Goal: Information Seeking & Learning: Find contact information

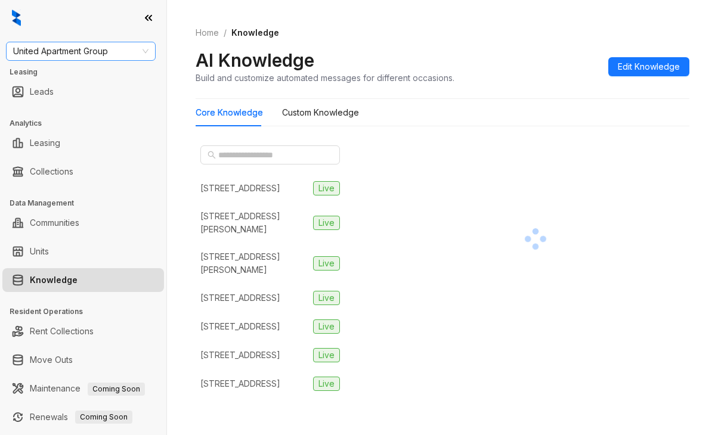
click at [59, 49] on span "United Apartment Group" at bounding box center [80, 51] width 135 height 18
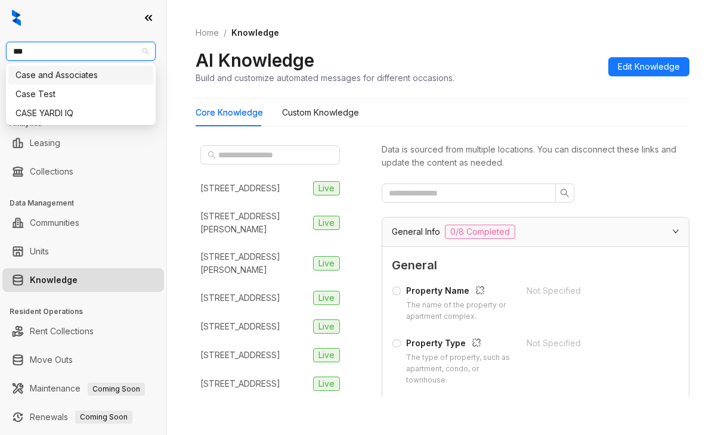
type input "****"
click at [70, 74] on div "Case and Associates" at bounding box center [80, 75] width 131 height 13
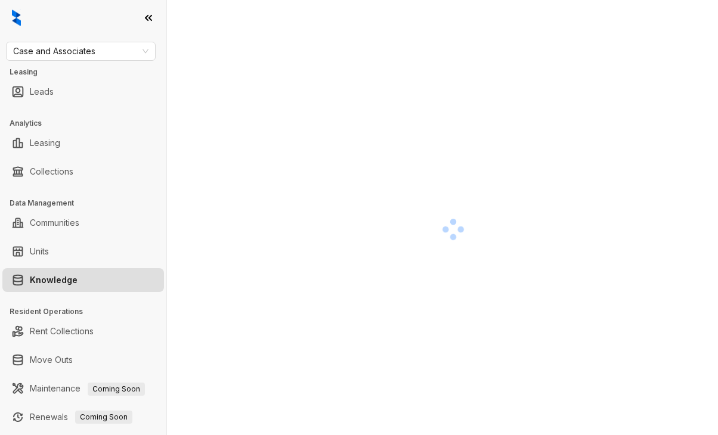
click at [42, 20] on div at bounding box center [83, 18] width 166 height 36
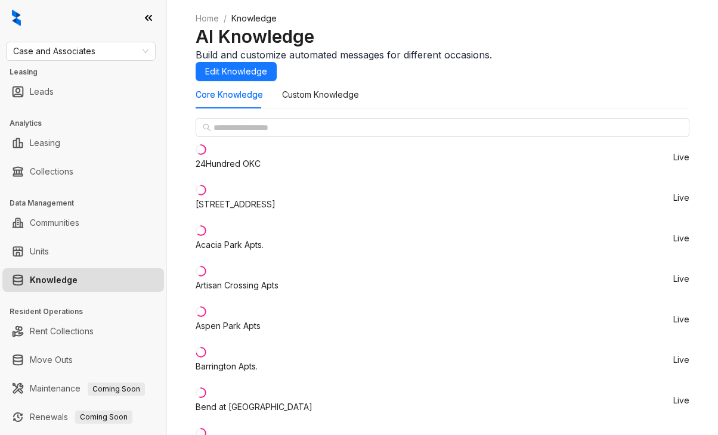
scroll to position [238, 0]
copy div "[PHONE_NUMBER]"
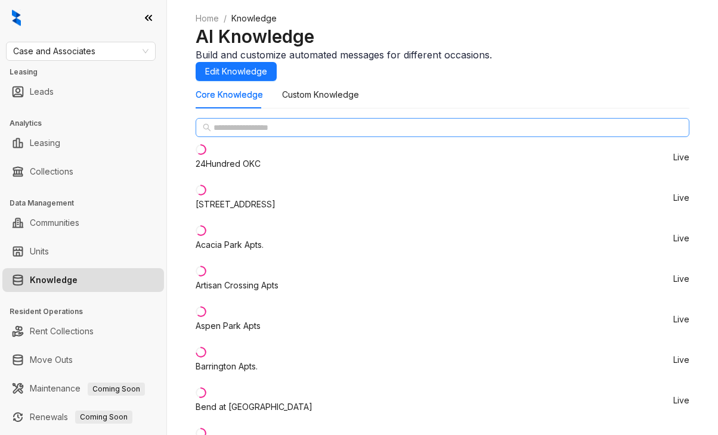
click at [258, 137] on span at bounding box center [443, 127] width 494 height 19
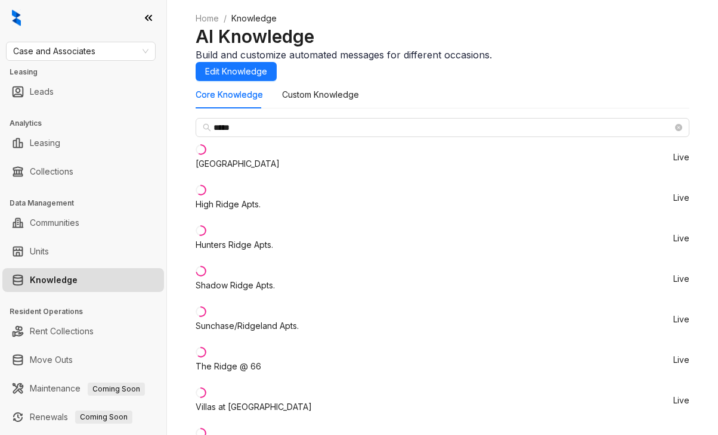
click at [240, 360] on div "The Ridge @ 66" at bounding box center [229, 366] width 66 height 13
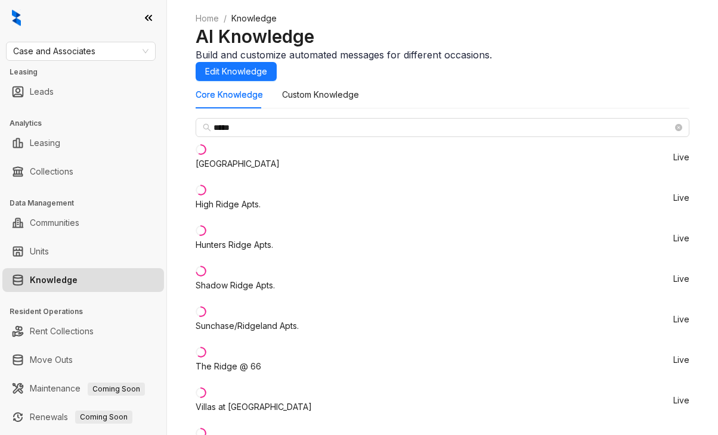
copy div "+14056746286"
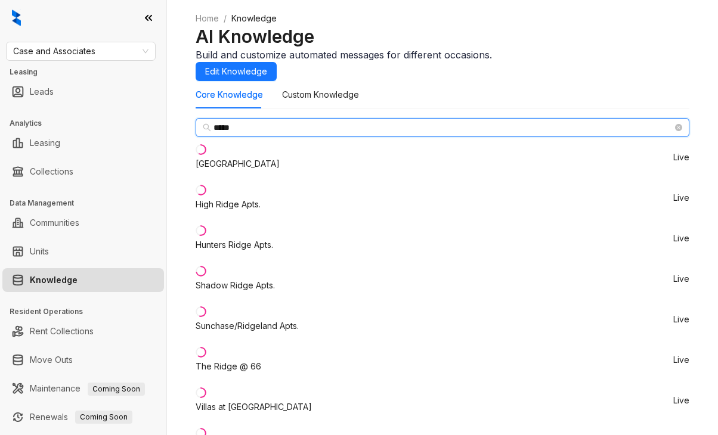
click at [264, 134] on input "*****" at bounding box center [442, 127] width 459 height 13
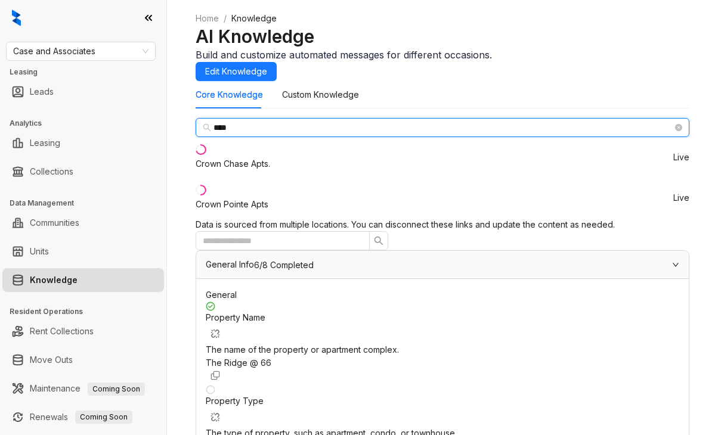
type input "****"
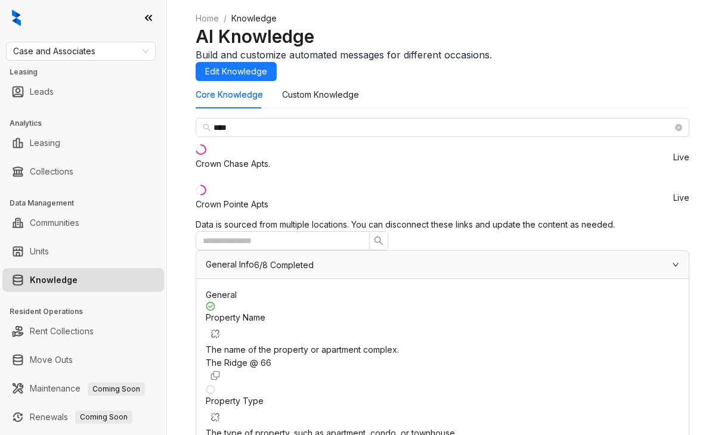
click at [268, 211] on div "Crown Pointe Apts" at bounding box center [232, 204] width 73 height 13
click at [353, 234] on input "text" at bounding box center [278, 240] width 150 height 13
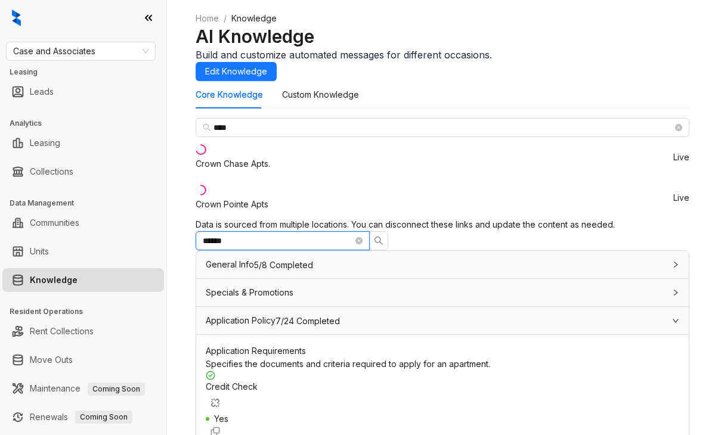
scroll to position [298, 0]
type input "******"
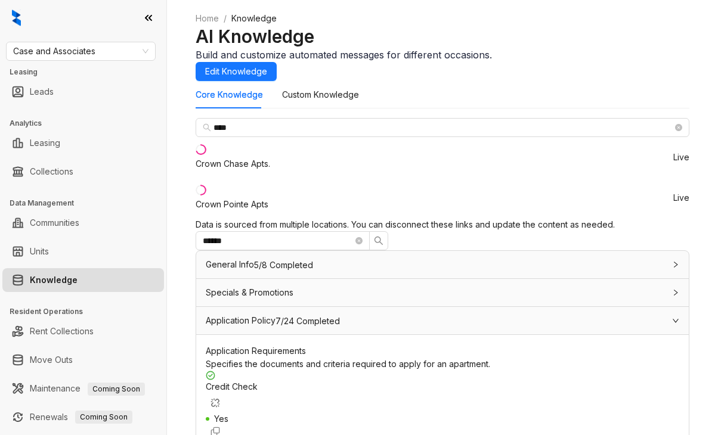
scroll to position [317, 0]
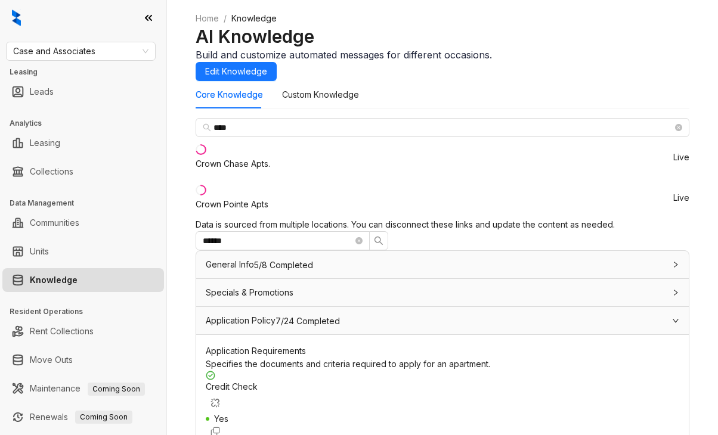
copy div "Our approval process takes into account a number of different factors. Some of …"
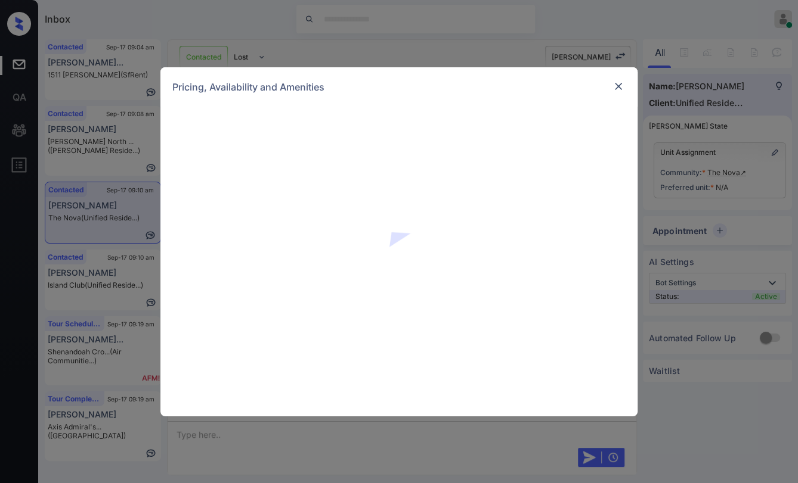
scroll to position [782, 0]
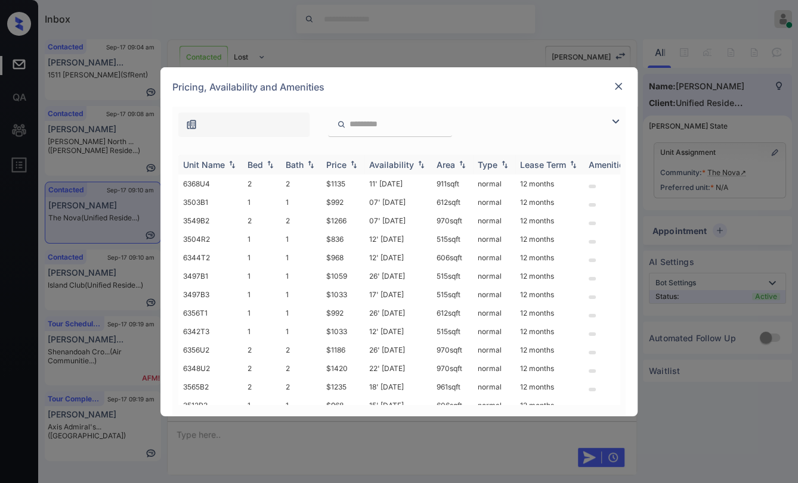
click at [258, 163] on div "Bed" at bounding box center [254, 165] width 15 height 10
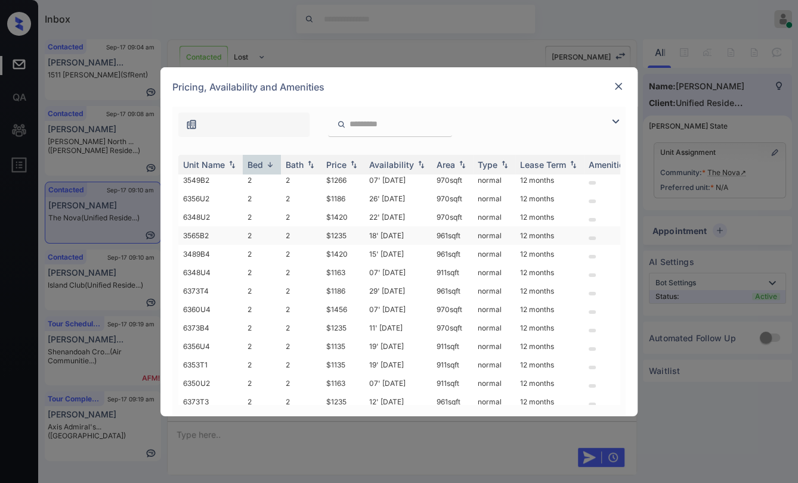
scroll to position [0, 0]
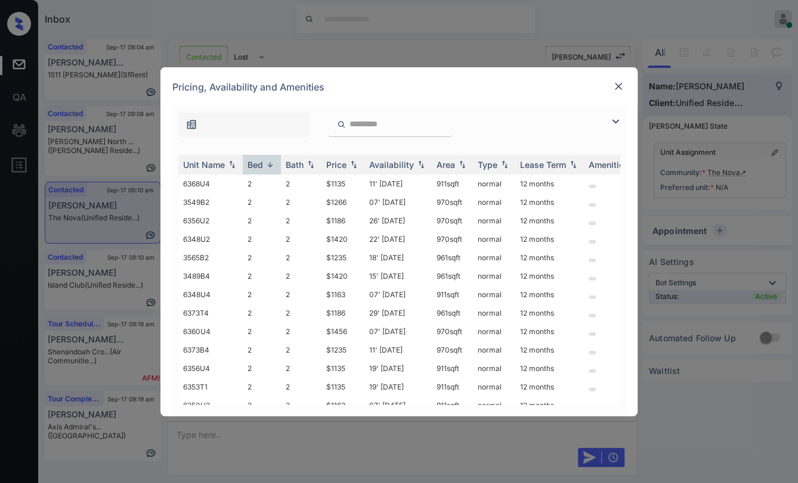
click at [332, 56] on div "**********" at bounding box center [399, 241] width 798 height 483
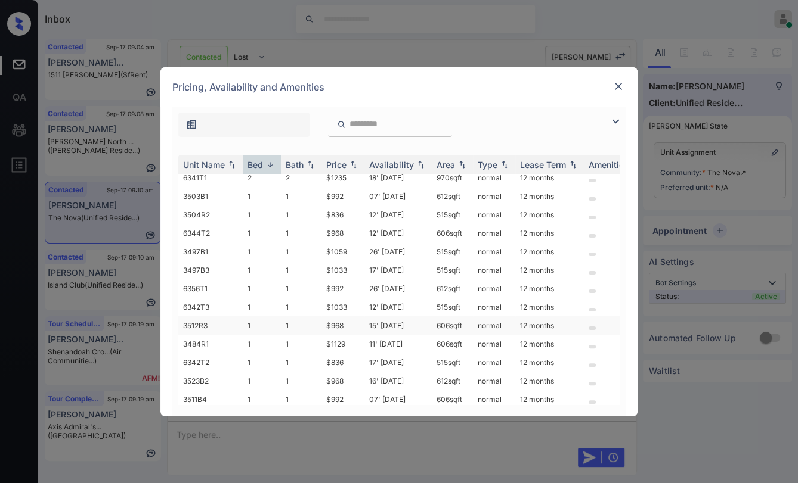
scroll to position [132, 0]
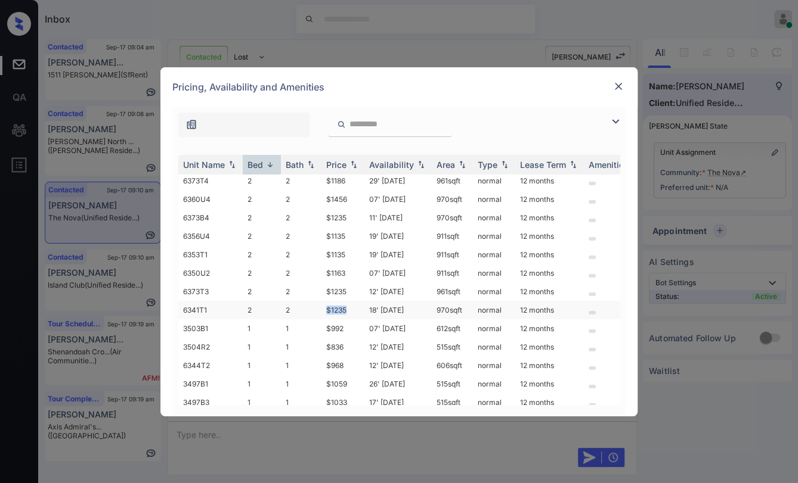
drag, startPoint x: 342, startPoint y: 305, endPoint x: 349, endPoint y: 305, distance: 7.7
click at [348, 305] on td "$1235" at bounding box center [342, 310] width 43 height 18
drag, startPoint x: 324, startPoint y: 247, endPoint x: 349, endPoint y: 242, distance: 25.5
click at [346, 246] on td "$1135" at bounding box center [342, 255] width 43 height 18
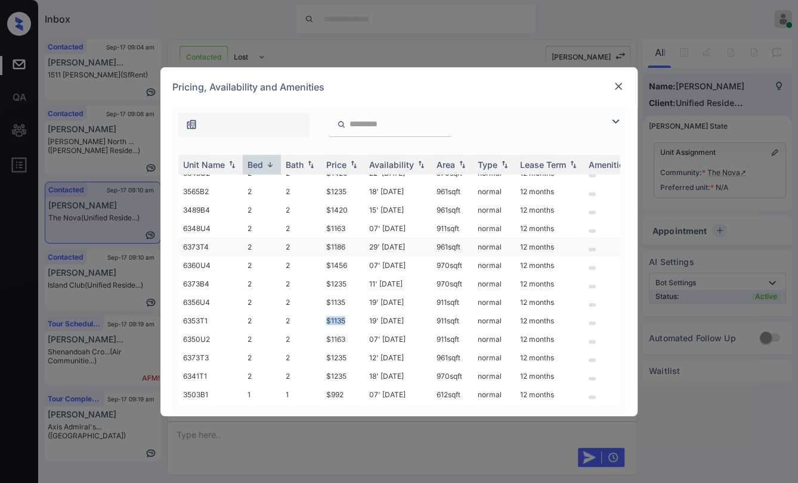
scroll to position [0, 0]
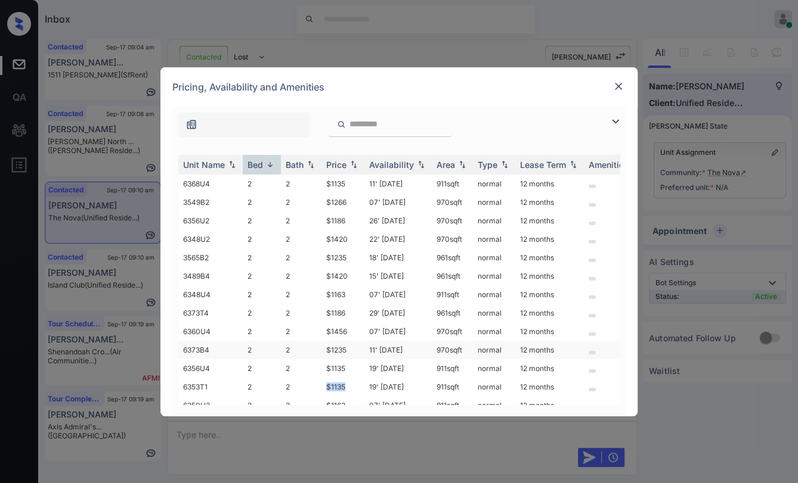
copy td "$1135"
click at [612, 89] on img at bounding box center [618, 86] width 12 height 12
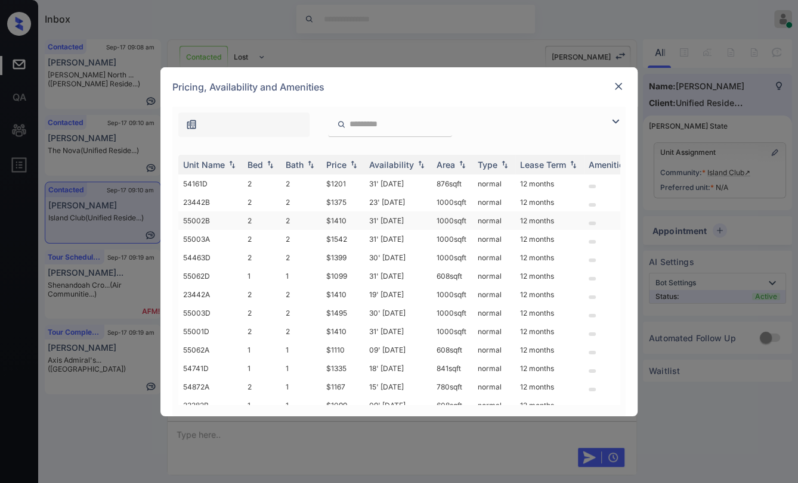
scroll to position [89, 0]
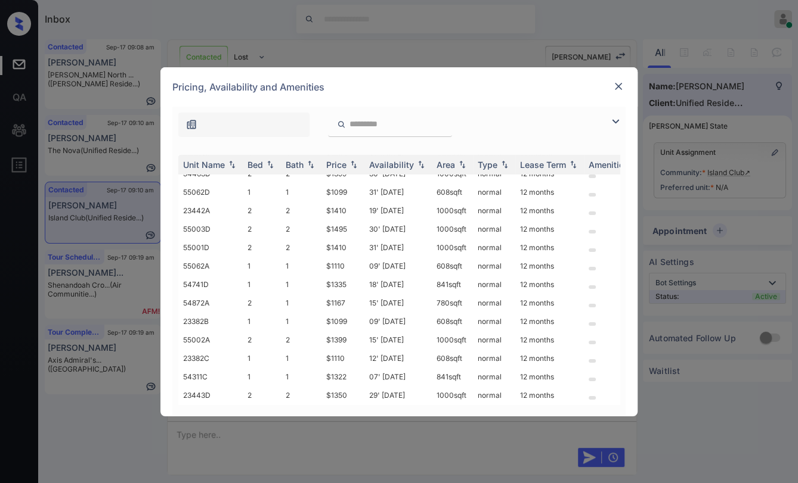
click at [250, 151] on div "Unit Name Bed Bath Price Availability Area Type Lease Term Amenities 54161D 2 2…" at bounding box center [398, 280] width 453 height 274
click at [259, 167] on div "Bed" at bounding box center [254, 165] width 15 height 10
click at [310, 56] on div "**********" at bounding box center [399, 241] width 798 height 483
click at [615, 89] on img at bounding box center [618, 86] width 12 height 12
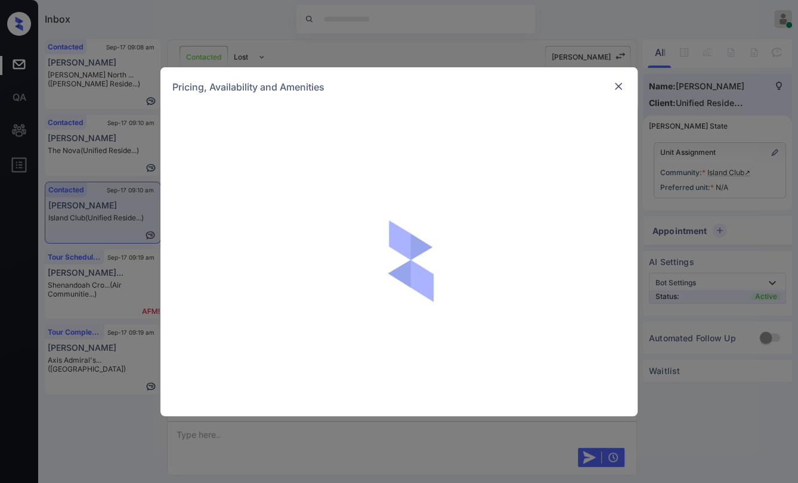
scroll to position [463, 0]
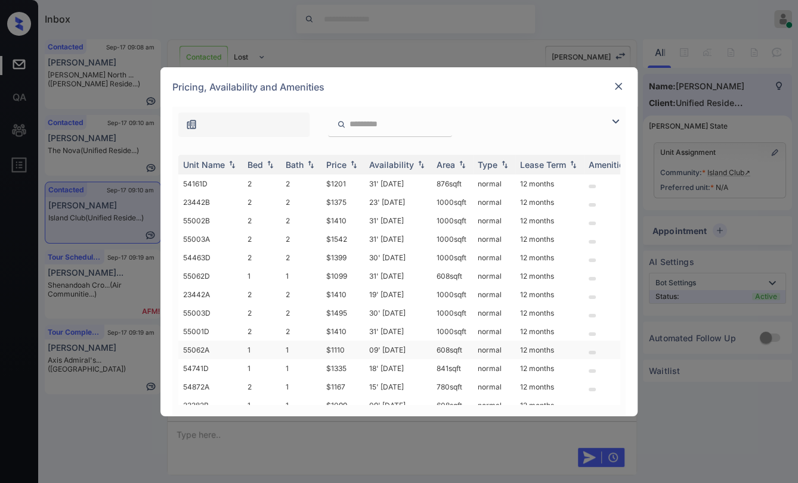
click at [255, 345] on td "1" at bounding box center [262, 350] width 38 height 18
click at [256, 345] on td "1" at bounding box center [262, 350] width 38 height 18
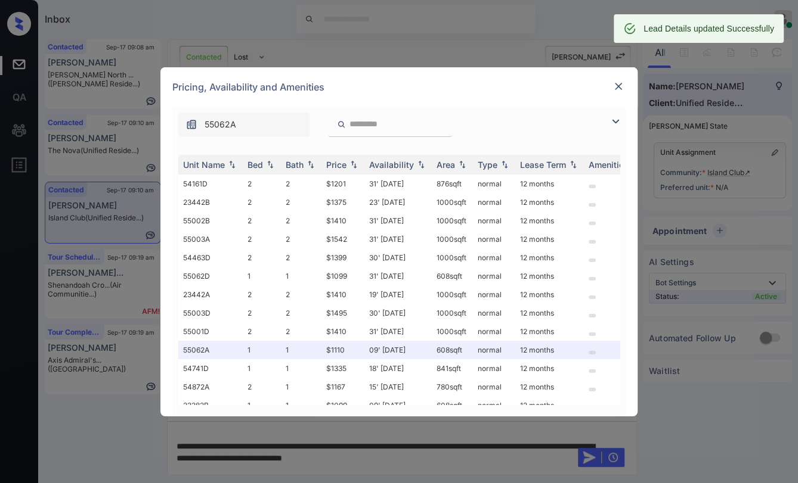
click at [613, 89] on img at bounding box center [618, 86] width 12 height 12
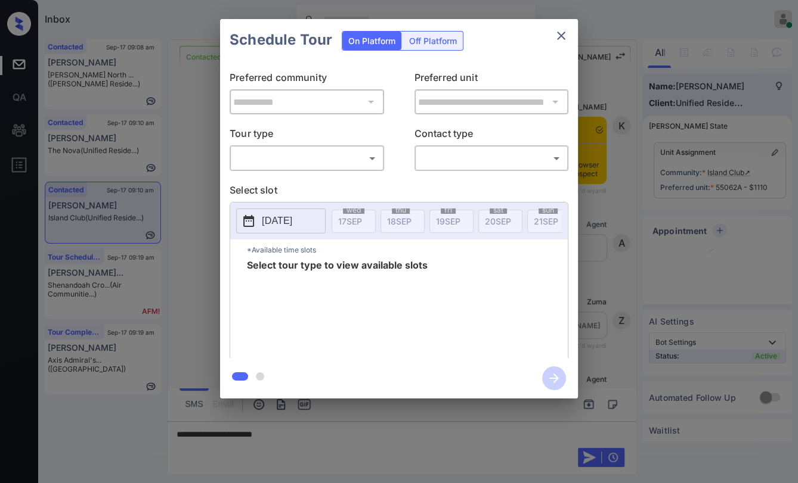
scroll to position [838, 0]
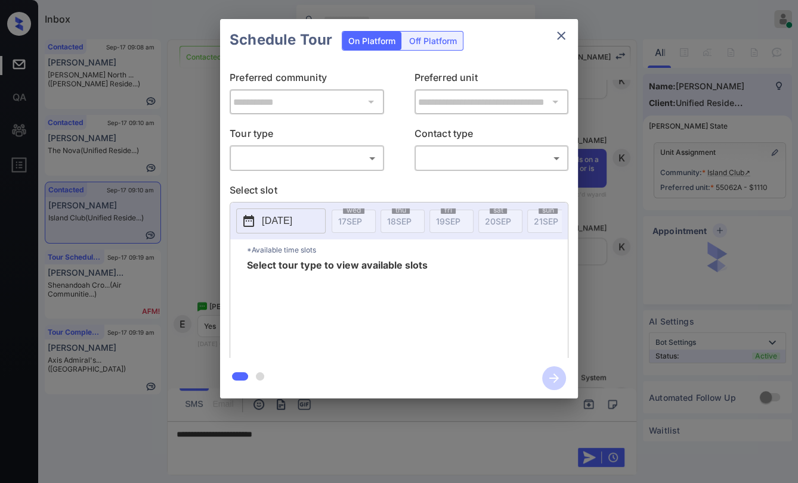
click at [313, 151] on body "Inbox [PERSON_NAME] [PERSON_NAME] Online Set yourself offline Set yourself on b…" at bounding box center [399, 241] width 798 height 483
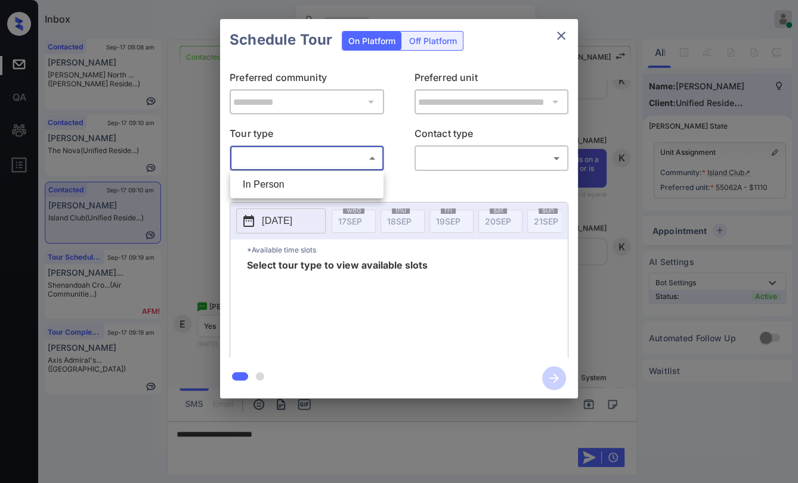
click at [281, 176] on li "In Person" at bounding box center [306, 184] width 147 height 21
type input "********"
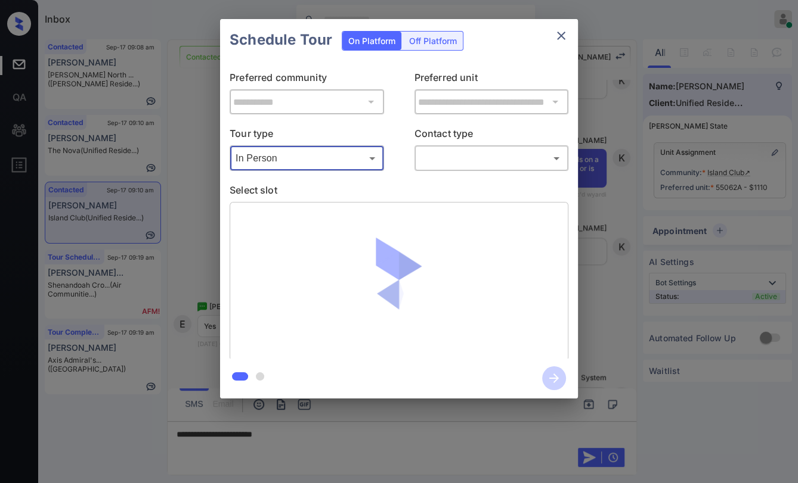
click at [501, 156] on body "Inbox [PERSON_NAME] [PERSON_NAME] Online Set yourself offline Set yourself on b…" at bounding box center [399, 241] width 798 height 483
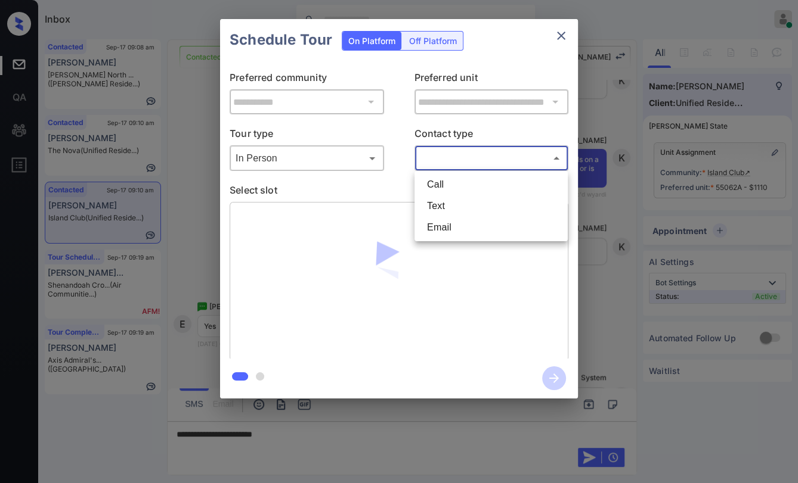
click at [451, 197] on li "Text" at bounding box center [490, 206] width 147 height 21
type input "****"
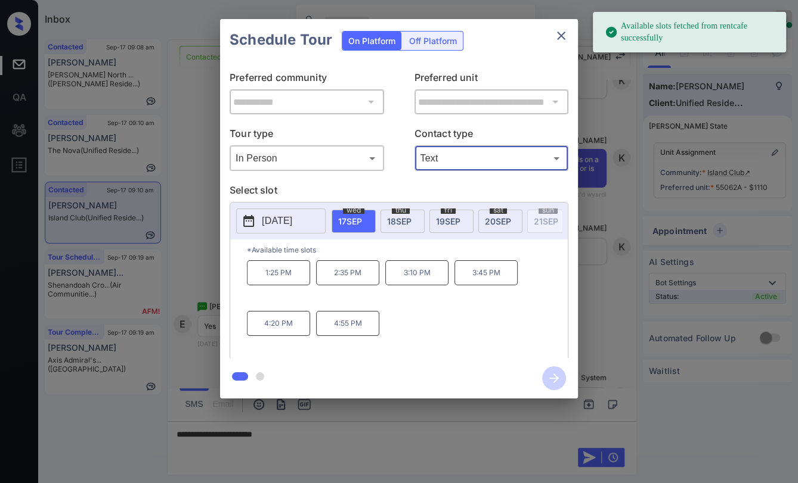
click at [292, 216] on p "[DATE]" at bounding box center [277, 221] width 30 height 14
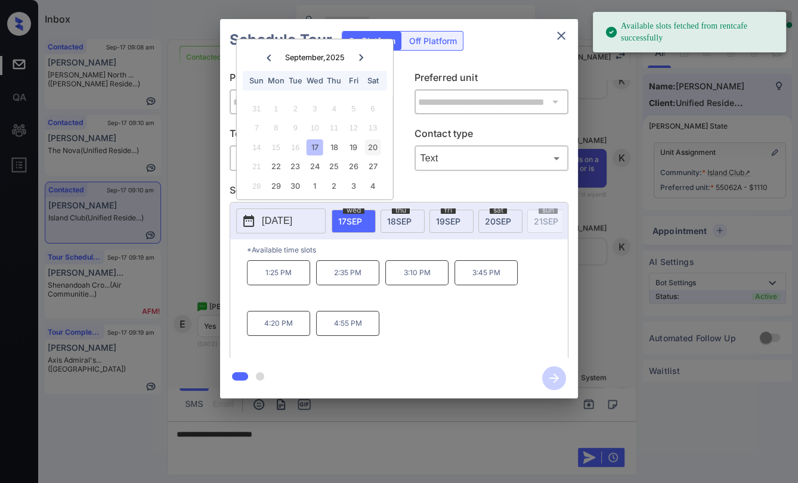
click at [372, 142] on div "20" at bounding box center [372, 147] width 16 height 16
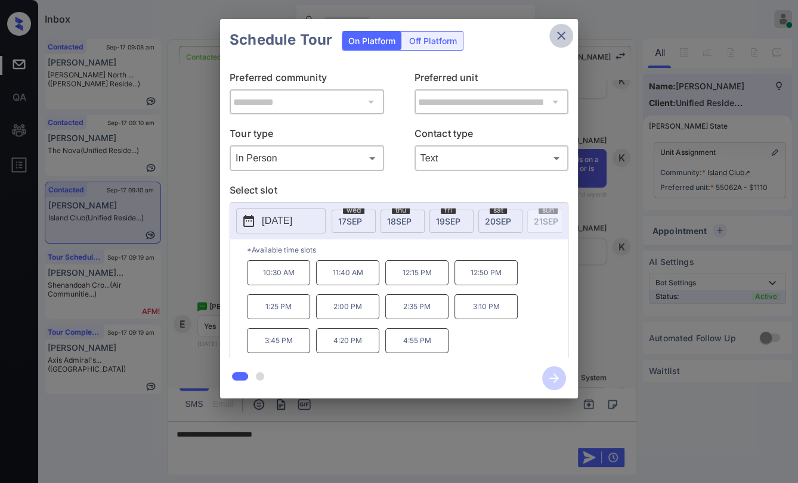
click at [566, 33] on icon "close" at bounding box center [561, 36] width 14 height 14
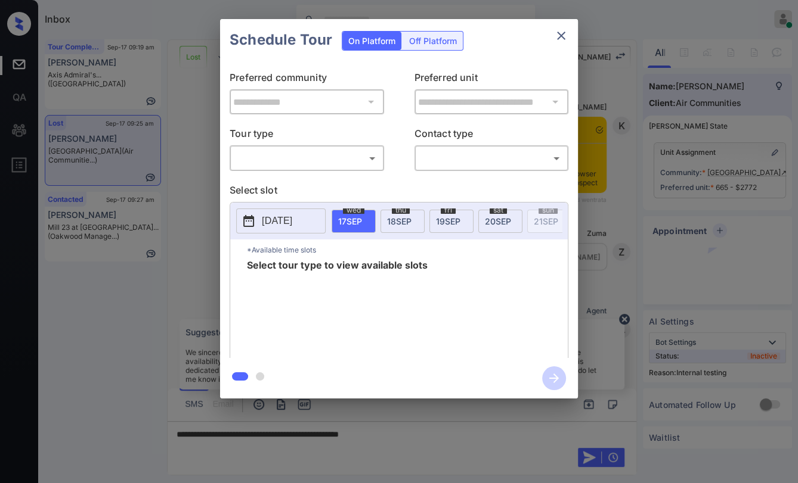
scroll to position [6060, 0]
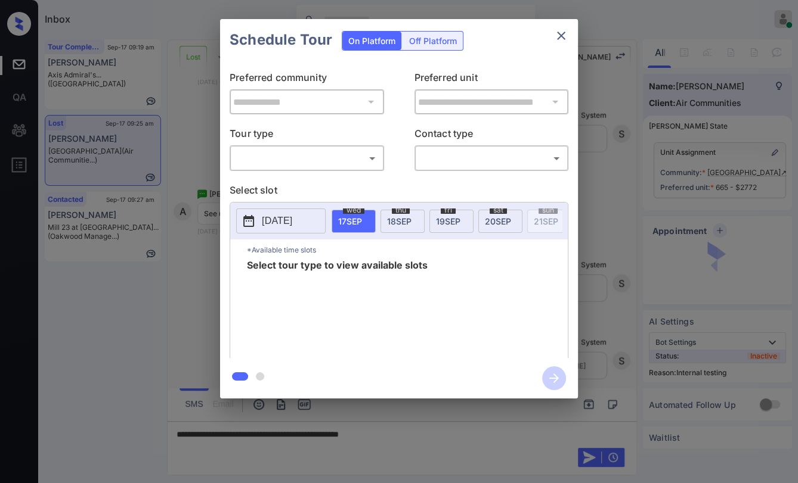
click at [291, 148] on body "Inbox [PERSON_NAME] [PERSON_NAME] Online Set yourself offline Set yourself on b…" at bounding box center [399, 241] width 798 height 483
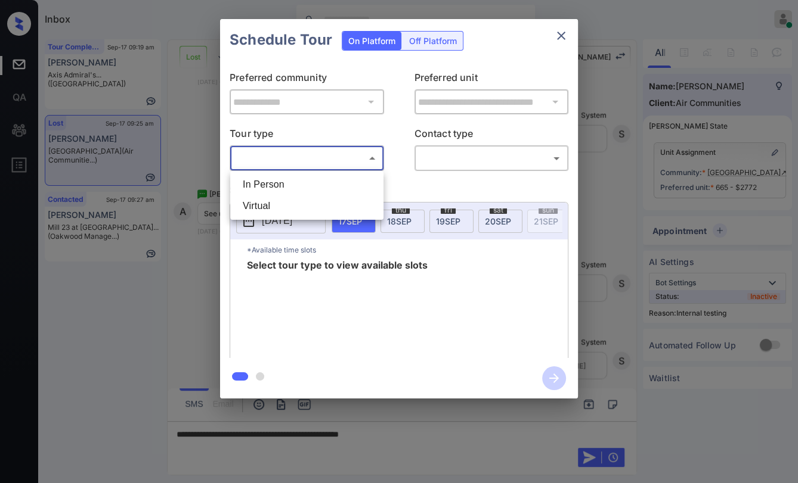
click at [259, 175] on li "In Person" at bounding box center [306, 184] width 147 height 21
type input "********"
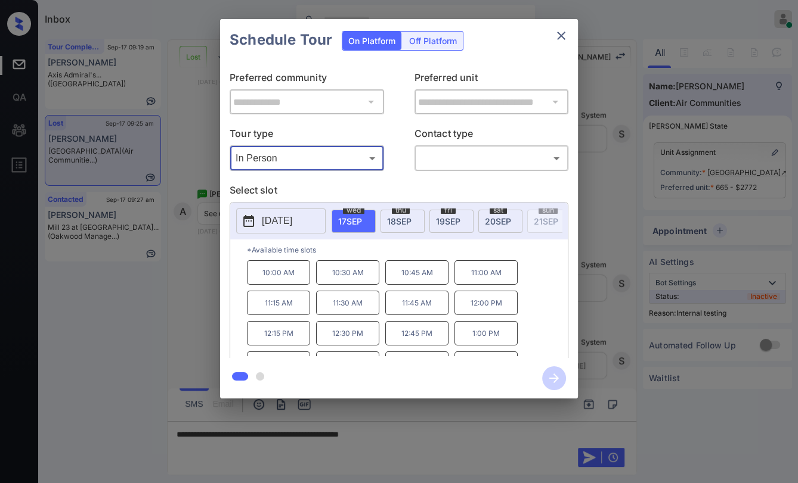
click at [410, 439] on div at bounding box center [399, 241] width 798 height 483
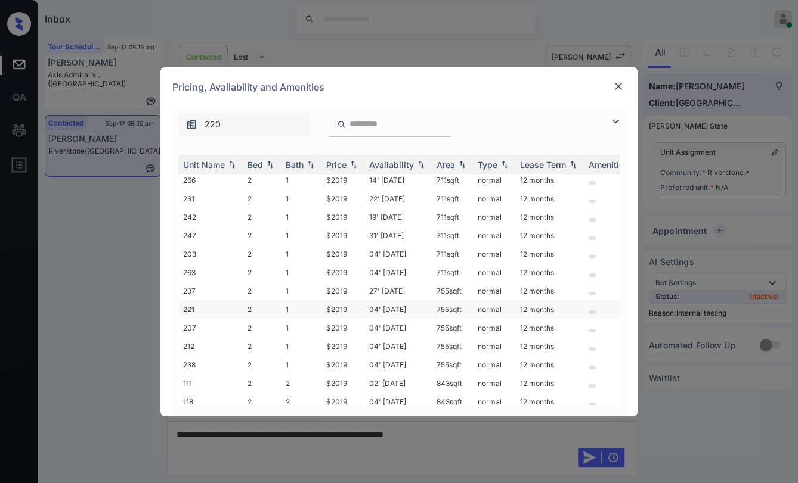
scroll to position [35, 0]
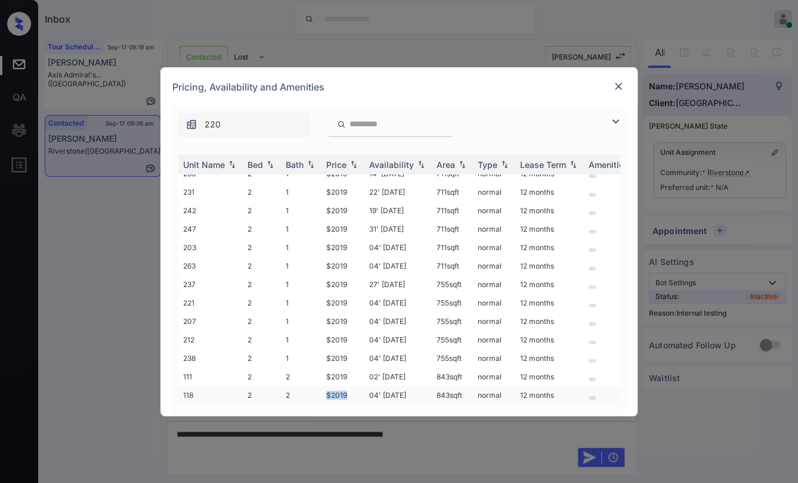
drag, startPoint x: 317, startPoint y: 383, endPoint x: 364, endPoint y: 386, distance: 47.2
click at [364, 386] on tr "118 2 2 $2019 04' Jan 26 843 sqft normal 12 months" at bounding box center [489, 395] width 623 height 18
copy tr "$2019"
click at [612, 88] on img at bounding box center [618, 86] width 12 height 12
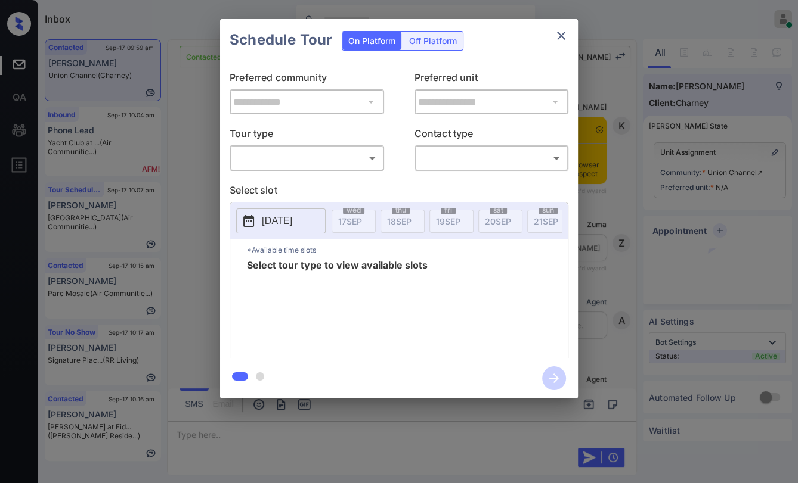
scroll to position [733, 0]
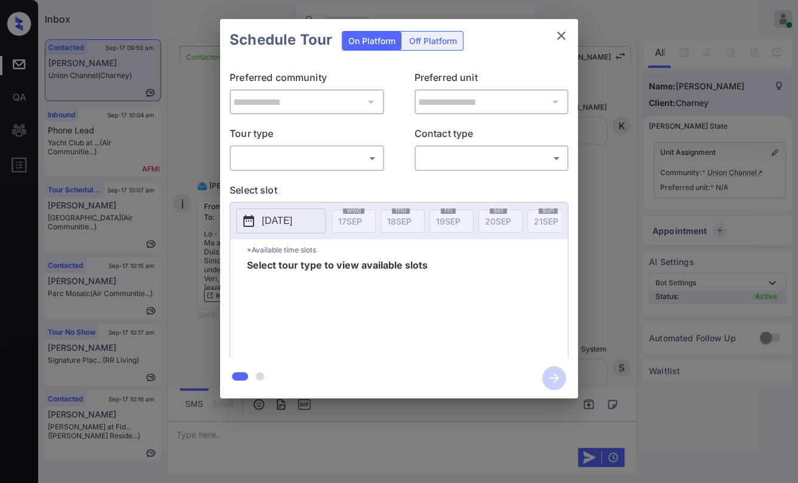
click at [263, 144] on p "Tour type" at bounding box center [307, 135] width 154 height 19
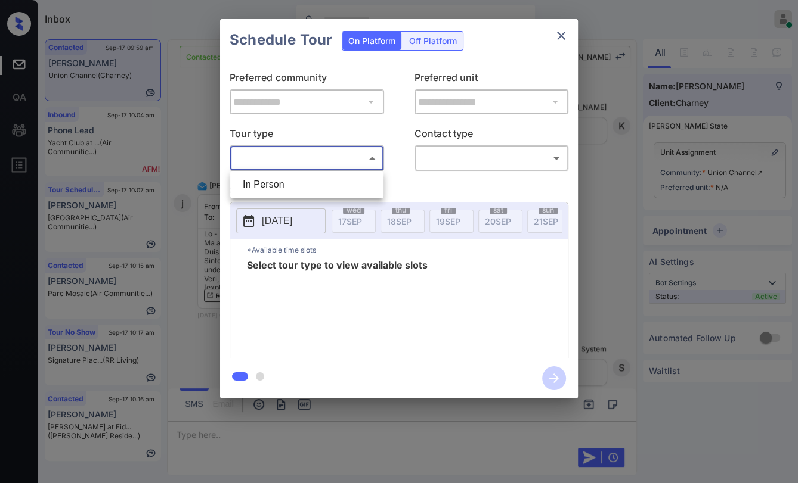
drag, startPoint x: 265, startPoint y: 153, endPoint x: 279, endPoint y: 178, distance: 28.5
click at [265, 153] on body "Inbox Danielle Dela Cruz Online Set yourself offline Set yourself on break Prof…" at bounding box center [399, 241] width 798 height 483
drag, startPoint x: 275, startPoint y: 187, endPoint x: 511, endPoint y: 99, distance: 252.0
click at [275, 187] on li "In Person" at bounding box center [306, 184] width 147 height 21
type input "********"
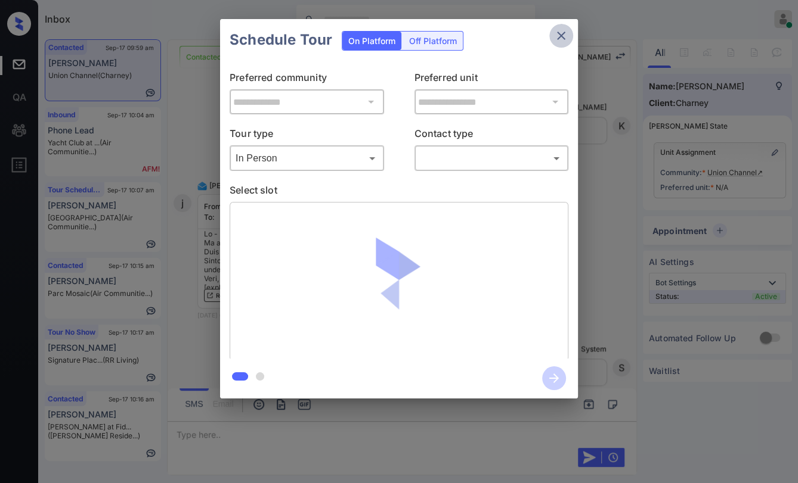
click at [564, 26] on button "close" at bounding box center [561, 36] width 24 height 24
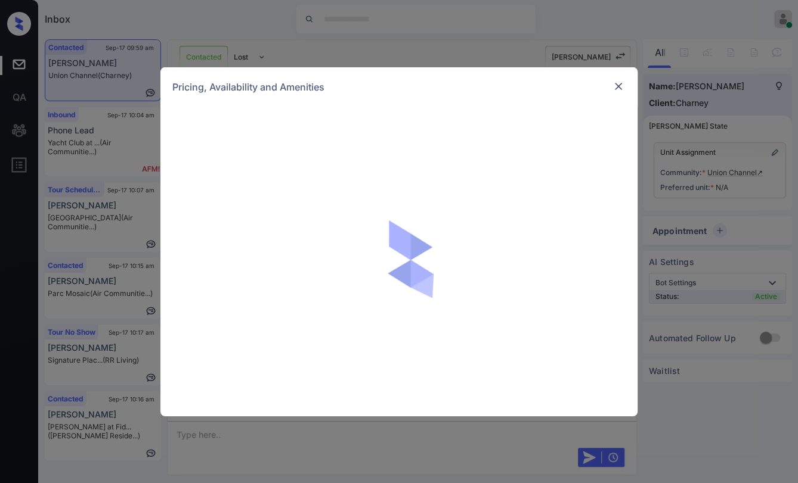
scroll to position [733, 0]
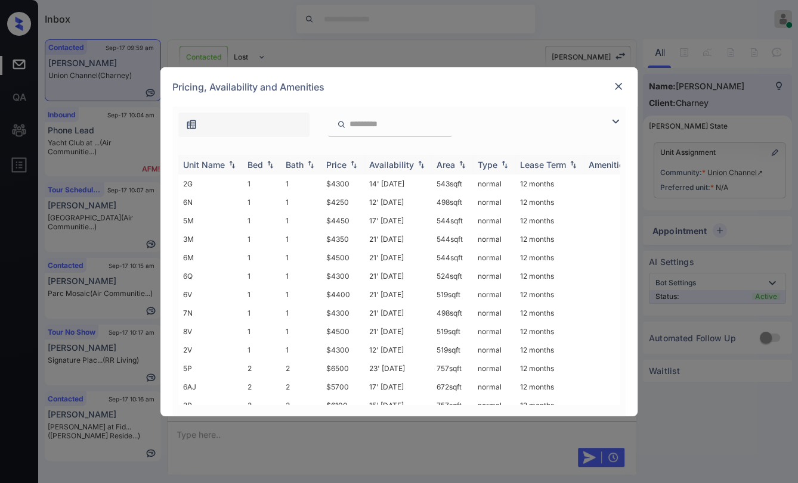
click at [262, 165] on div "Bed" at bounding box center [254, 165] width 15 height 10
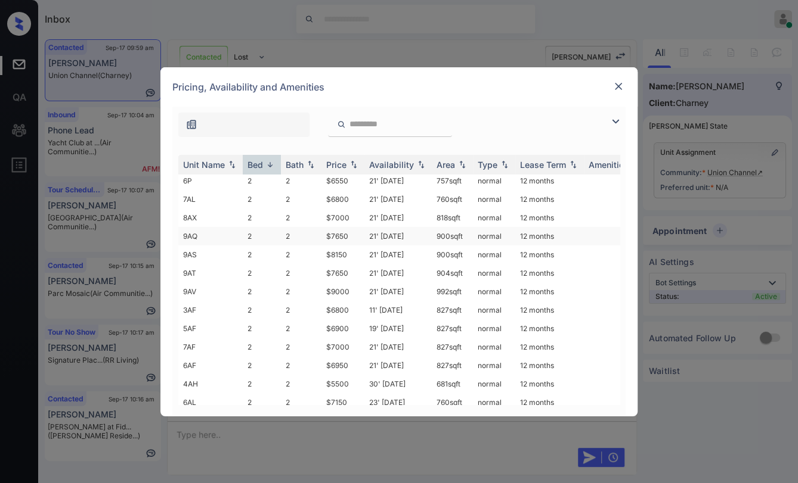
scroll to position [199, 0]
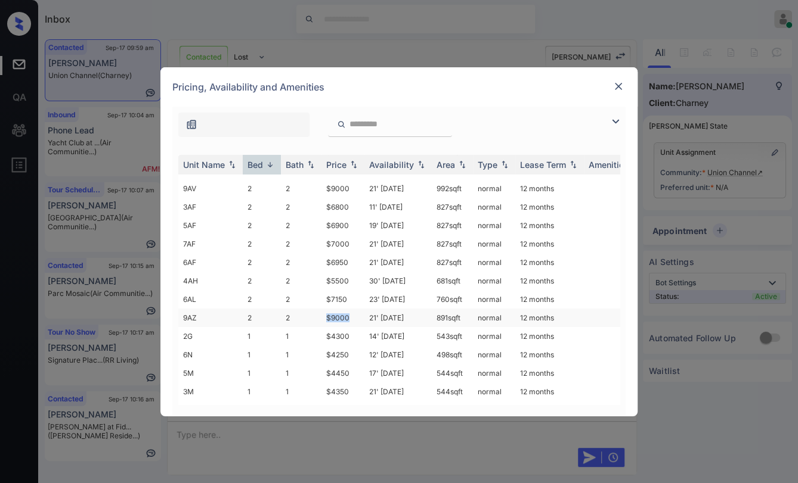
drag, startPoint x: 324, startPoint y: 309, endPoint x: 362, endPoint y: 308, distance: 38.2
click at [362, 309] on td "$9000" at bounding box center [342, 318] width 43 height 18
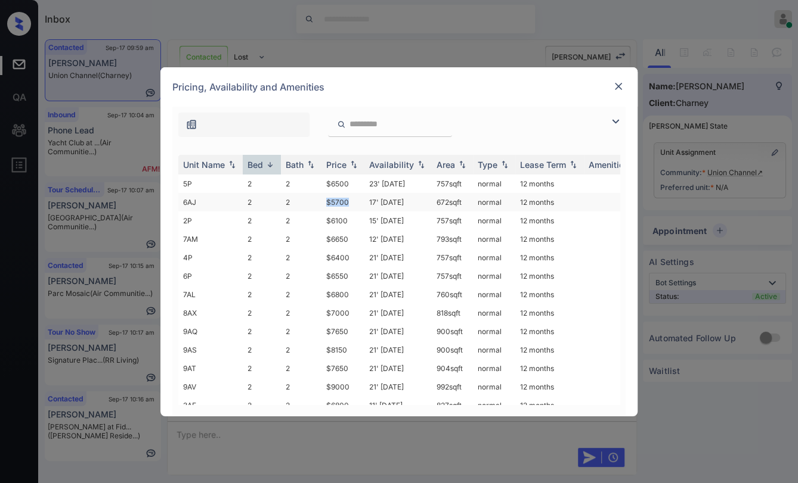
drag, startPoint x: 323, startPoint y: 202, endPoint x: 357, endPoint y: 200, distance: 34.6
click at [357, 200] on tr "6AJ 2 2 $5700 17' Jun 25 672 sqft normal 12 months" at bounding box center [489, 202] width 623 height 18
copy tr "$5700"
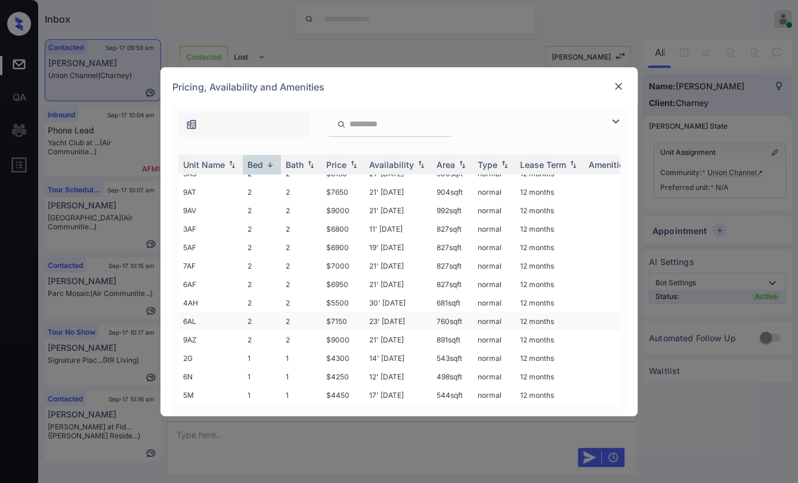
scroll to position [199, 0]
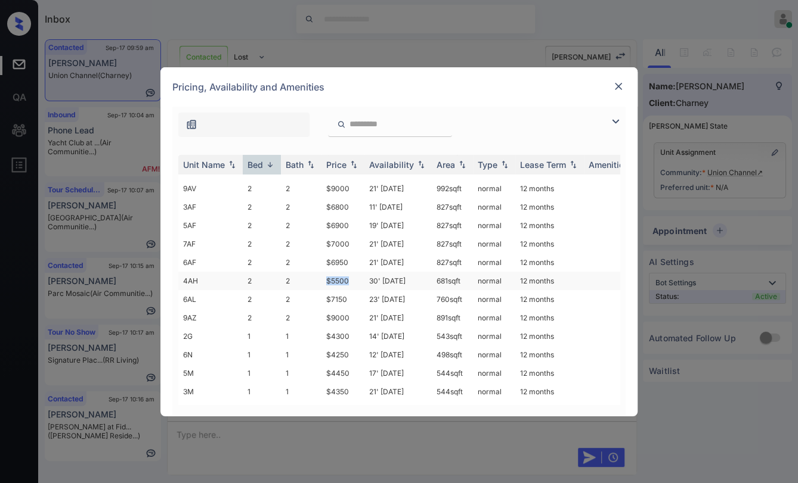
drag, startPoint x: 334, startPoint y: 273, endPoint x: 351, endPoint y: 273, distance: 17.3
click at [351, 273] on td "$5500" at bounding box center [342, 281] width 43 height 18
copy td "$5500"
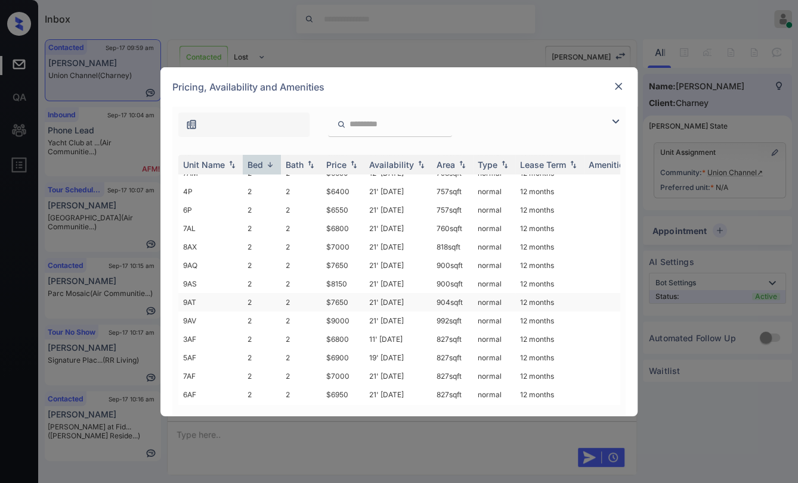
scroll to position [132, 0]
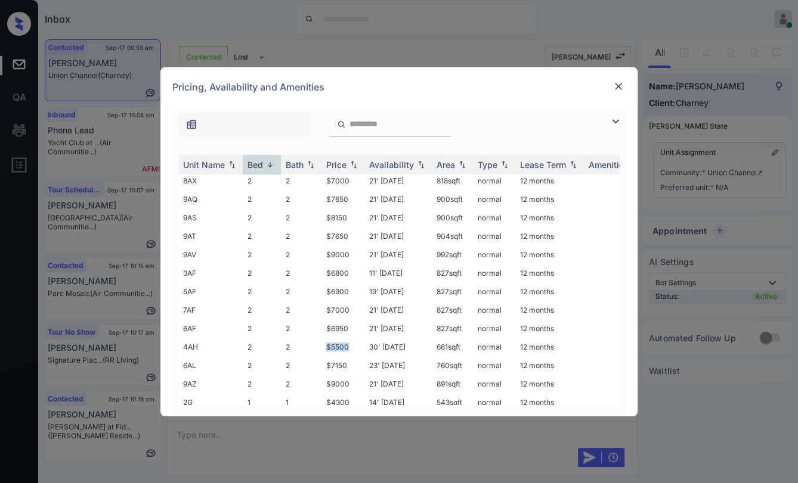
click at [615, 86] on img at bounding box center [618, 86] width 12 height 12
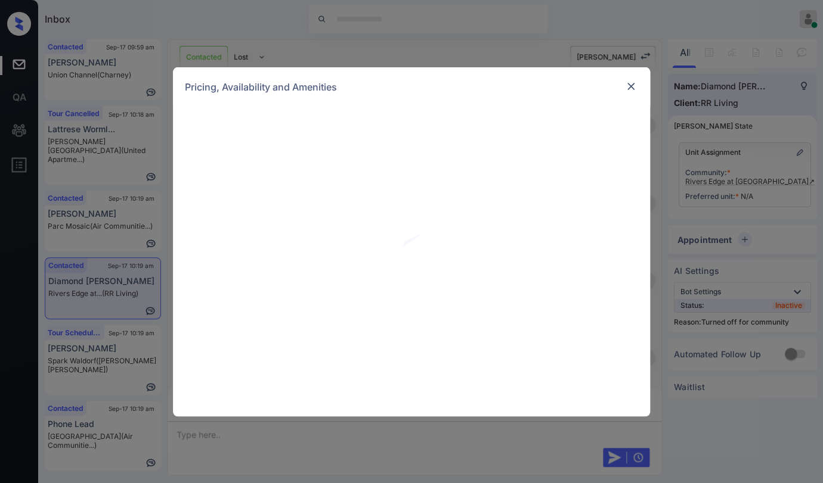
scroll to position [1168, 0]
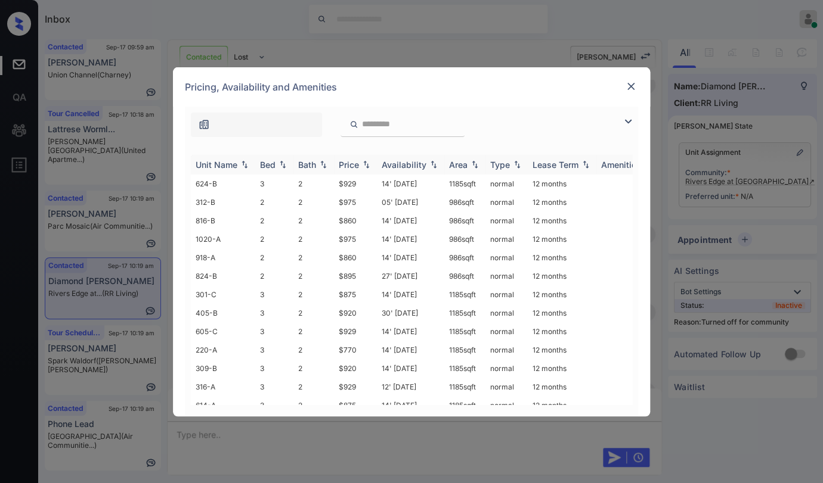
click at [272, 162] on div "Bed" at bounding box center [267, 165] width 15 height 10
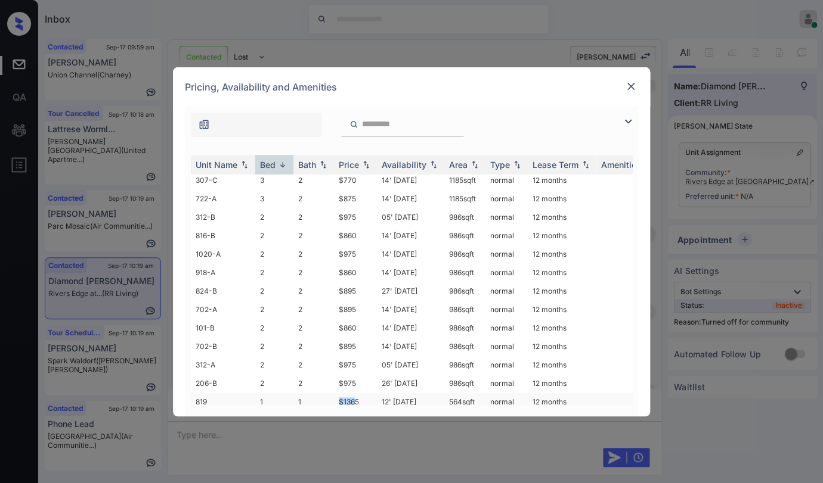
scroll to position [410, 0]
drag, startPoint x: 338, startPoint y: 387, endPoint x: 364, endPoint y: 390, distance: 25.8
click at [364, 393] on td "$1365" at bounding box center [355, 402] width 43 height 18
copy td "$1365"
click at [627, 88] on img at bounding box center [631, 86] width 12 height 12
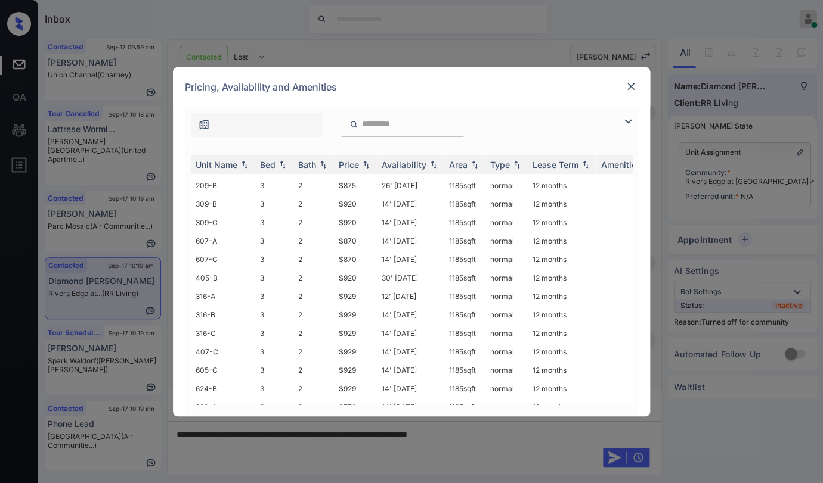
scroll to position [410, 0]
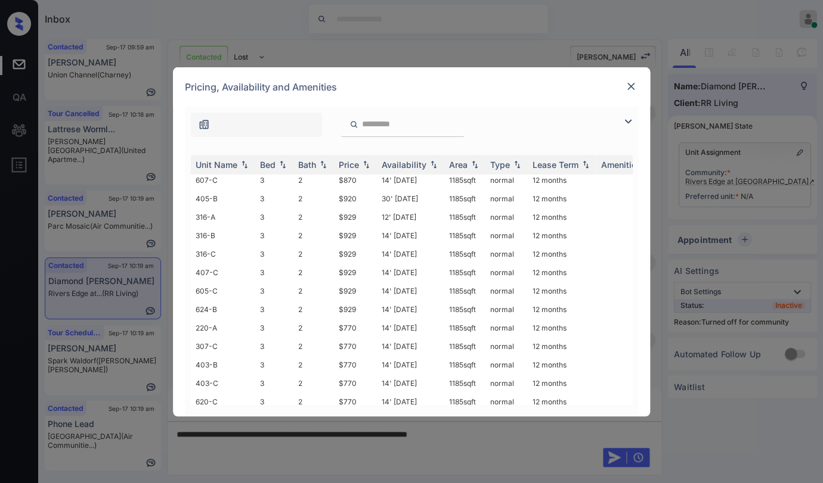
click at [631, 84] on img at bounding box center [631, 86] width 12 height 12
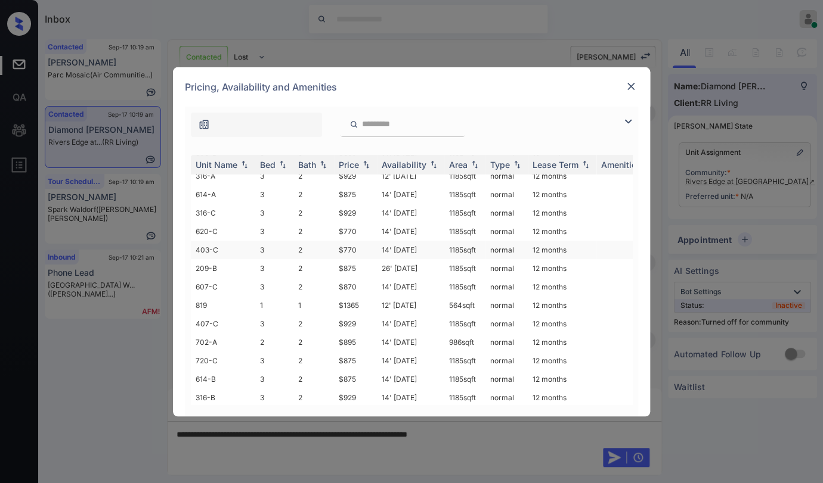
scroll to position [410, 0]
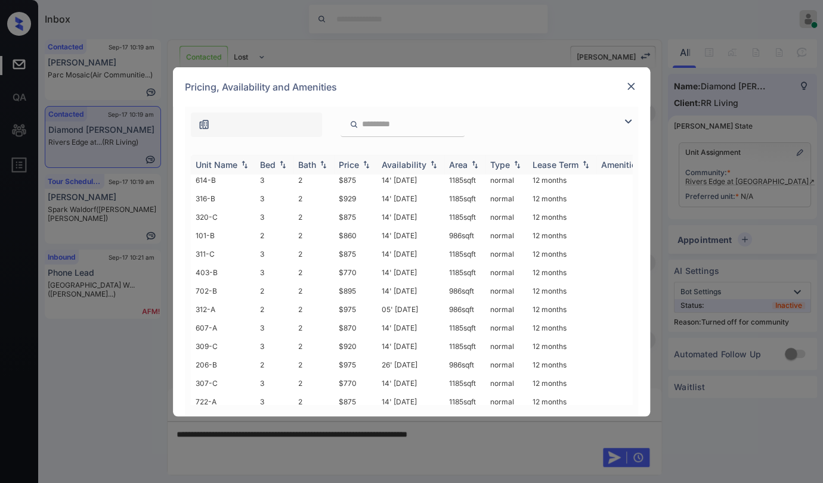
click at [264, 165] on div "Bed" at bounding box center [267, 165] width 15 height 10
drag, startPoint x: 336, startPoint y: 385, endPoint x: 376, endPoint y: 384, distance: 40.5
click at [376, 393] on td "$1365" at bounding box center [355, 402] width 43 height 18
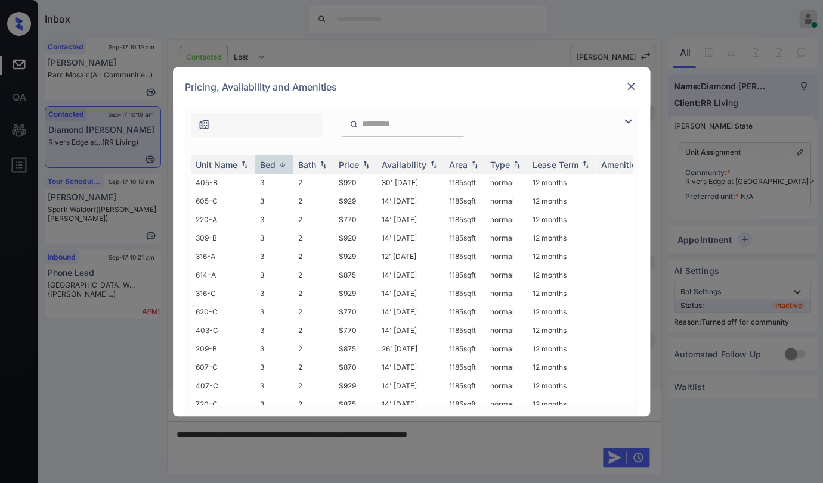
scroll to position [0, 0]
click at [228, 162] on div "Unit Name" at bounding box center [217, 165] width 42 height 10
click at [630, 82] on img at bounding box center [631, 86] width 12 height 12
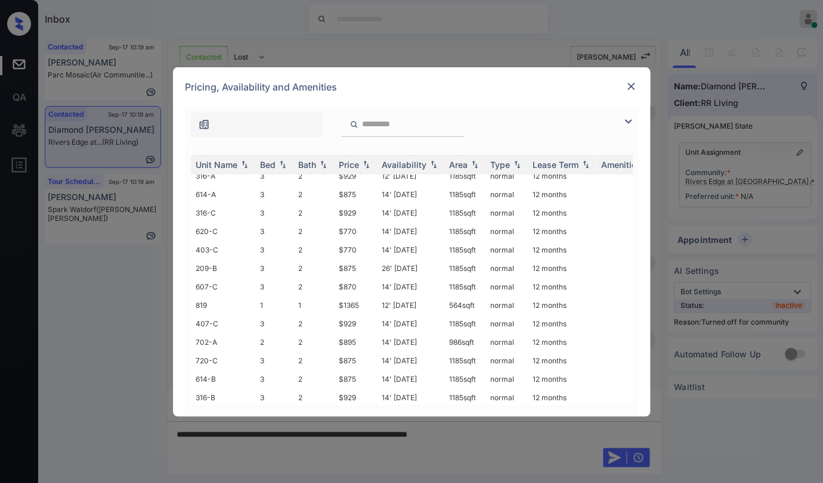
click at [632, 85] on img at bounding box center [631, 86] width 12 height 12
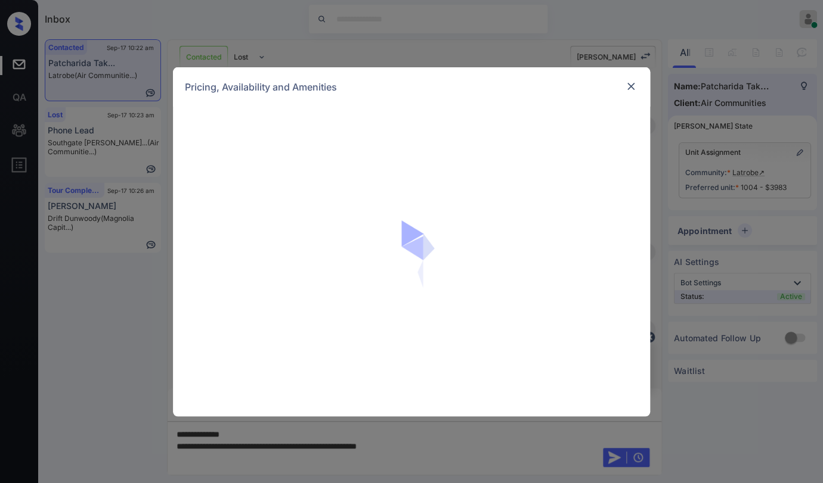
scroll to position [1087, 0]
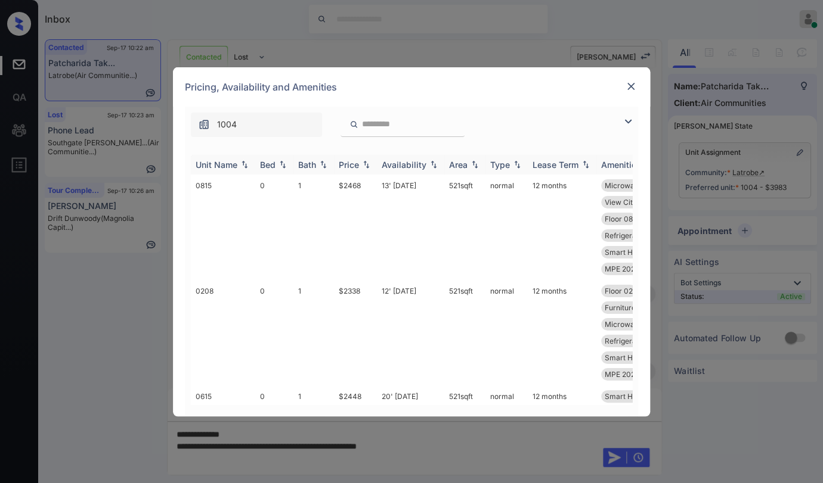
click at [305, 164] on div "Bath" at bounding box center [307, 165] width 18 height 10
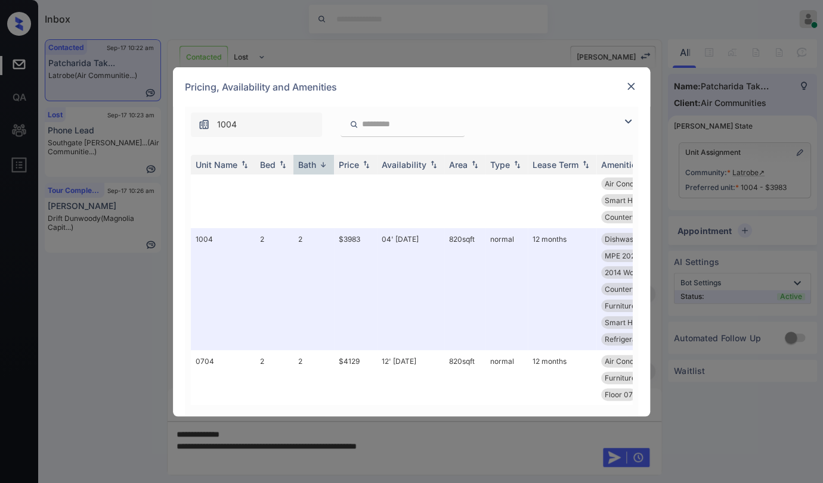
scroll to position [0, 0]
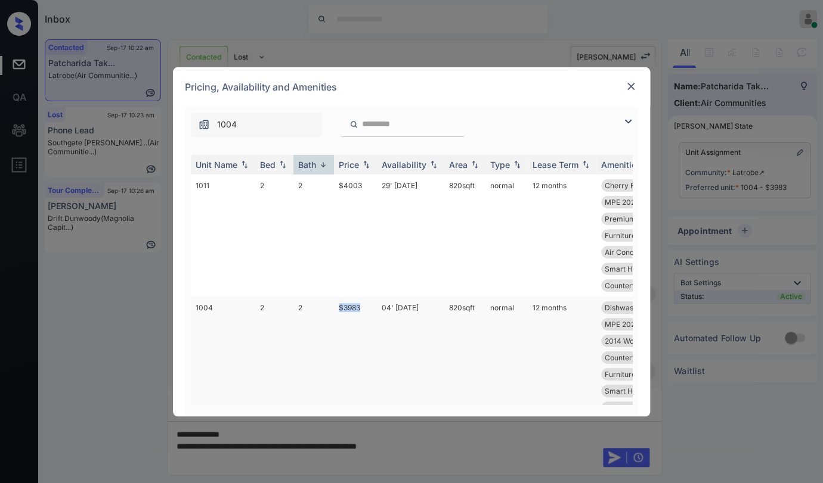
drag, startPoint x: 353, startPoint y: 307, endPoint x: 367, endPoint y: 304, distance: 14.6
click at [362, 306] on td "$3983" at bounding box center [355, 358] width 43 height 122
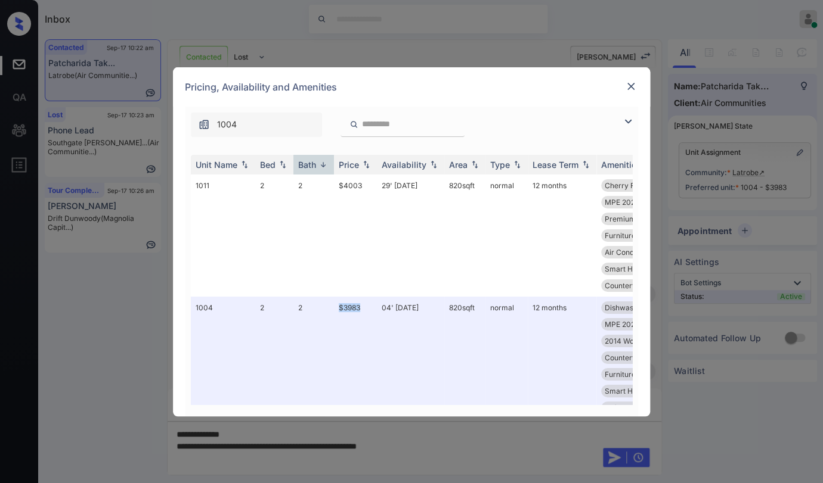
copy td "$3983"
click at [627, 81] on img at bounding box center [631, 86] width 12 height 12
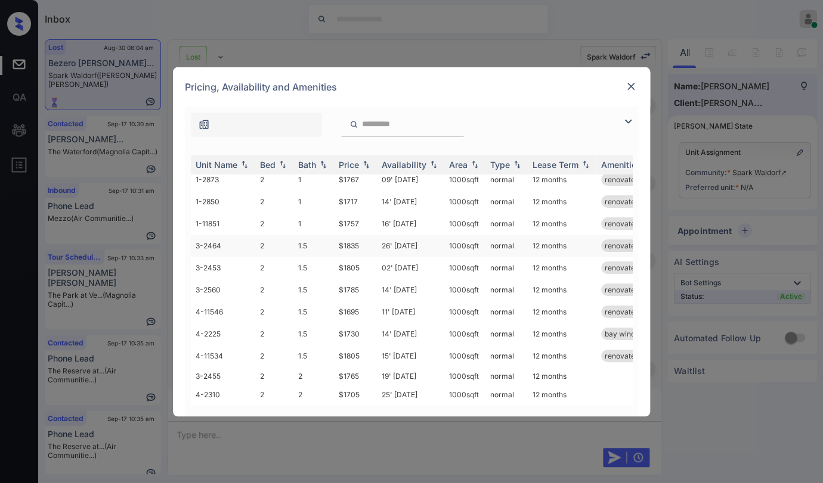
scroll to position [91, 0]
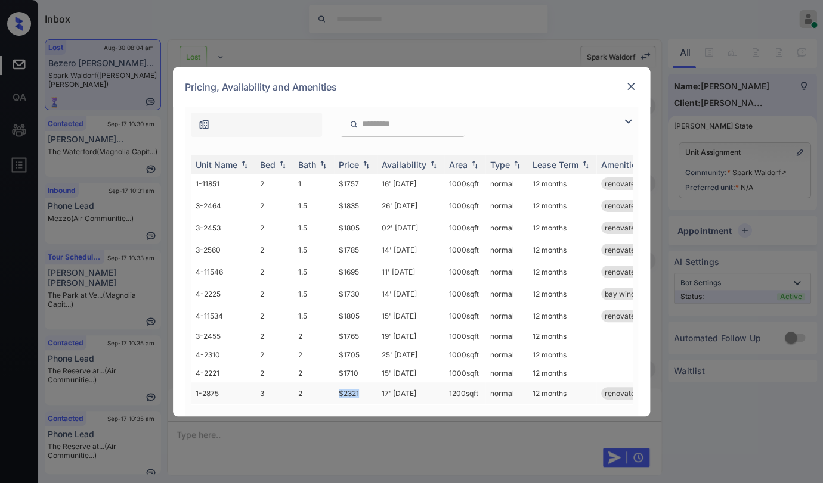
drag, startPoint x: 334, startPoint y: 382, endPoint x: 364, endPoint y: 382, distance: 29.8
click at [364, 383] on td "$2321" at bounding box center [355, 394] width 43 height 22
copy td "$2321"
click at [635, 85] on img at bounding box center [631, 86] width 12 height 12
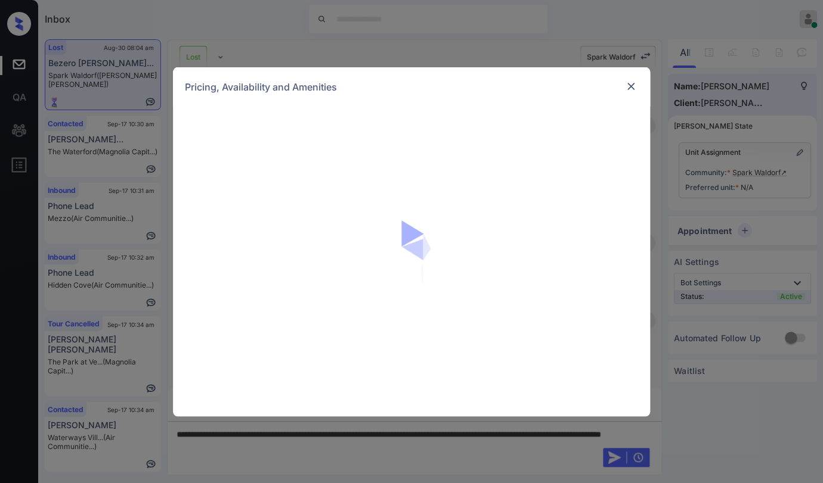
scroll to position [5480, 0]
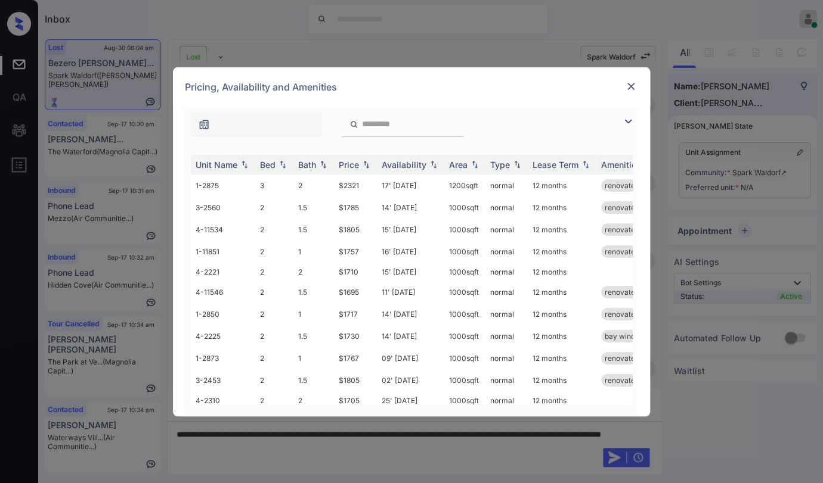
click at [630, 83] on img at bounding box center [631, 86] width 12 height 12
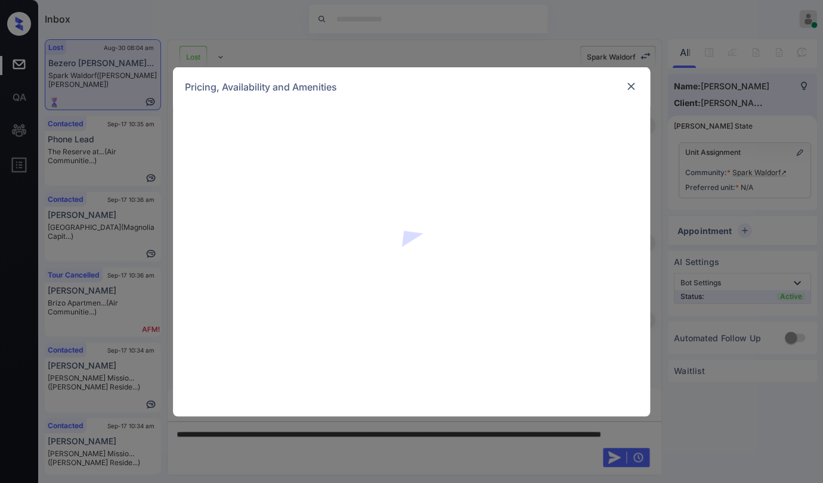
scroll to position [5811, 0]
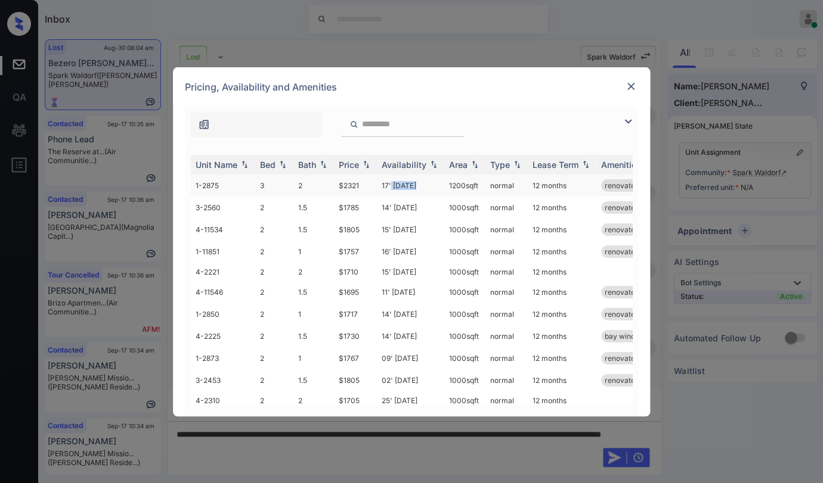
drag, startPoint x: 390, startPoint y: 182, endPoint x: 421, endPoint y: 182, distance: 31.6
click at [421, 182] on td "17' Sep 25" at bounding box center [410, 186] width 67 height 22
drag, startPoint x: 375, startPoint y: 185, endPoint x: 424, endPoint y: 184, distance: 49.5
click at [424, 184] on tr "1-2875 3 2 $2321 17' Sep 25 1200 sqft normal 12 months renovated" at bounding box center [502, 186] width 623 height 22
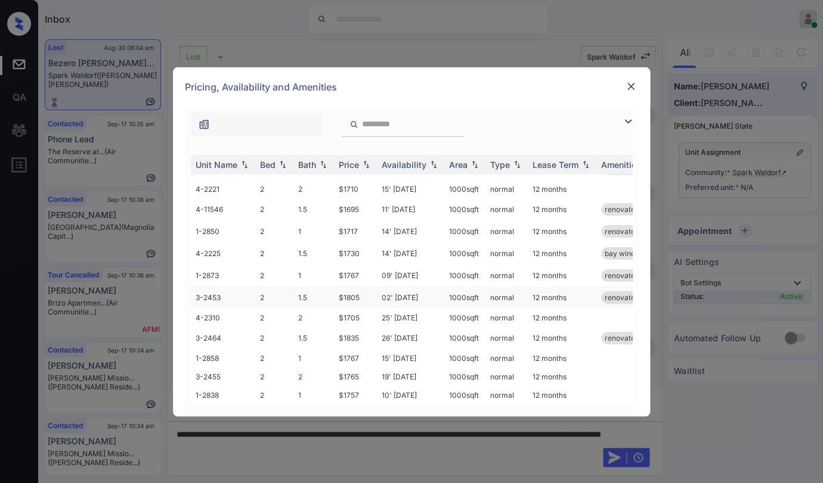
scroll to position [0, 0]
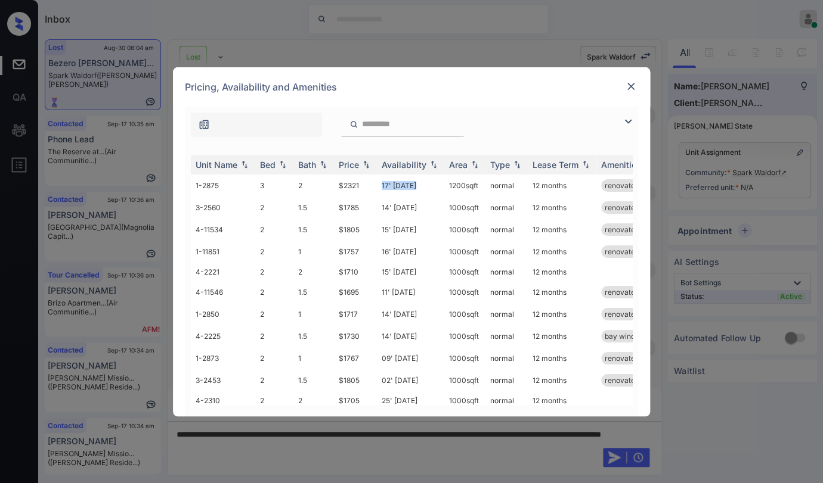
click at [634, 85] on img at bounding box center [631, 86] width 12 height 12
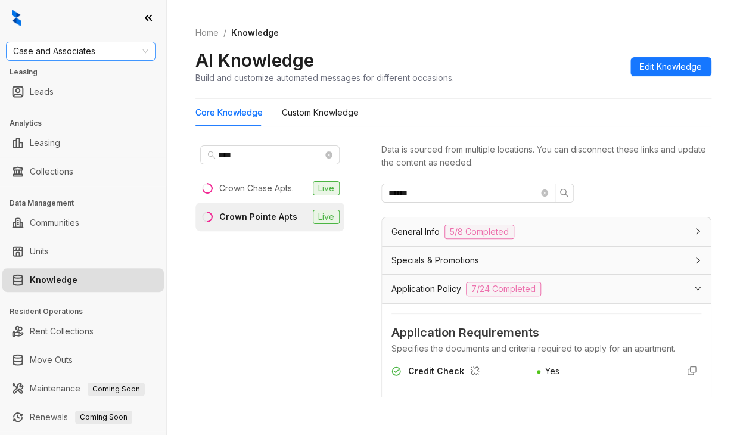
scroll to position [317, 0]
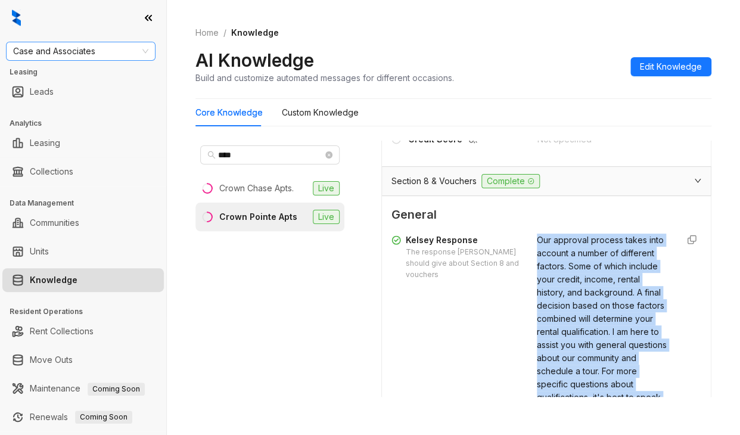
click at [101, 53] on span "Case and Associates" at bounding box center [80, 51] width 135 height 18
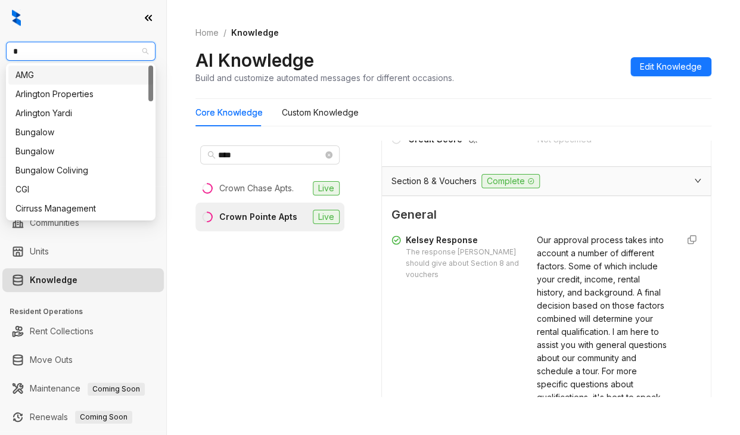
type input "**"
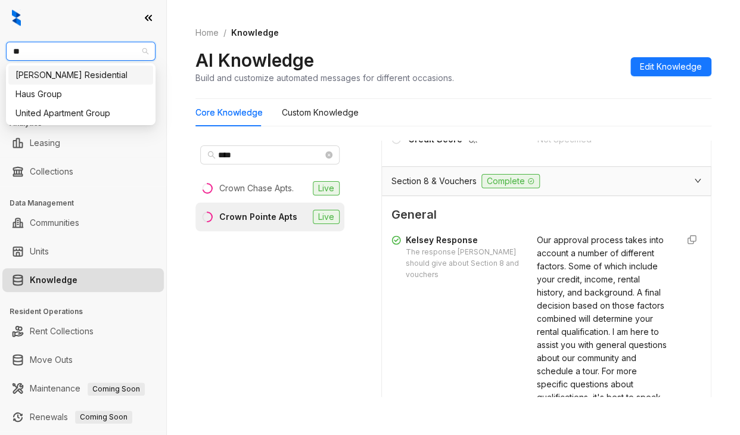
click at [66, 75] on div "[PERSON_NAME] Residential" at bounding box center [80, 75] width 131 height 13
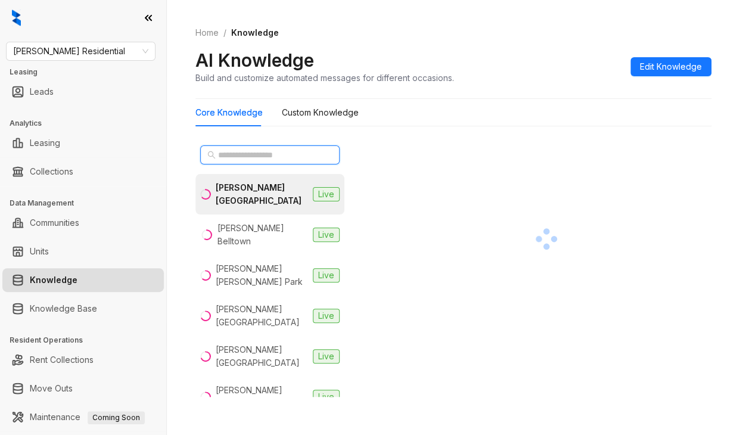
click at [272, 152] on input "text" at bounding box center [270, 154] width 105 height 13
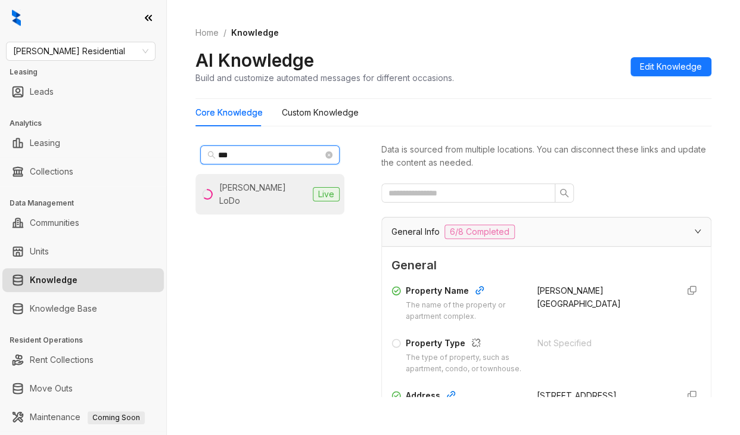
type input "***"
click at [228, 187] on div "Griffis LoDo" at bounding box center [263, 194] width 89 height 26
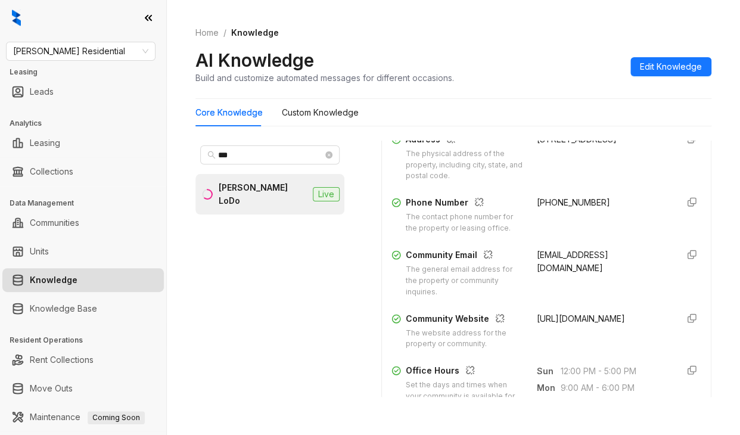
scroll to position [238, 0]
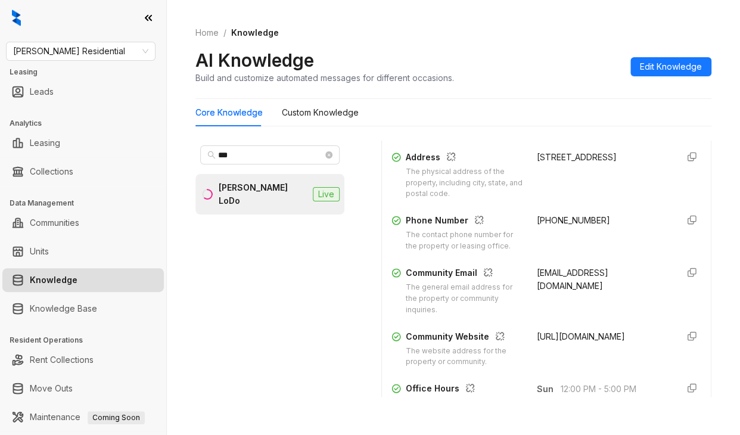
click at [537, 225] on span "(720) 679-8208" at bounding box center [573, 220] width 73 height 10
copy div "(720) 679-8208"
click at [93, 46] on span "Griffis Residential" at bounding box center [80, 51] width 135 height 18
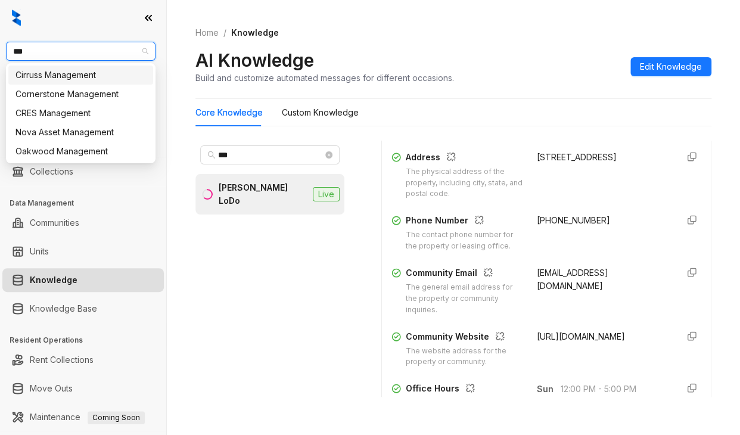
type input "****"
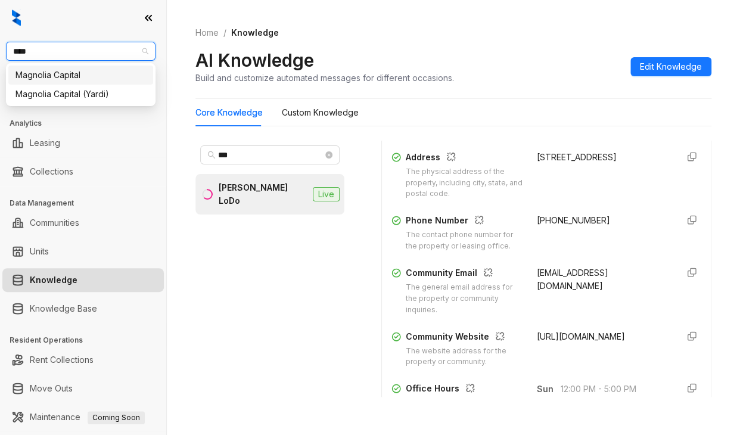
click at [80, 70] on div "Magnolia Capital" at bounding box center [80, 75] width 131 height 13
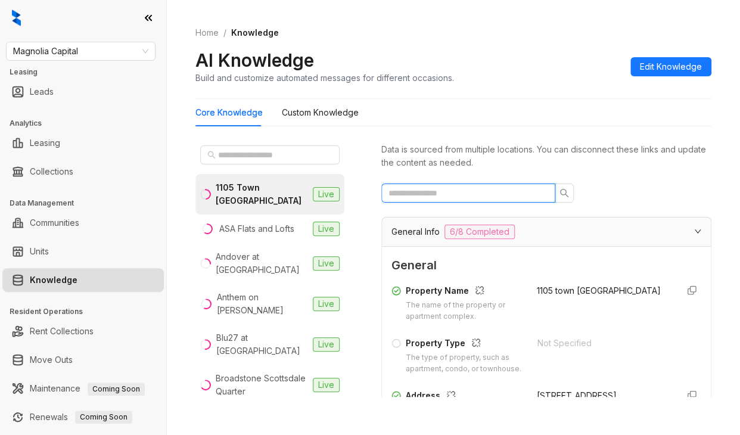
click at [430, 191] on input "text" at bounding box center [464, 193] width 150 height 13
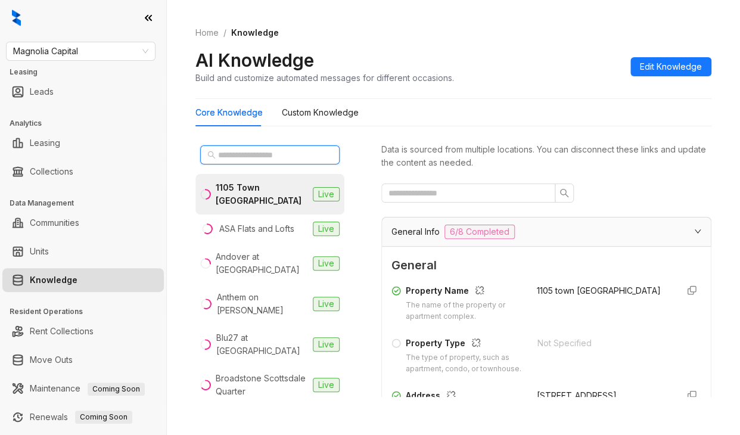
click at [289, 158] on input "text" at bounding box center [270, 154] width 105 height 13
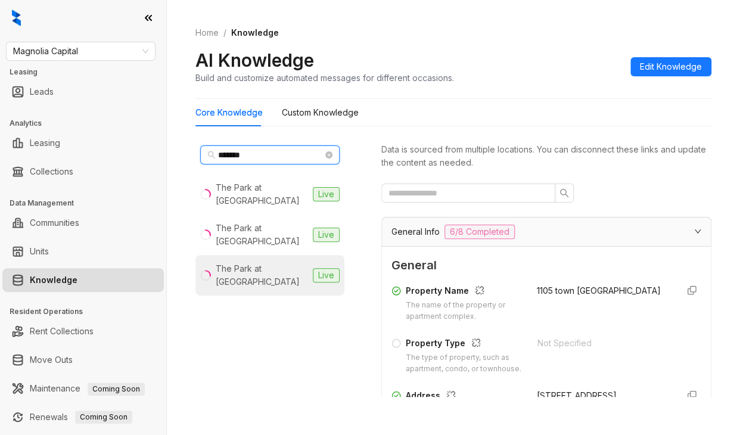
type input "*******"
click at [249, 255] on li "The Park at [GEOGRAPHIC_DATA] Live" at bounding box center [270, 275] width 149 height 41
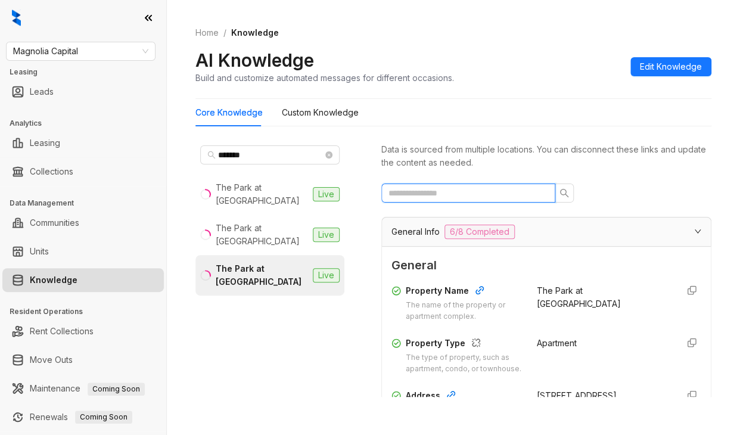
click at [473, 194] on input "text" at bounding box center [464, 193] width 150 height 13
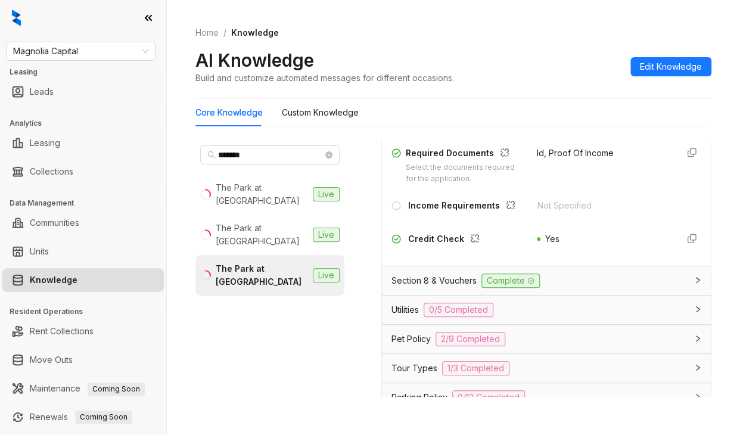
scroll to position [238, 0]
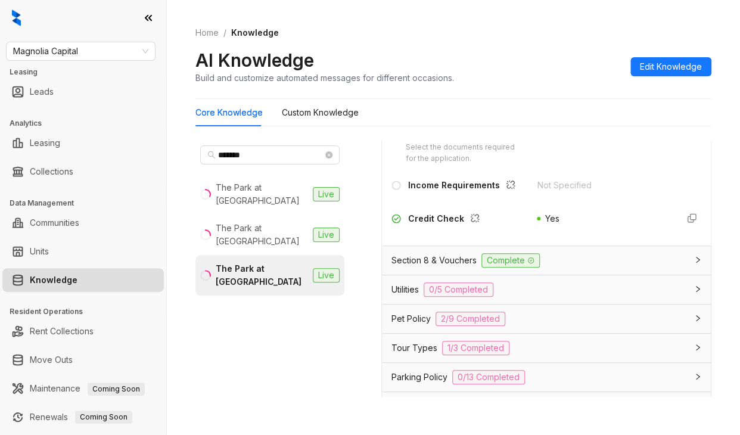
type input "***"
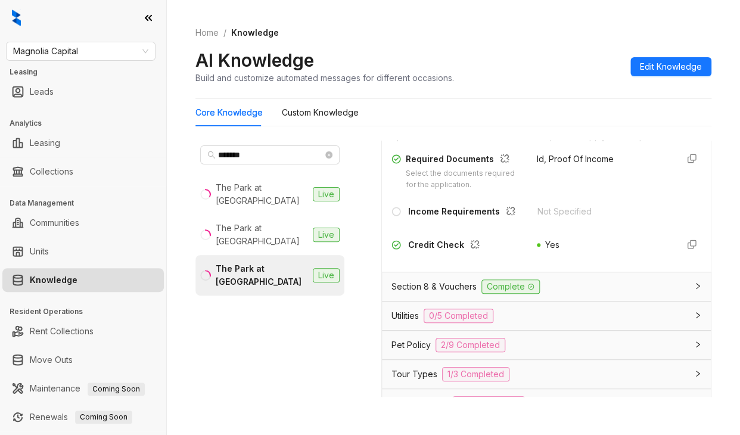
scroll to position [191, 0]
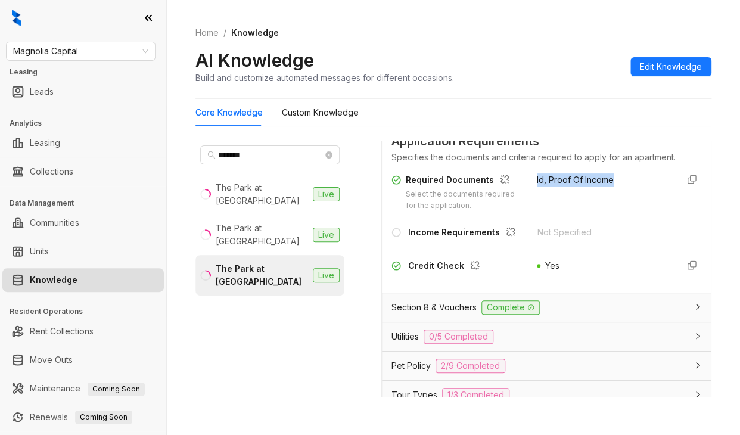
drag, startPoint x: 532, startPoint y: 189, endPoint x: 608, endPoint y: 194, distance: 76.5
click at [608, 194] on div "Required Documents Select the documents required for the application. Id, Proof…" at bounding box center [547, 192] width 310 height 38
copy span "Id, Proof Of Income"
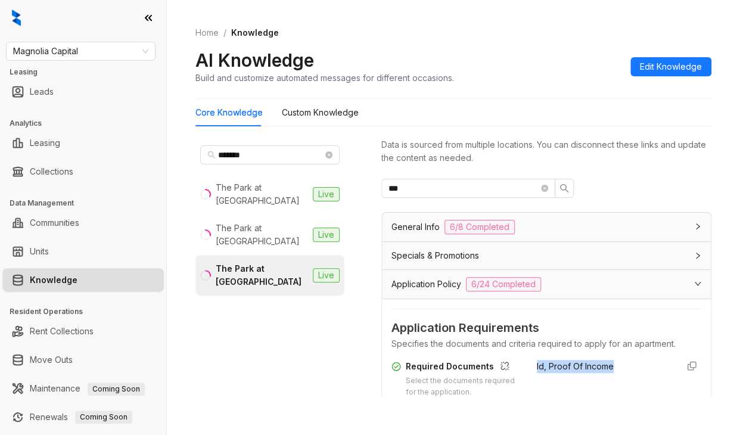
scroll to position [0, 0]
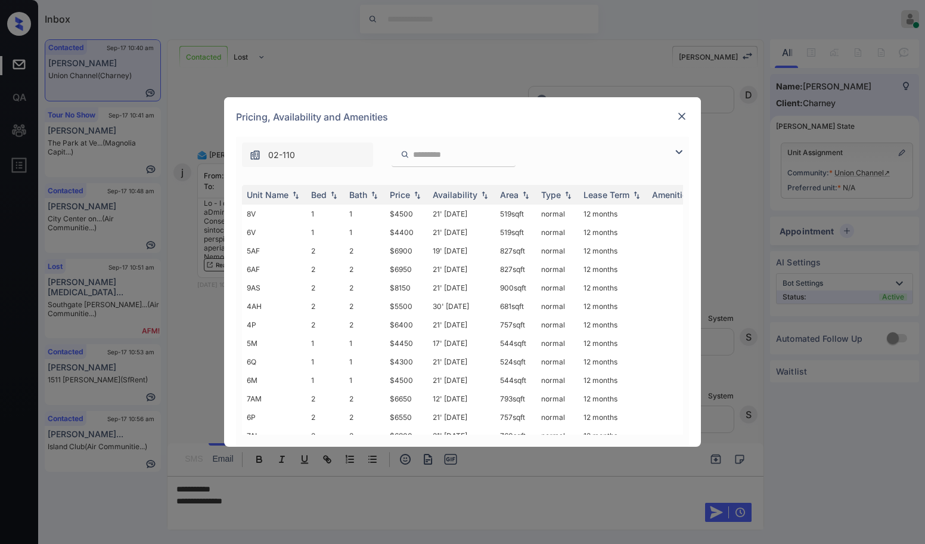
click at [678, 114] on img at bounding box center [682, 116] width 12 height 12
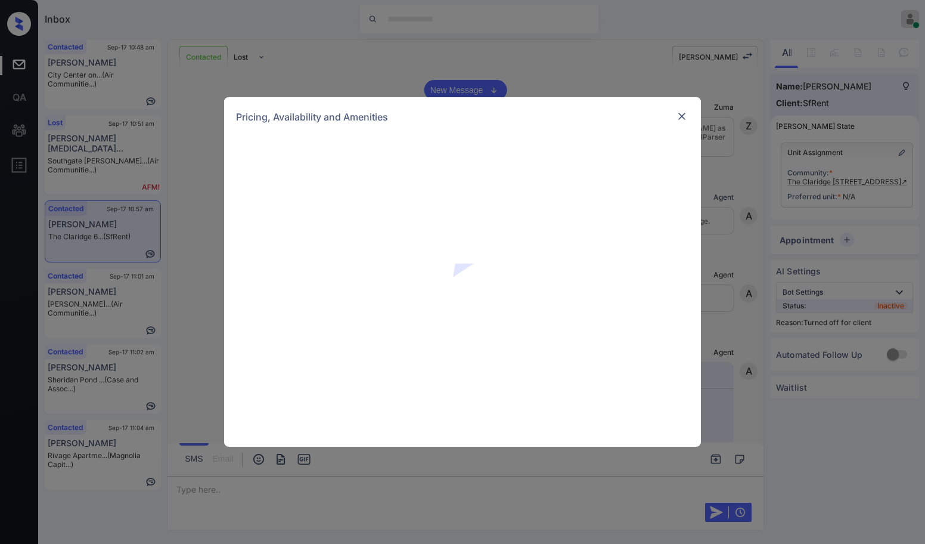
scroll to position [3547, 0]
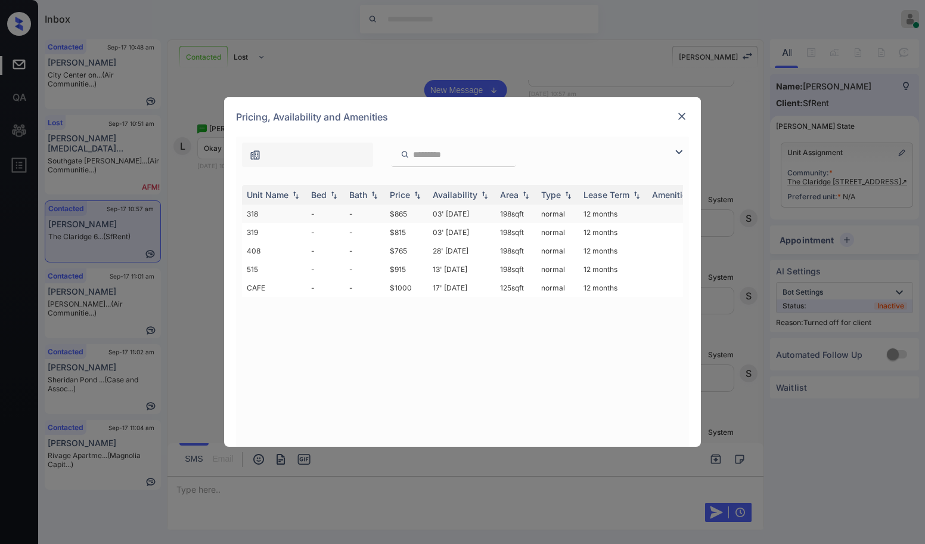
click at [280, 216] on td "318" at bounding box center [274, 213] width 64 height 18
click at [278, 216] on td "318" at bounding box center [274, 213] width 64 height 18
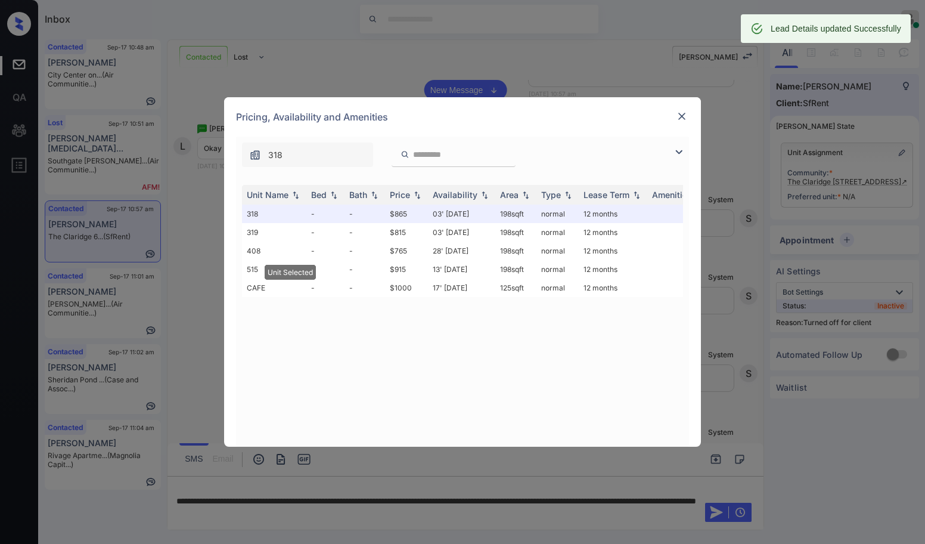
click at [677, 114] on img at bounding box center [682, 116] width 12 height 12
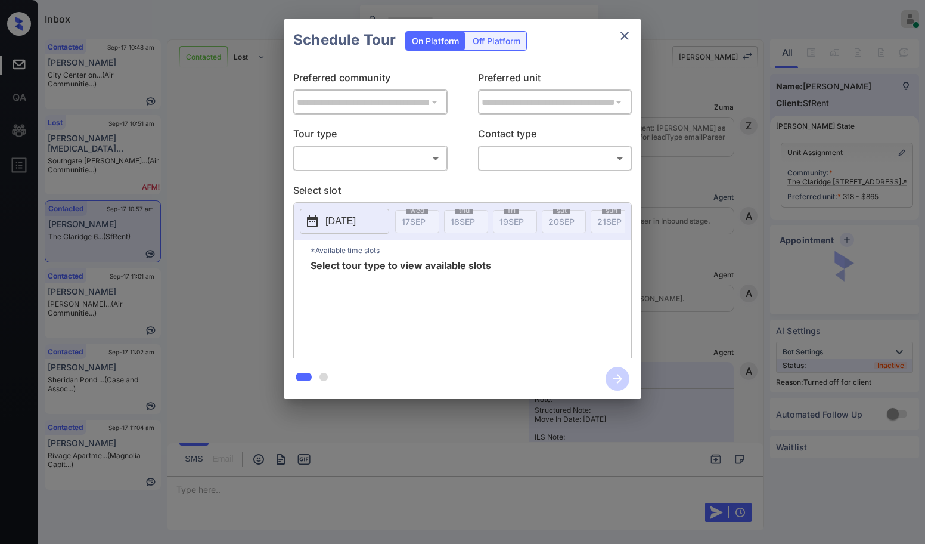
scroll to position [3547, 0]
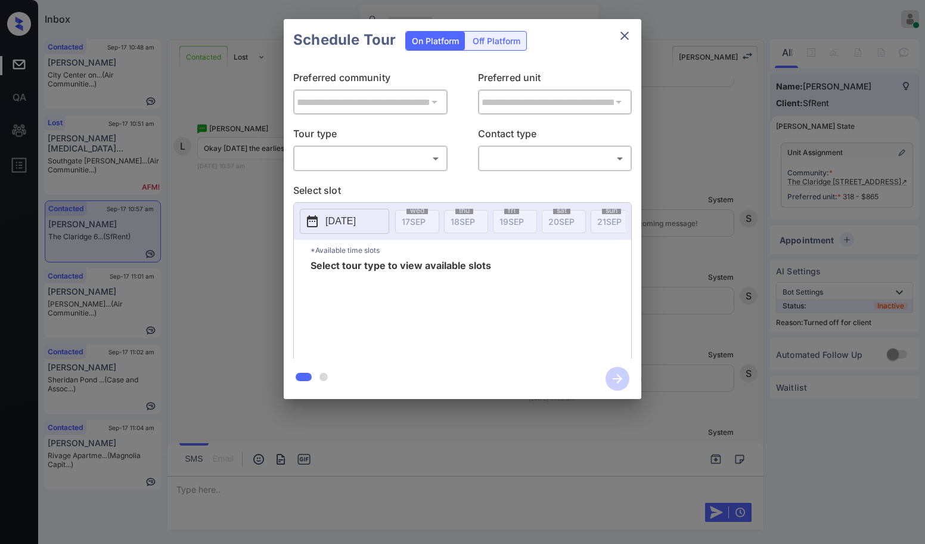
drag, startPoint x: 489, startPoint y: 46, endPoint x: 478, endPoint y: 49, distance: 11.1
click at [489, 45] on div "Off Platform" at bounding box center [497, 41] width 60 height 18
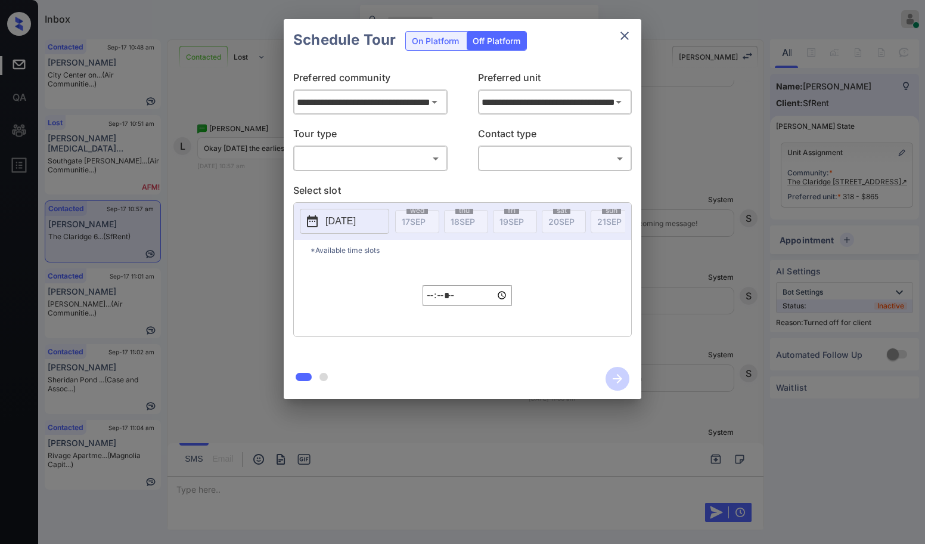
click at [365, 147] on div "​ ​" at bounding box center [370, 158] width 154 height 26
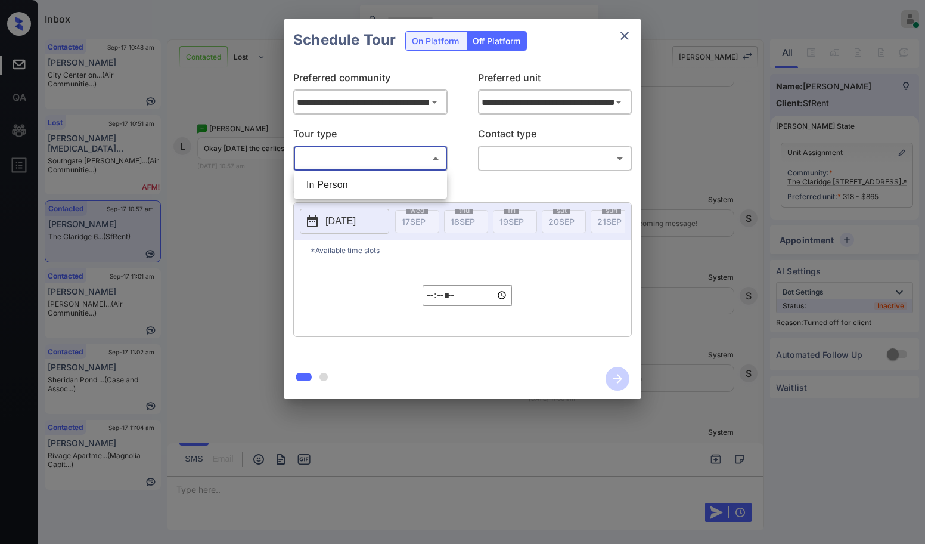
drag, startPoint x: 355, startPoint y: 159, endPoint x: 374, endPoint y: 157, distance: 19.2
click at [355, 159] on body "Inbox Danielle Dela Cruz Online Set yourself offline Set yourself on break Prof…" at bounding box center [462, 272] width 925 height 544
click at [359, 178] on li "In Person" at bounding box center [370, 184] width 147 height 21
type input "********"
click at [559, 157] on body "Inbox Danielle Dela Cruz Online Set yourself offline Set yourself on break Prof…" at bounding box center [462, 272] width 925 height 544
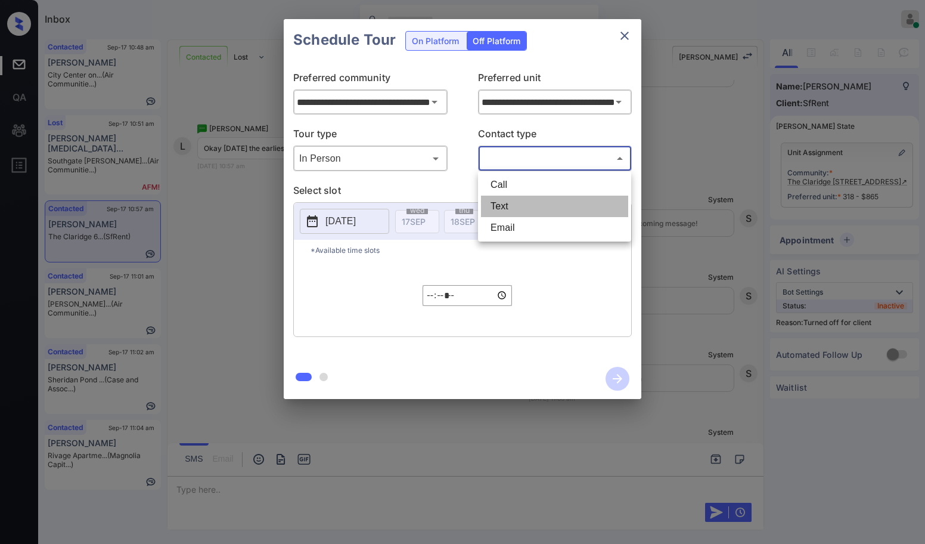
click at [497, 211] on li "Text" at bounding box center [554, 206] width 147 height 21
type input "****"
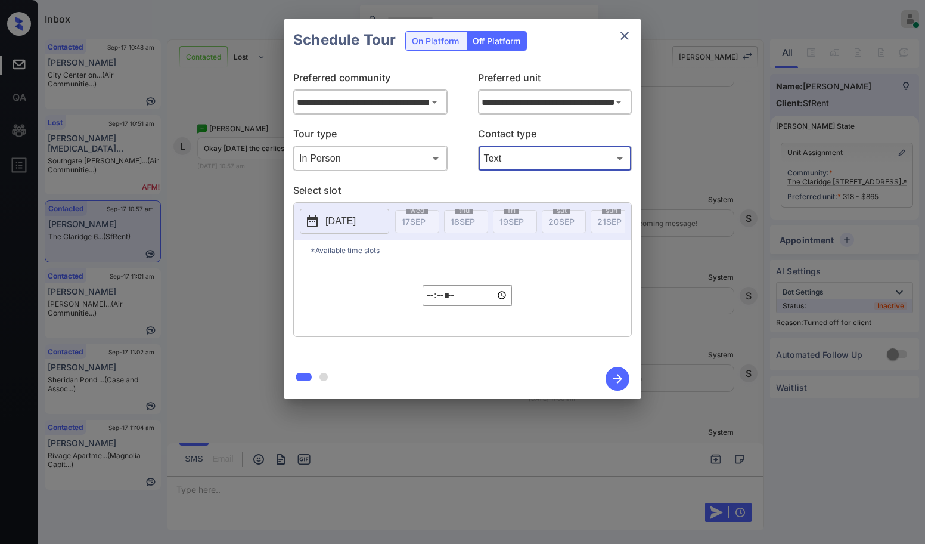
click at [354, 218] on p "[DATE]" at bounding box center [340, 221] width 30 height 14
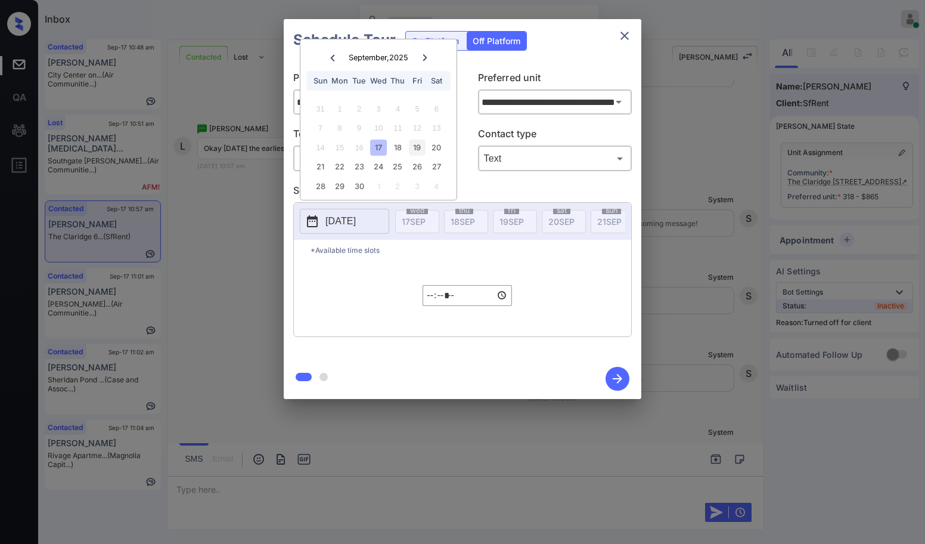
click at [422, 146] on div "19" at bounding box center [417, 147] width 16 height 16
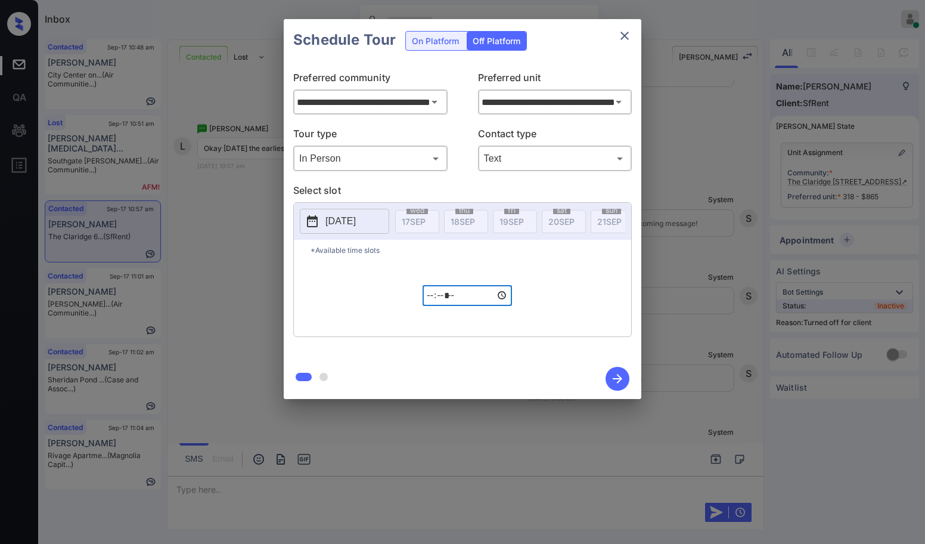
click at [439, 299] on input "*****" at bounding box center [467, 295] width 89 height 21
type input "*****"
click at [613, 377] on icon "button" at bounding box center [618, 379] width 24 height 24
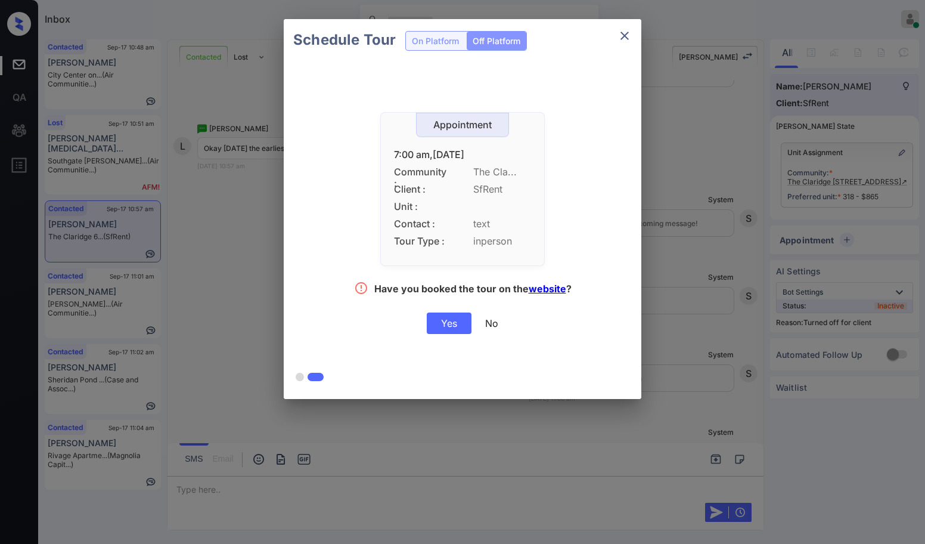
click at [445, 326] on div "Yes" at bounding box center [449, 322] width 45 height 21
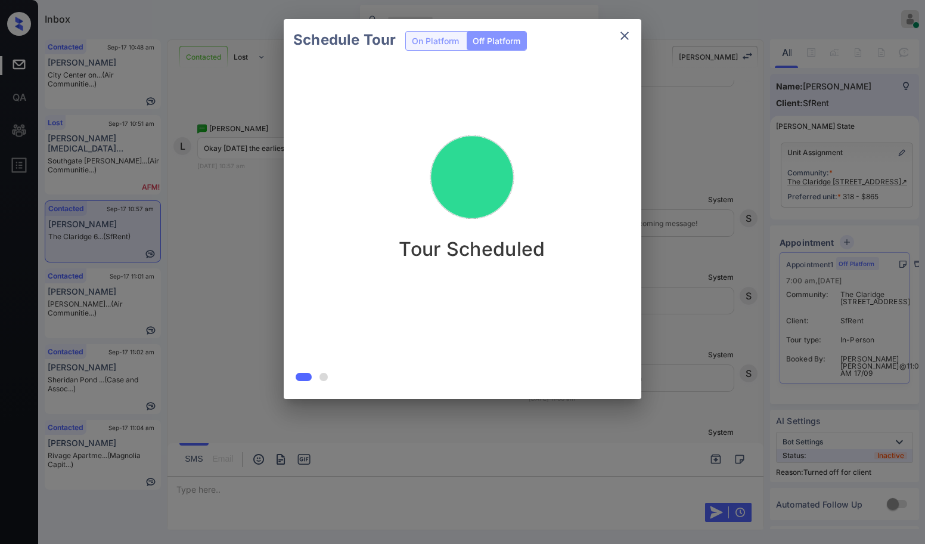
click at [339, 489] on div at bounding box center [462, 272] width 925 height 544
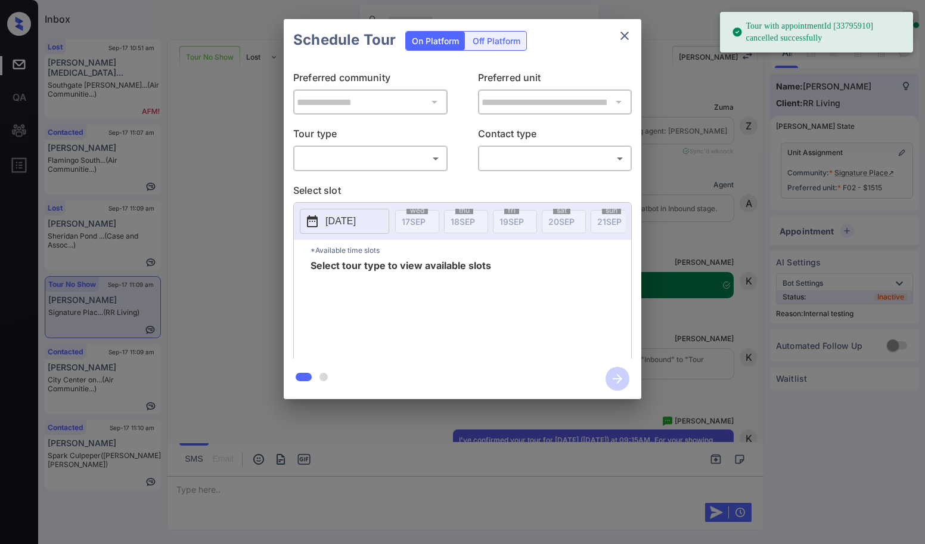
scroll to position [3583, 0]
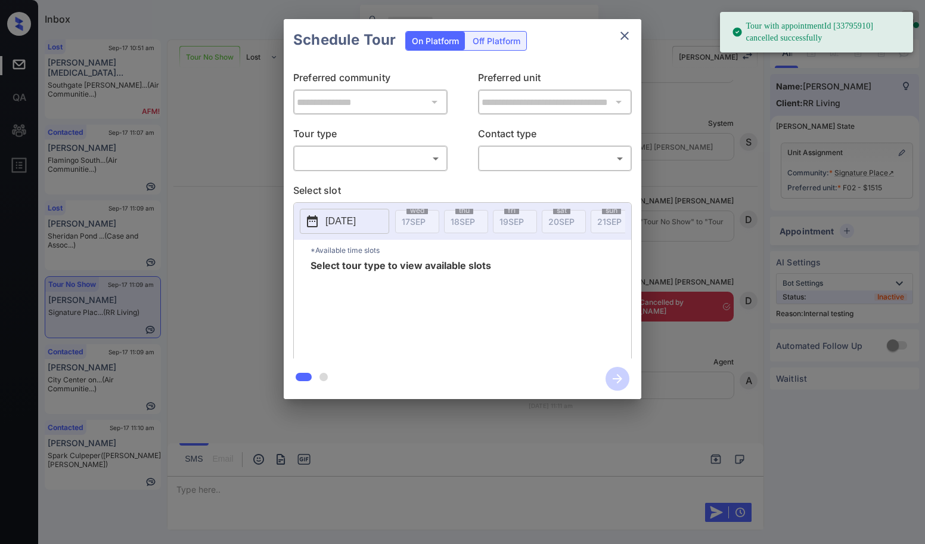
drag, startPoint x: 407, startPoint y: 174, endPoint x: 404, endPoint y: 166, distance: 8.3
click at [407, 173] on div "**********" at bounding box center [463, 209] width 358 height 297
click at [403, 163] on body "Tour with appointmentId [33795910] cancelled successfully Inbox [PERSON_NAME] […" at bounding box center [462, 272] width 925 height 544
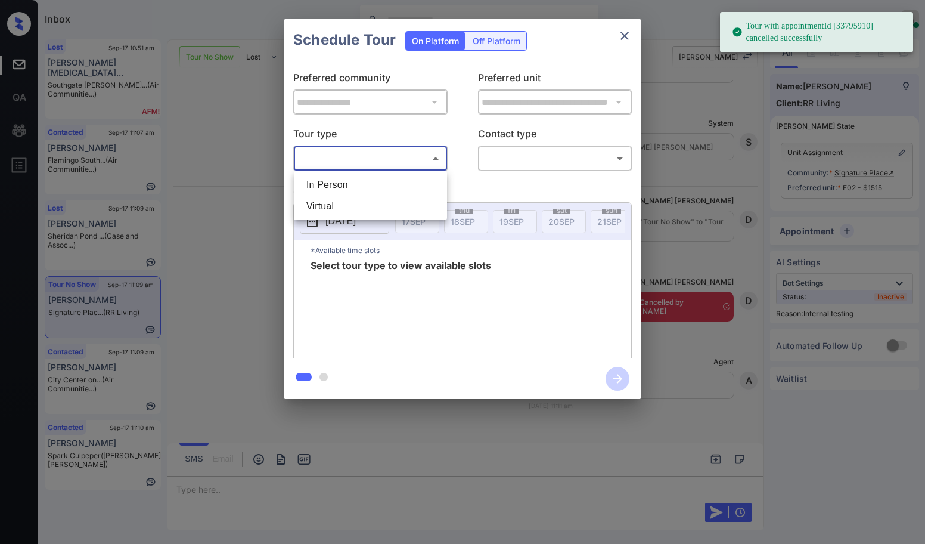
click at [327, 185] on li "In Person" at bounding box center [370, 184] width 147 height 21
type input "********"
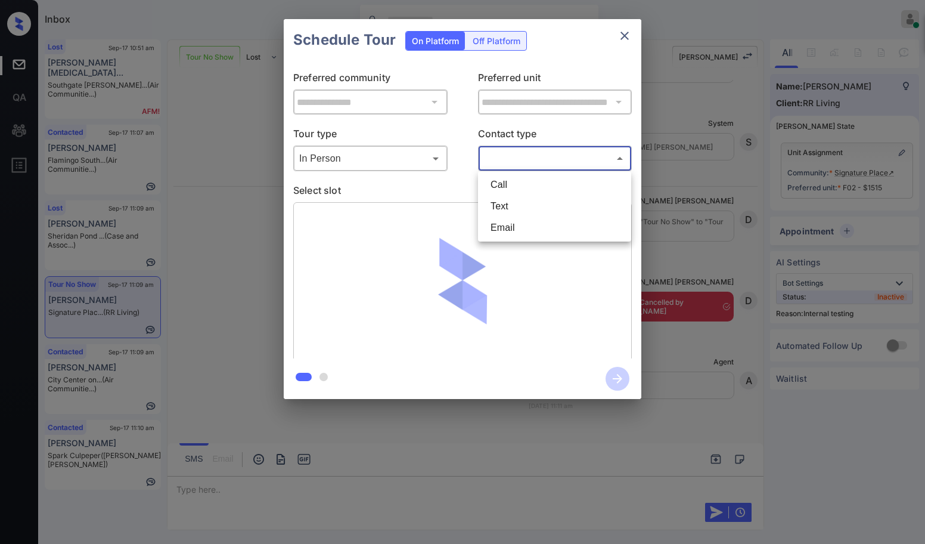
click at [552, 157] on body "Tour with appointmentId [33795910] cancelled successfully Inbox [PERSON_NAME] […" at bounding box center [462, 272] width 925 height 544
click at [523, 203] on li "Text" at bounding box center [554, 206] width 147 height 21
type input "****"
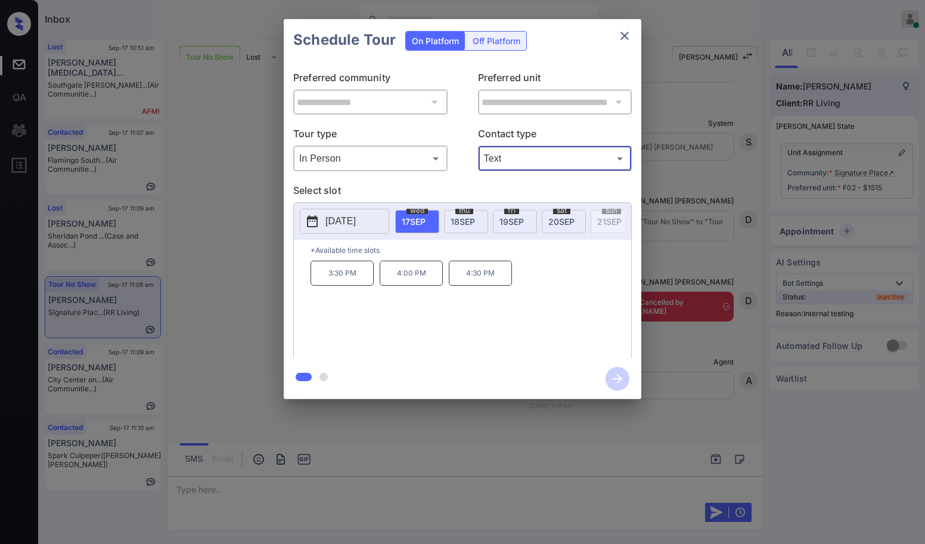
click at [621, 35] on icon "close" at bounding box center [625, 36] width 14 height 14
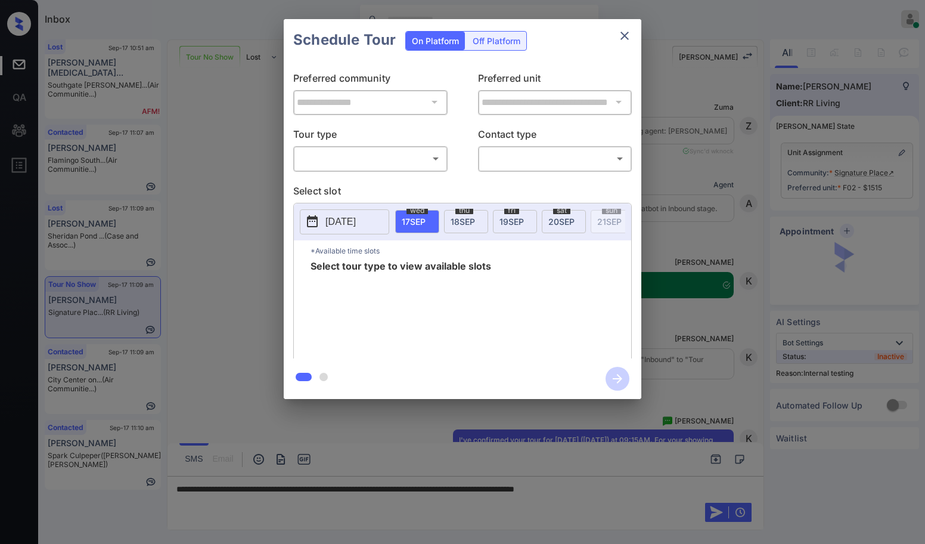
scroll to position [3583, 0]
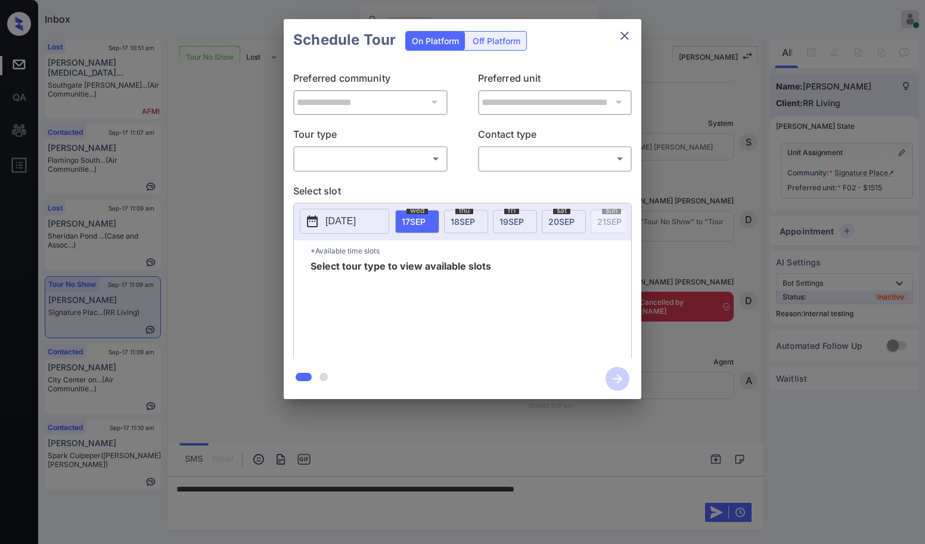
click at [337, 159] on body "Inbox [PERSON_NAME] [PERSON_NAME] Online Set yourself offline Set yourself on b…" at bounding box center [462, 272] width 925 height 544
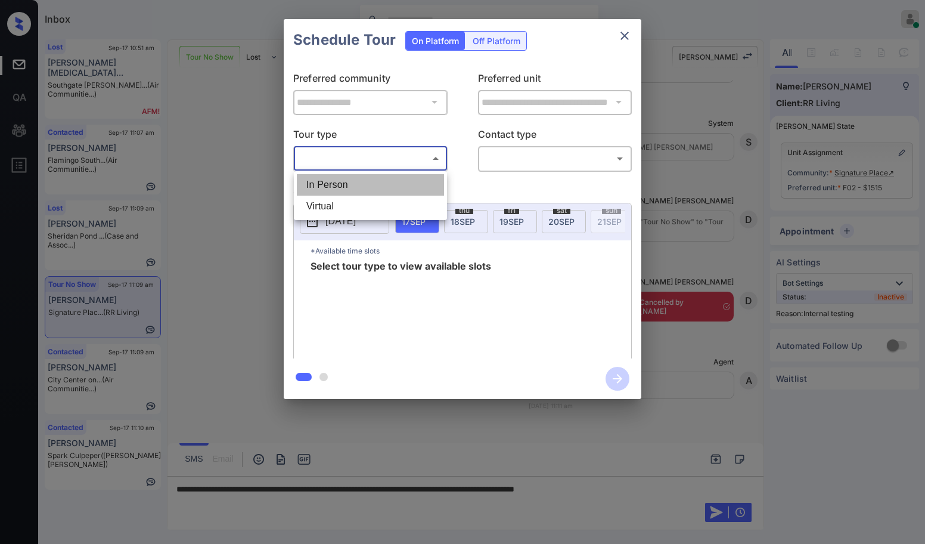
click at [325, 185] on li "In Person" at bounding box center [370, 184] width 147 height 21
type input "********"
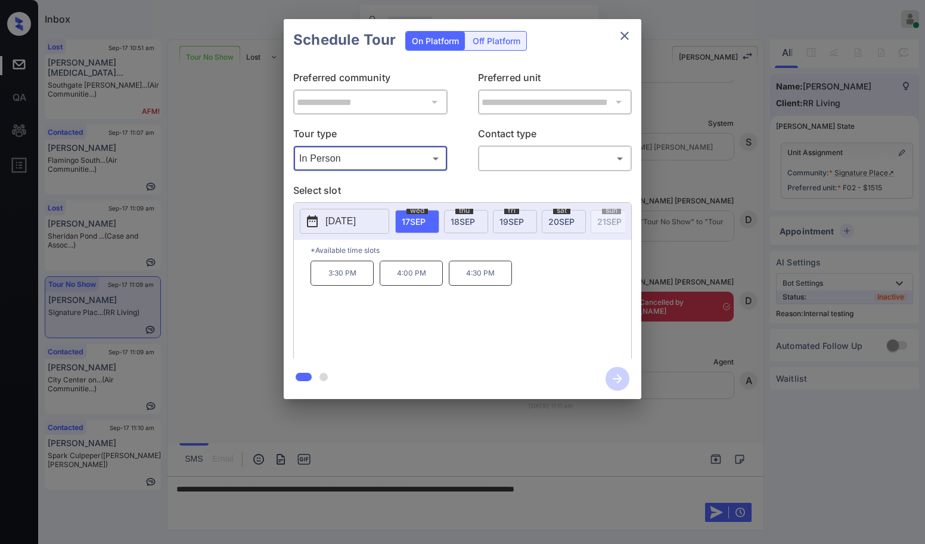
click at [625, 36] on icon "close" at bounding box center [625, 36] width 8 height 8
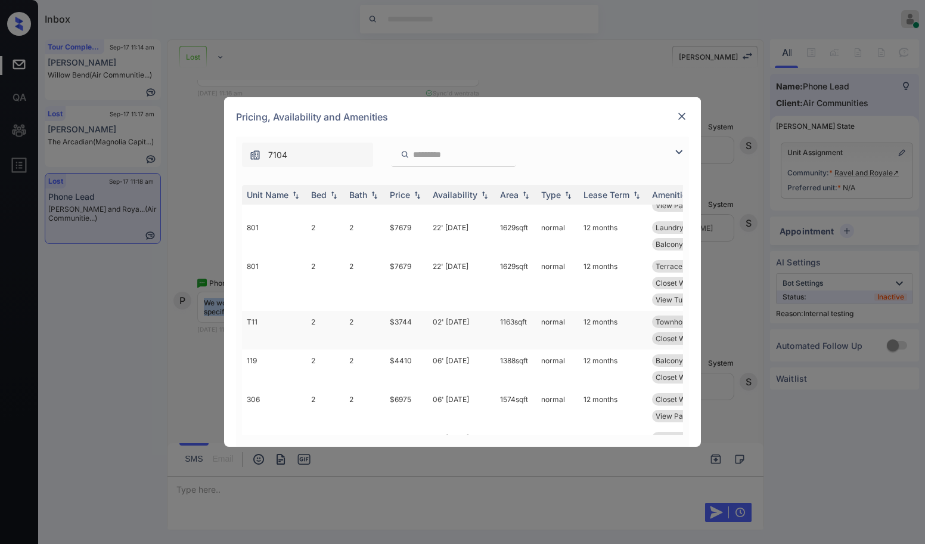
scroll to position [373, 0]
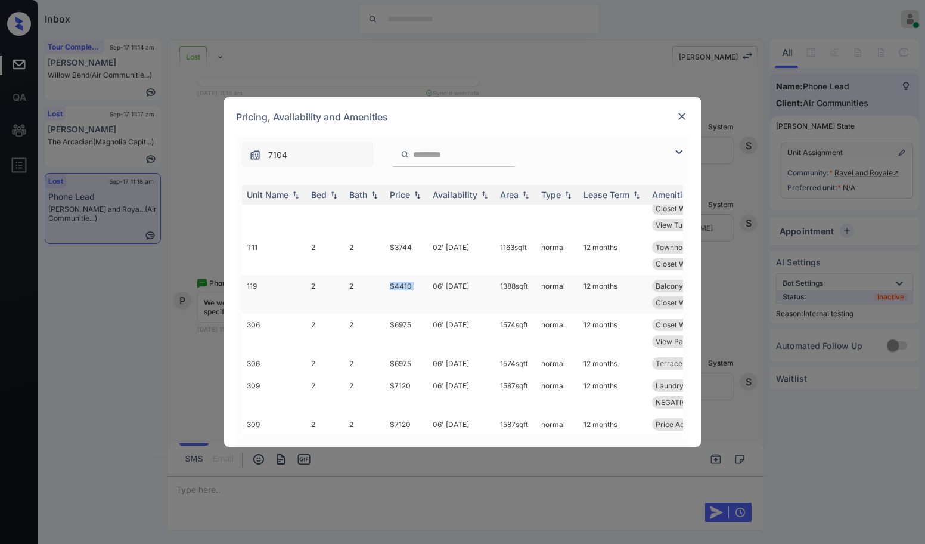
drag, startPoint x: 420, startPoint y: 289, endPoint x: 434, endPoint y: 289, distance: 13.7
click at [434, 289] on tr "119 2 2 $4410 06' [DATE] sqft normal 12 months Balcony Small Corner Unit Price …" at bounding box center [553, 294] width 623 height 39
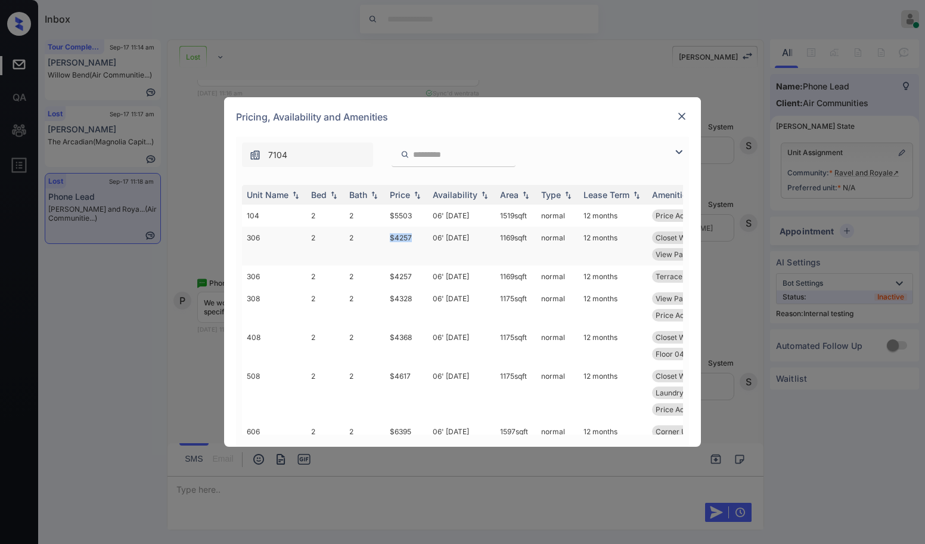
drag, startPoint x: 392, startPoint y: 241, endPoint x: 423, endPoint y: 235, distance: 31.6
click at [423, 235] on td "$4257" at bounding box center [406, 246] width 43 height 39
drag, startPoint x: 389, startPoint y: 274, endPoint x: 419, endPoint y: 277, distance: 30.5
click at [419, 277] on td "$4257" at bounding box center [406, 276] width 43 height 22
copy td "$4257"
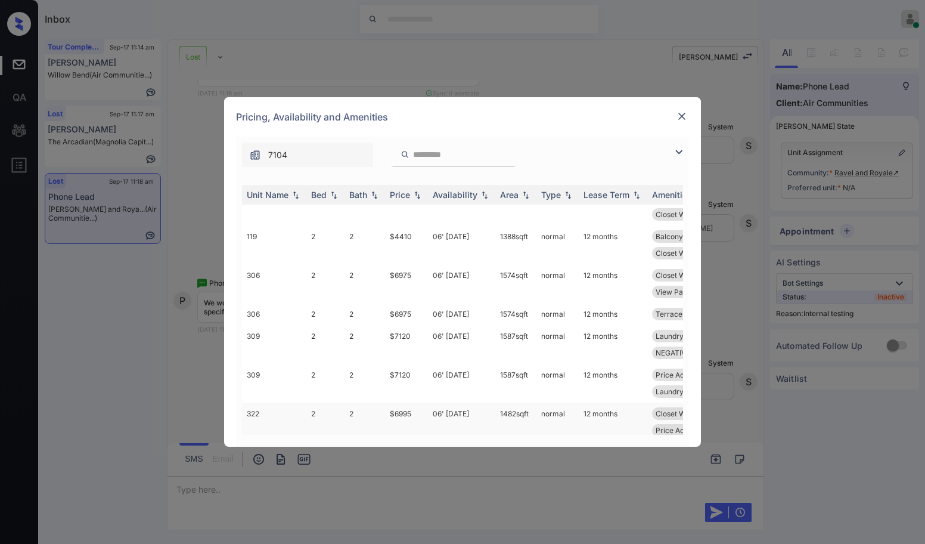
scroll to position [596, 0]
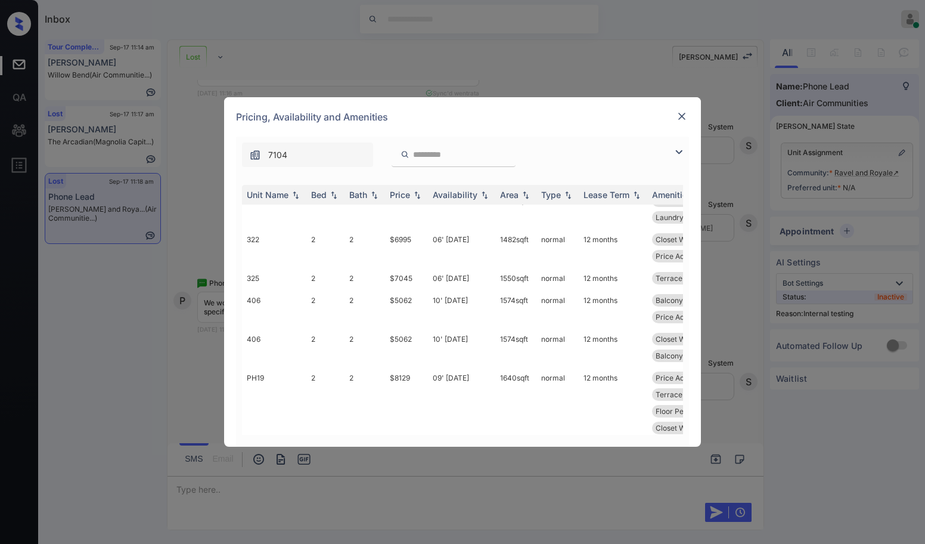
click at [692, 113] on div "Pricing, Availability and Amenities" at bounding box center [462, 116] width 477 height 39
click at [687, 115] on img at bounding box center [682, 116] width 12 height 12
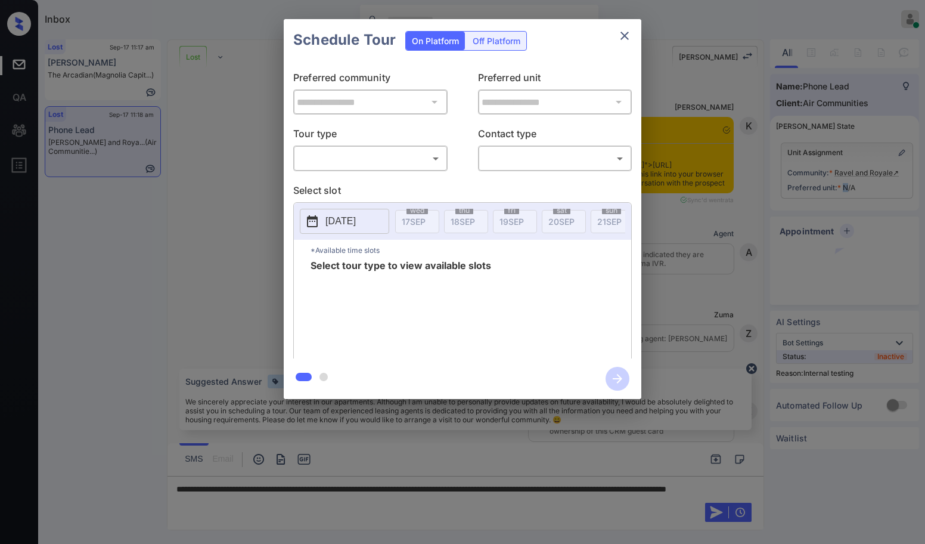
scroll to position [2450, 0]
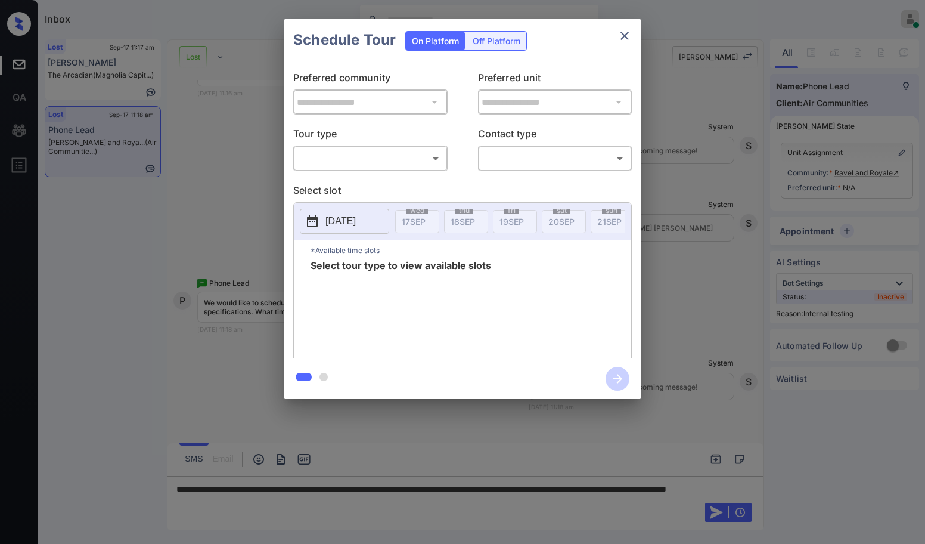
click at [335, 170] on div "​ ​" at bounding box center [370, 158] width 154 height 26
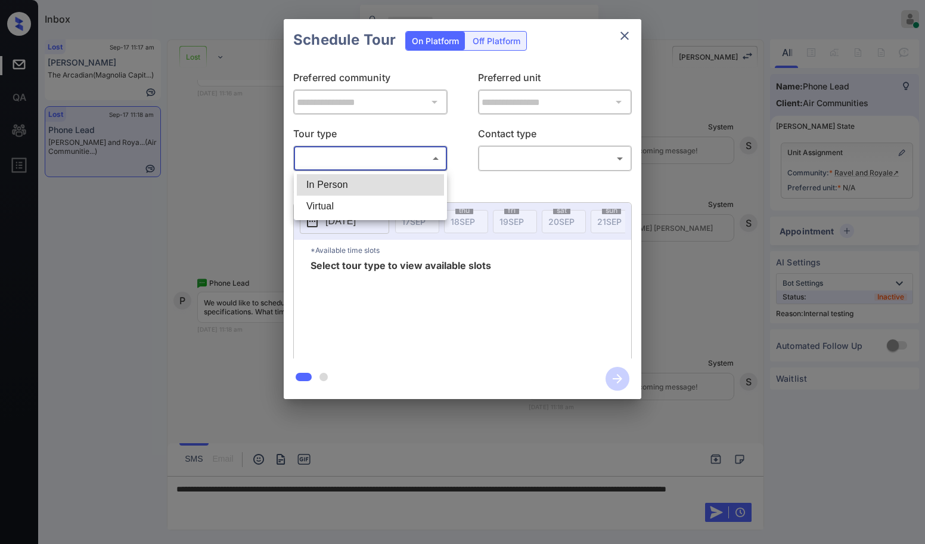
click at [335, 159] on body "Inbox [PERSON_NAME] [PERSON_NAME] Online Set yourself offline Set yourself on b…" at bounding box center [462, 272] width 925 height 544
click at [333, 186] on li "In Person" at bounding box center [370, 184] width 147 height 21
type input "********"
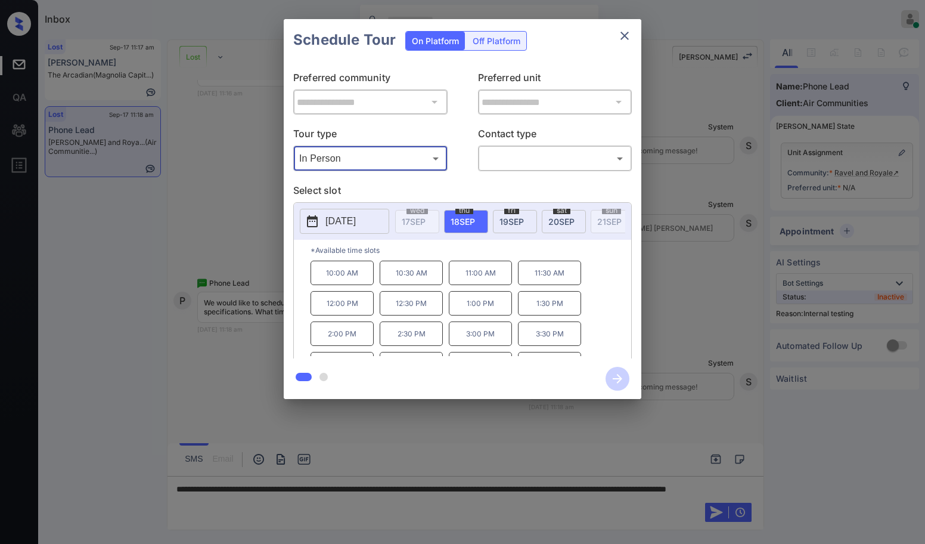
scroll to position [20, 0]
click at [615, 32] on button "close" at bounding box center [625, 36] width 24 height 24
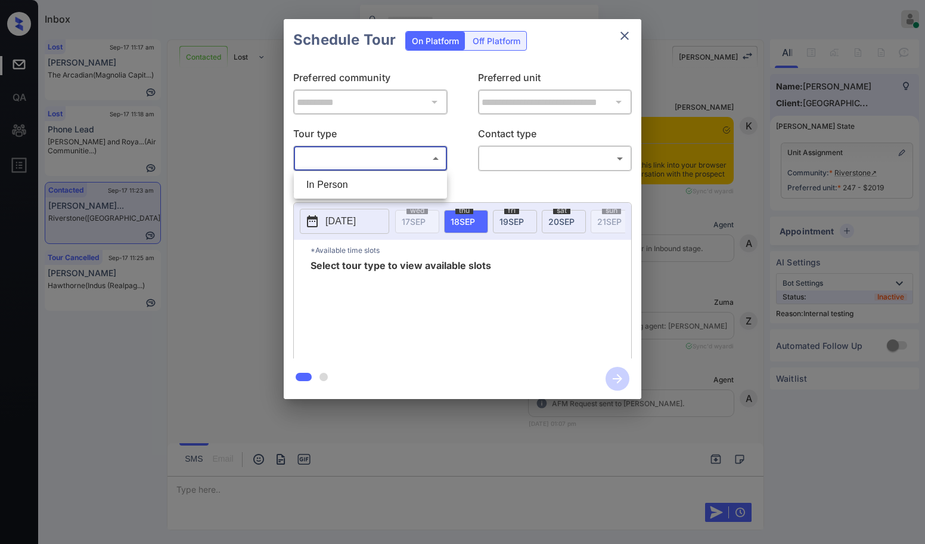
click at [332, 187] on li "In Person" at bounding box center [370, 184] width 147 height 21
type input "********"
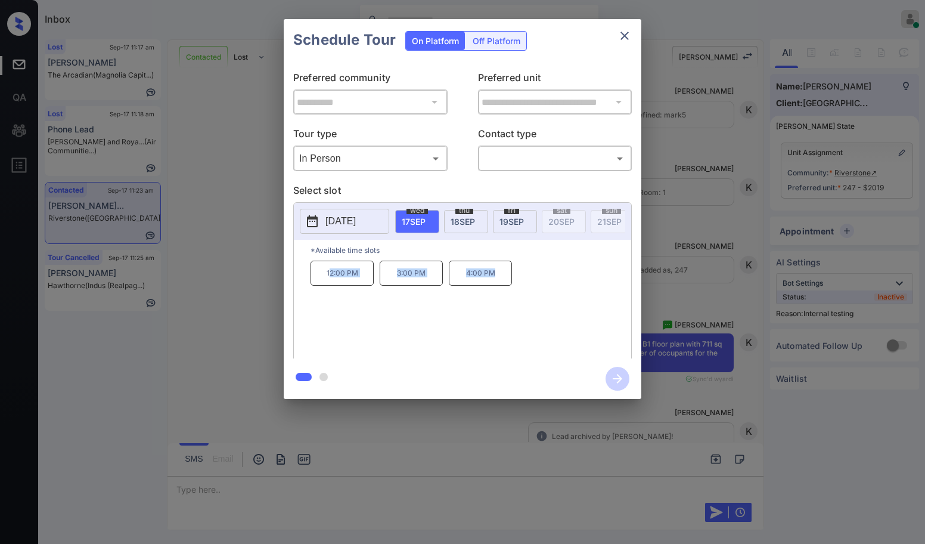
drag, startPoint x: 328, startPoint y: 277, endPoint x: 581, endPoint y: 277, distance: 252.2
click at [581, 277] on div "12:00 PM 3:00 PM 4:00 PM" at bounding box center [471, 308] width 321 height 95
copy div "2:00 PM 3:00 PM 4:00 PM"
click at [628, 36] on icon "close" at bounding box center [625, 36] width 14 height 14
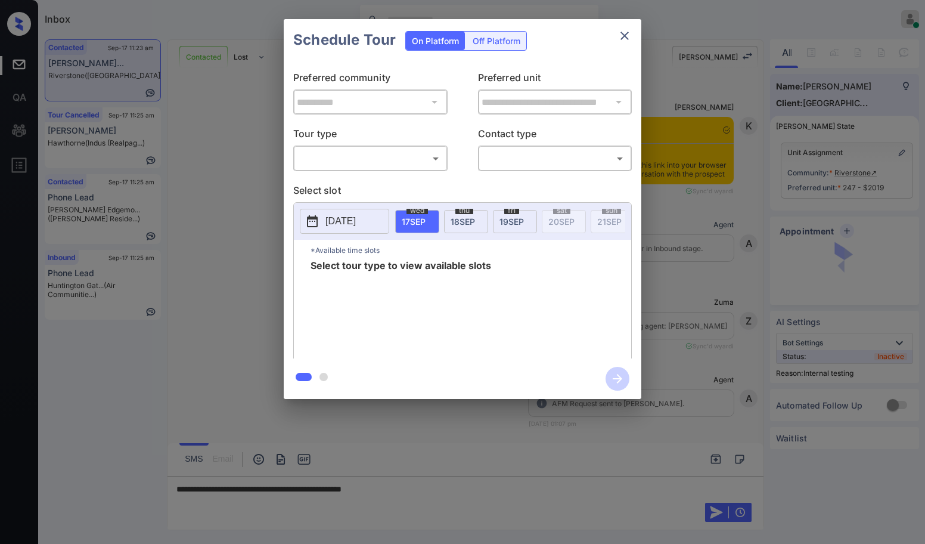
scroll to position [3636, 0]
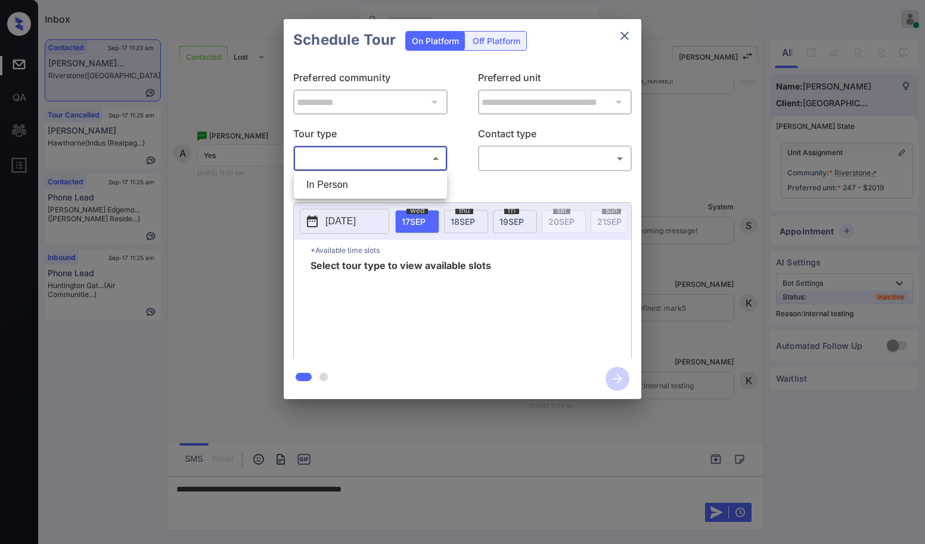
click at [384, 159] on body "Inbox Danielle Dela Cruz Online Set yourself offline Set yourself on break Prof…" at bounding box center [462, 272] width 925 height 544
click at [334, 182] on li "In Person" at bounding box center [370, 184] width 147 height 21
type input "********"
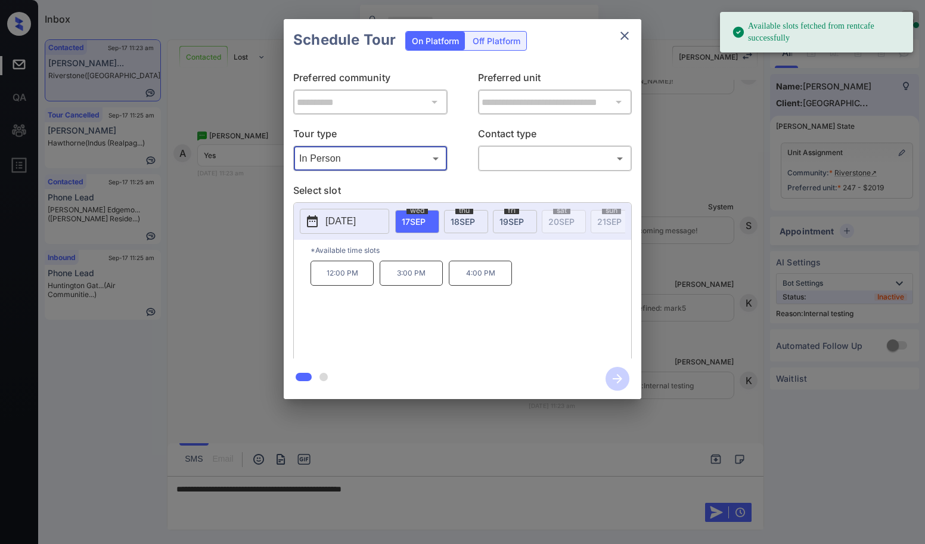
click at [624, 36] on icon "close" at bounding box center [625, 36] width 8 height 8
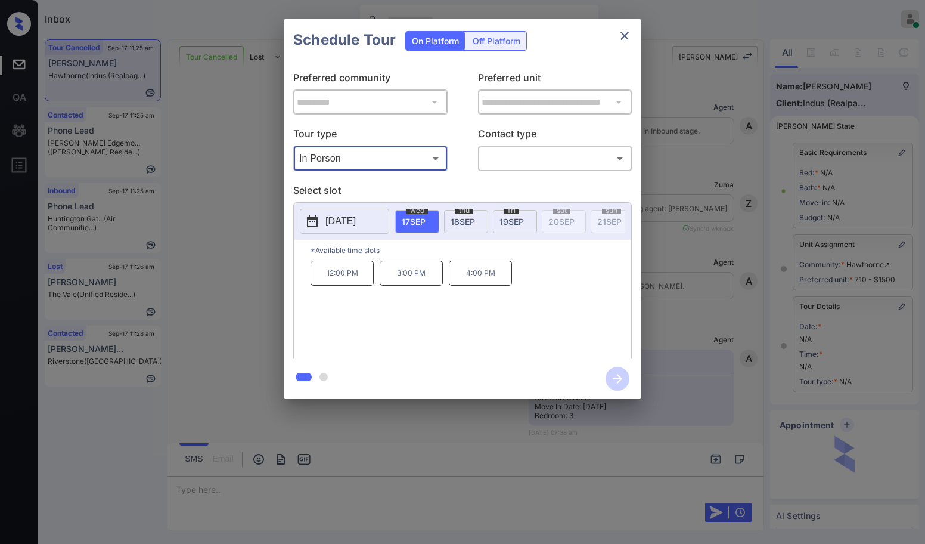
scroll to position [58, 0]
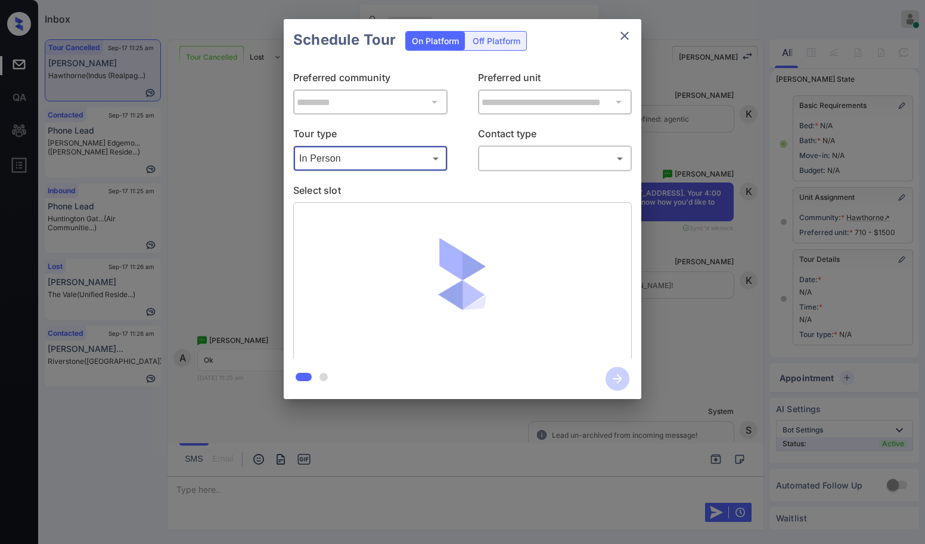
click at [348, 182] on div "**********" at bounding box center [463, 209] width 358 height 297
click at [565, 154] on body "Inbox [PERSON_NAME] [PERSON_NAME] Online Set yourself offline Set yourself on b…" at bounding box center [462, 272] width 925 height 544
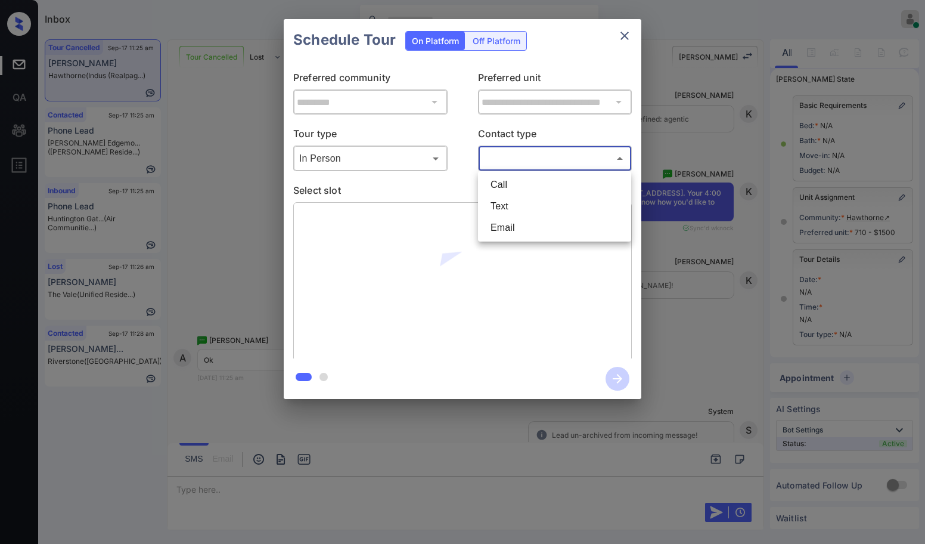
click at [505, 203] on li "Text" at bounding box center [554, 206] width 147 height 21
type input "****"
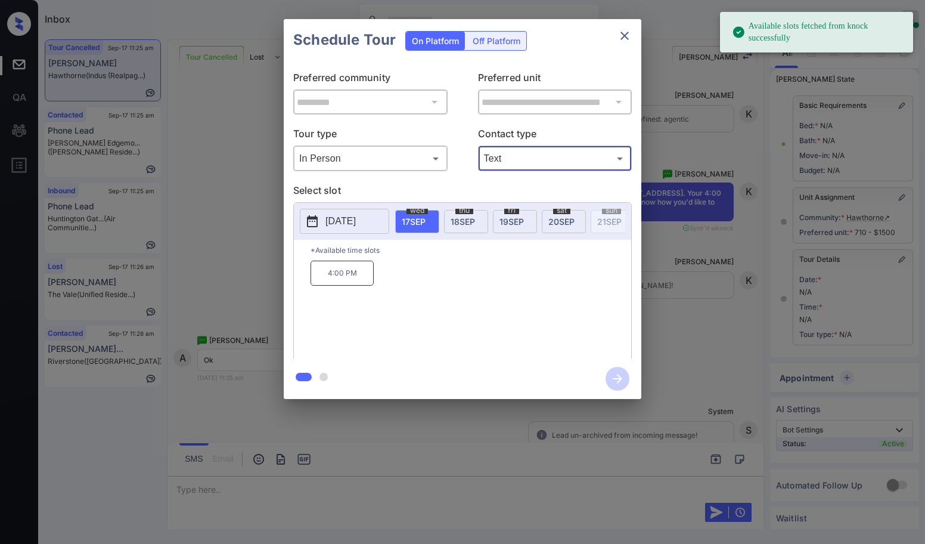
click at [361, 286] on p "4:00 PM" at bounding box center [342, 273] width 63 height 25
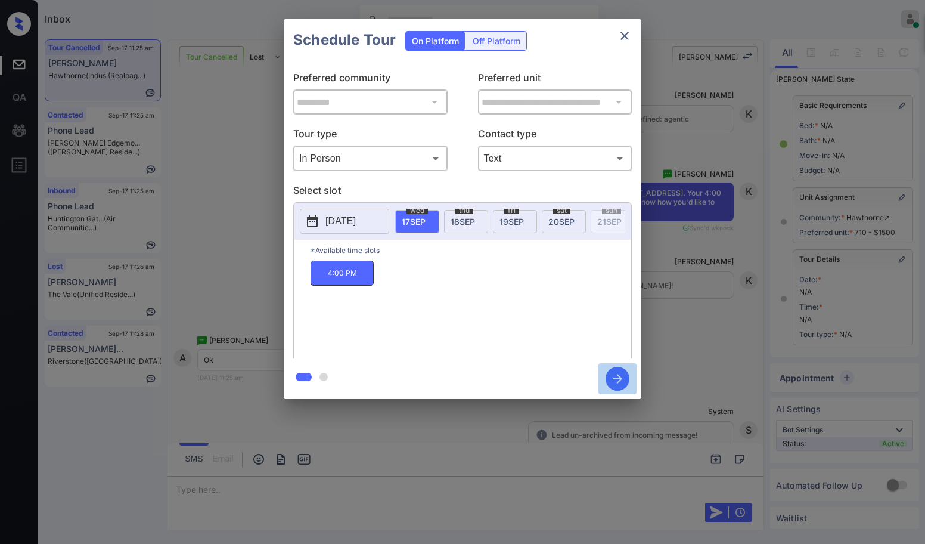
click at [619, 377] on icon "button" at bounding box center [618, 379] width 24 height 24
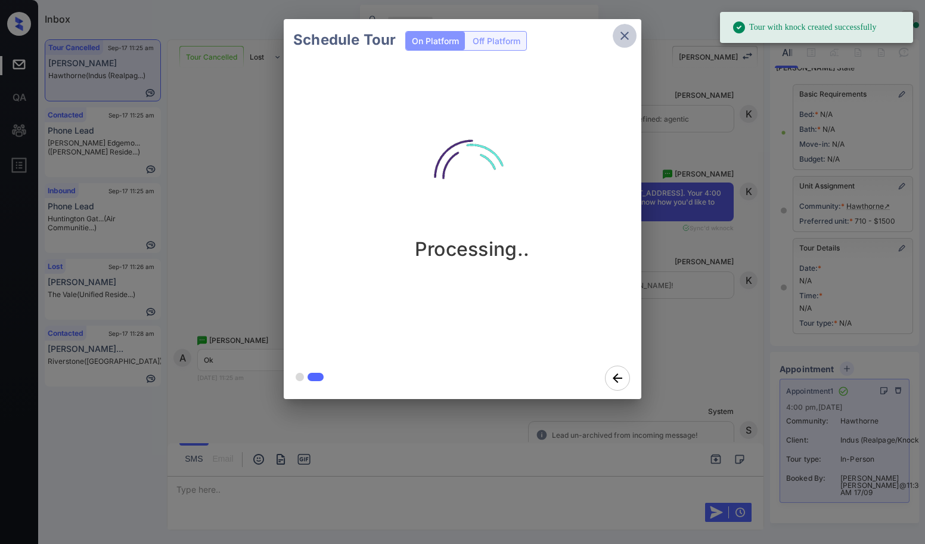
click at [623, 33] on icon "close" at bounding box center [625, 36] width 14 height 14
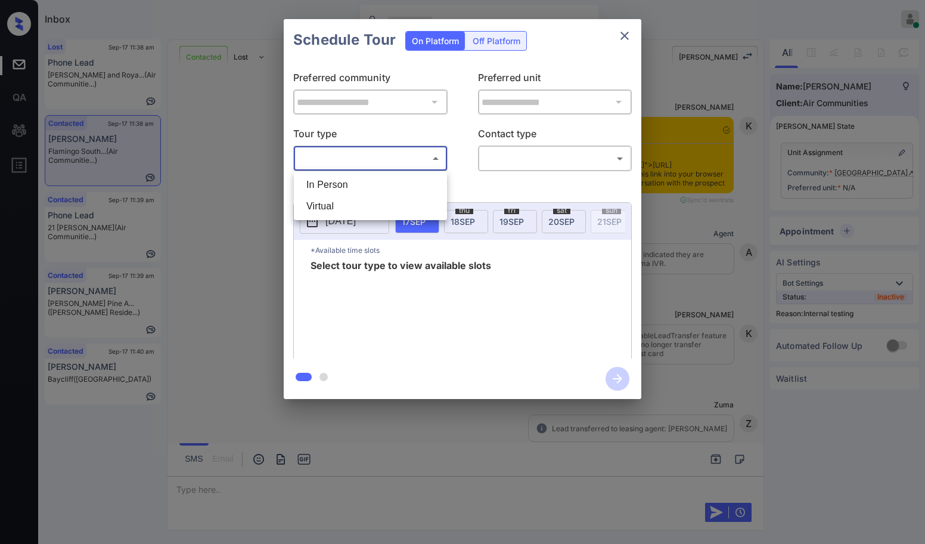
click at [388, 158] on body "Inbox [PERSON_NAME] [PERSON_NAME] Online Set yourself offline Set yourself on b…" at bounding box center [462, 272] width 925 height 544
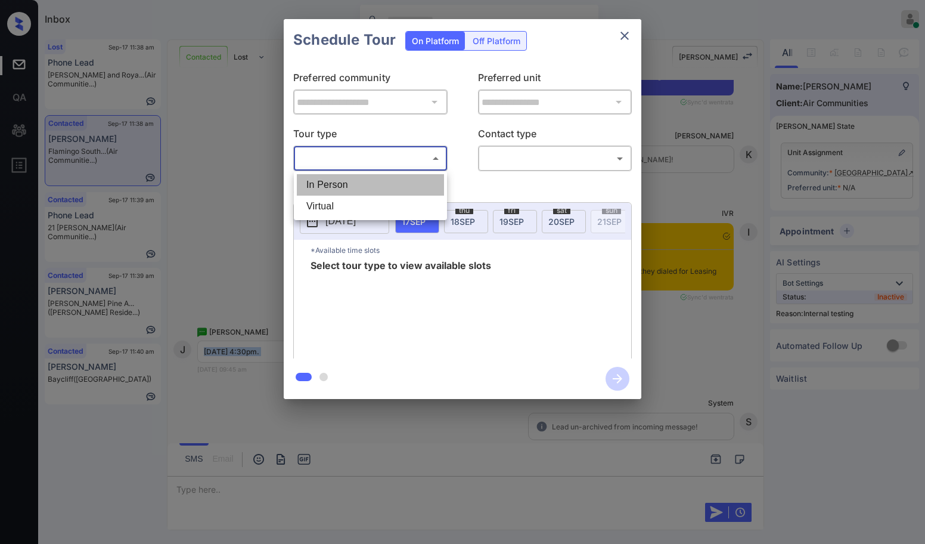
click at [312, 188] on li "In Person" at bounding box center [370, 184] width 147 height 21
type input "********"
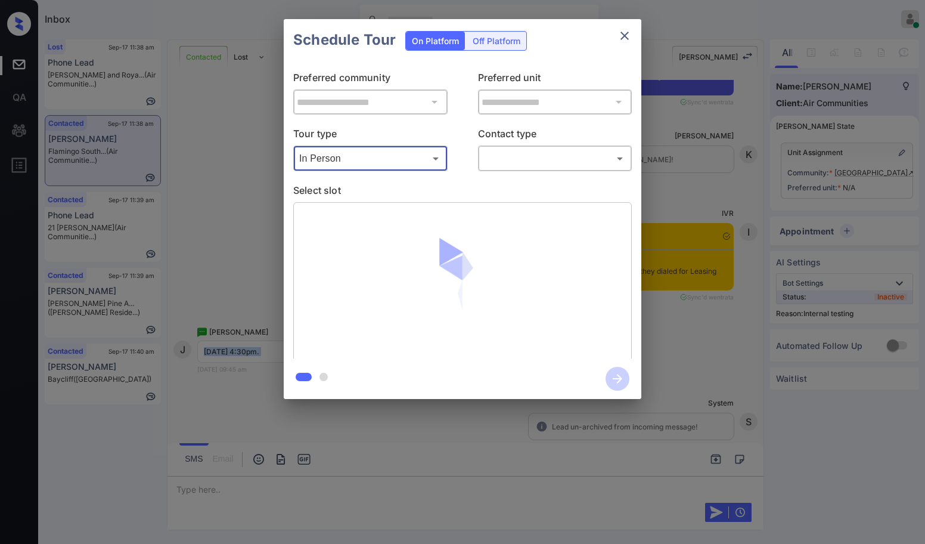
click at [570, 160] on body "Inbox Danielle Dela Cruz Online Set yourself offline Set yourself on break Prof…" at bounding box center [462, 272] width 925 height 544
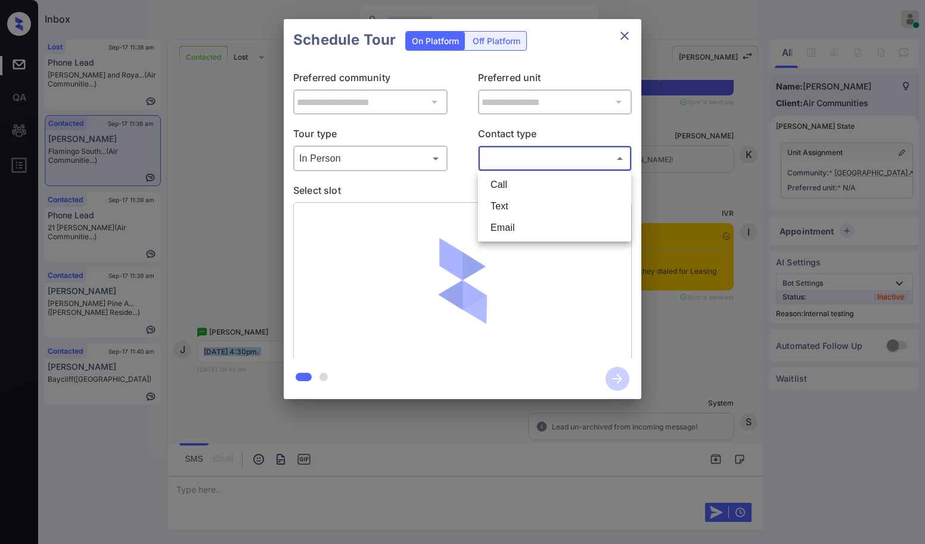
click at [511, 200] on li "Text" at bounding box center [554, 206] width 147 height 21
type input "****"
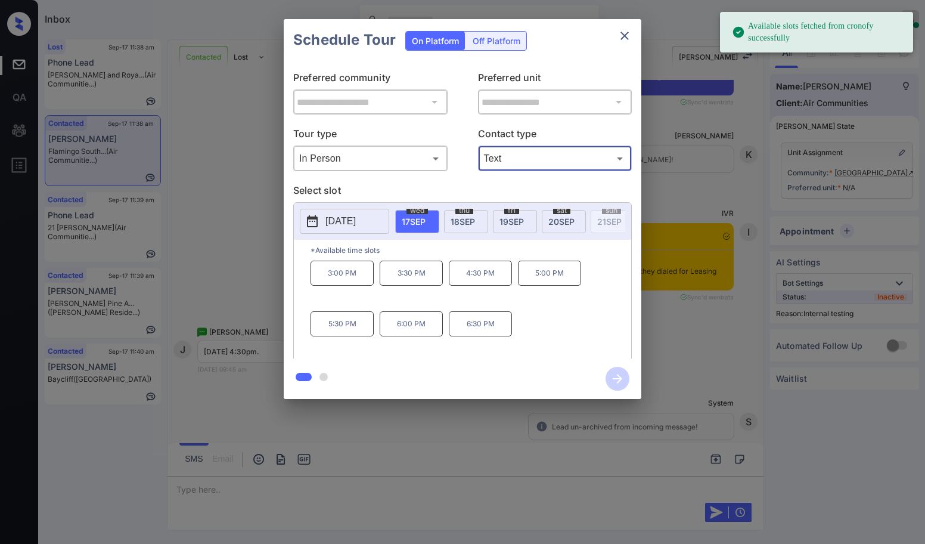
click at [251, 185] on div "**********" at bounding box center [462, 209] width 925 height 418
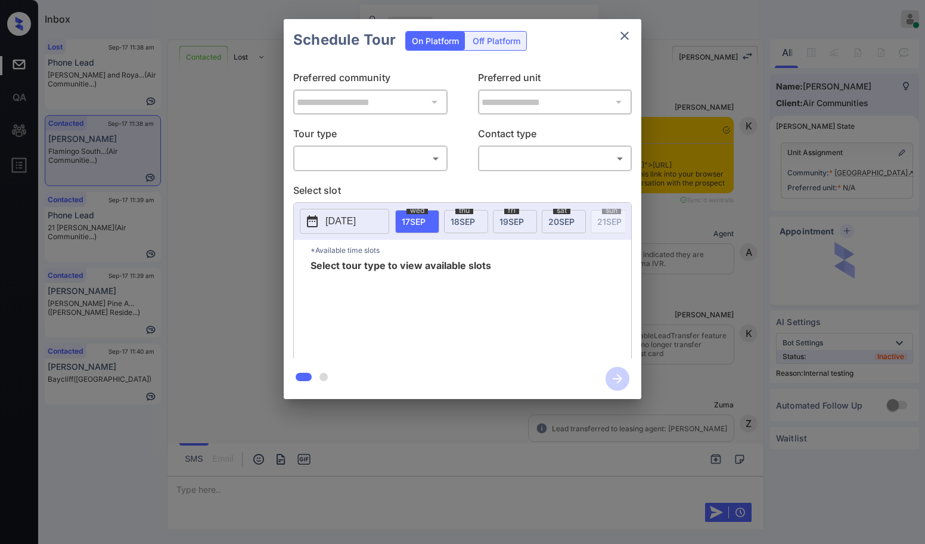
scroll to position [1118, 0]
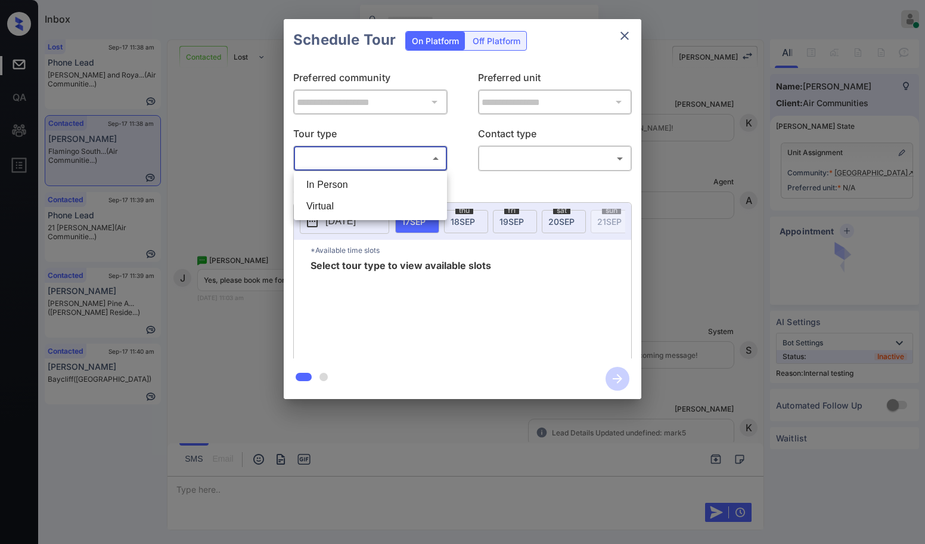
click at [386, 162] on body "Inbox Danielle Dela Cruz Online Set yourself offline Set yourself on break Prof…" at bounding box center [462, 272] width 925 height 544
click at [325, 183] on li "In Person" at bounding box center [370, 184] width 147 height 21
type input "********"
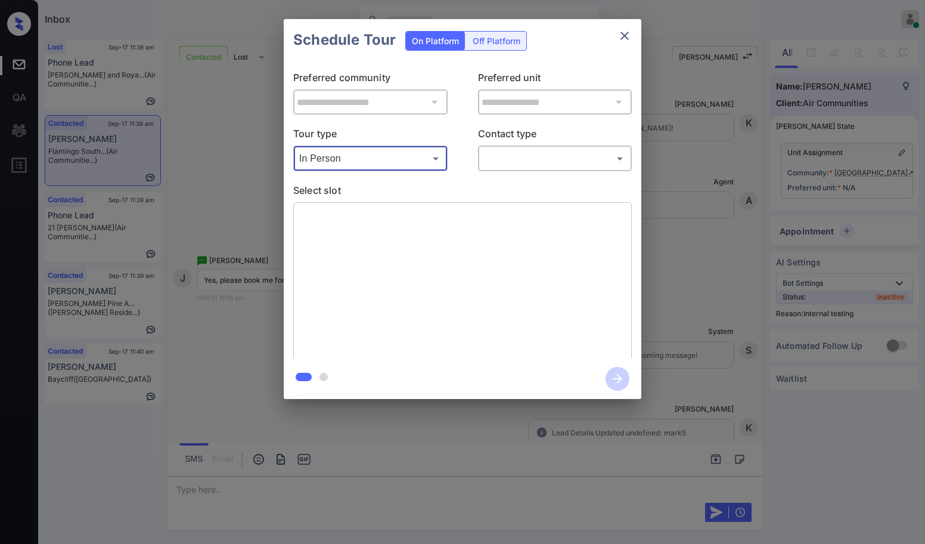
click at [585, 163] on body "Inbox Danielle Dela Cruz Online Set yourself offline Set yourself on break Prof…" at bounding box center [462, 272] width 925 height 544
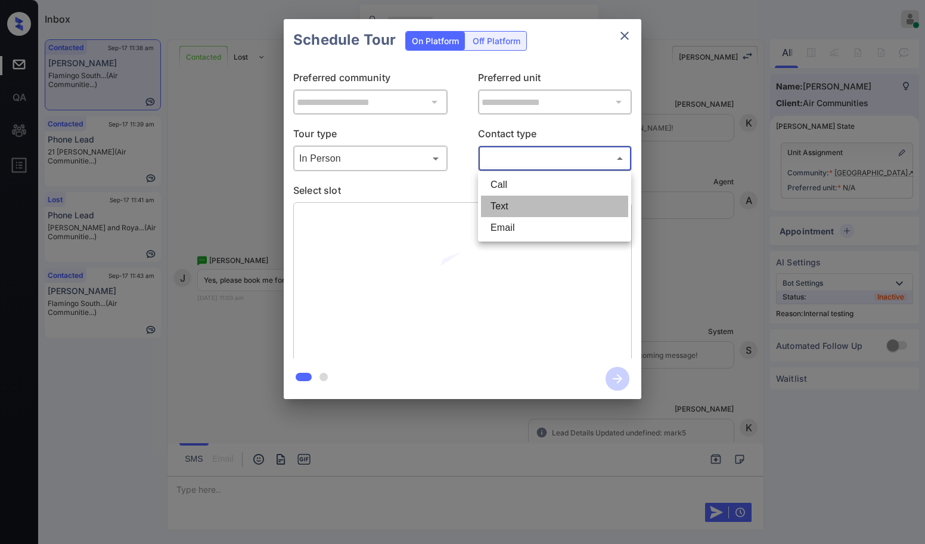
click at [511, 201] on li "Text" at bounding box center [554, 206] width 147 height 21
type input "****"
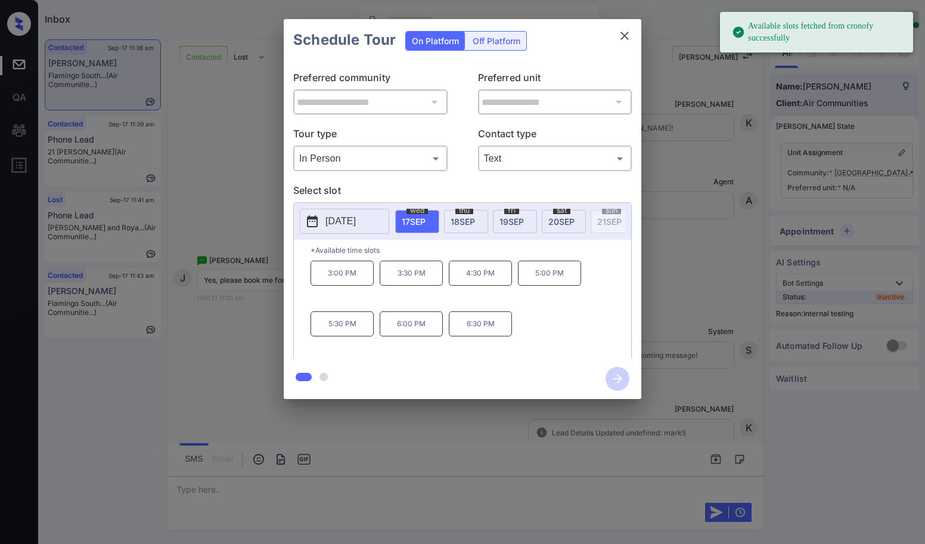
click at [467, 221] on span "18 SEP" at bounding box center [463, 221] width 24 height 10
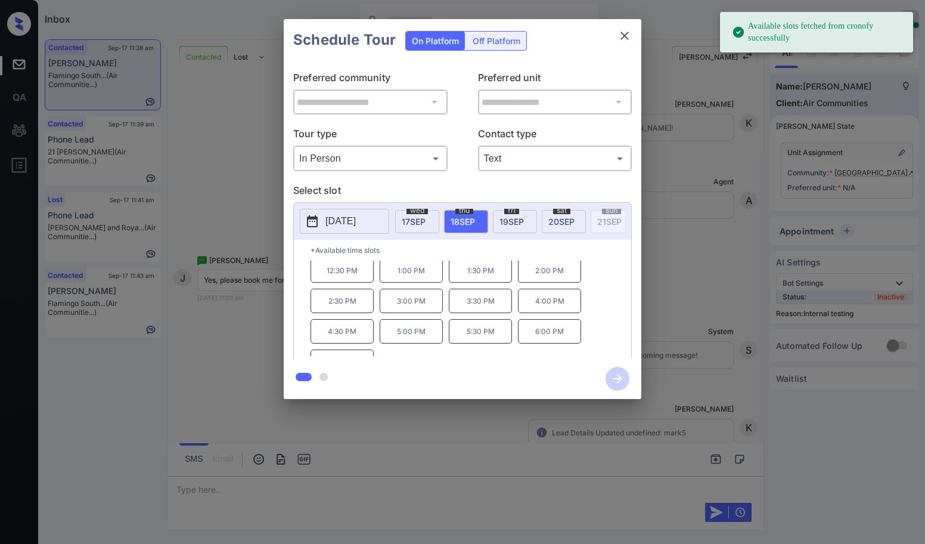
scroll to position [51, 0]
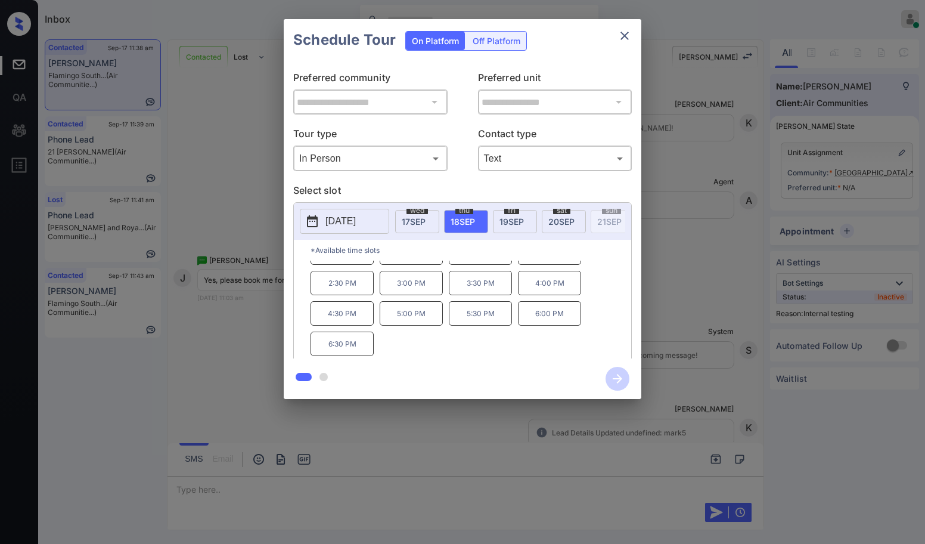
click at [339, 320] on p "4:30 PM" at bounding box center [342, 313] width 63 height 24
click at [622, 38] on icon "close" at bounding box center [625, 36] width 8 height 8
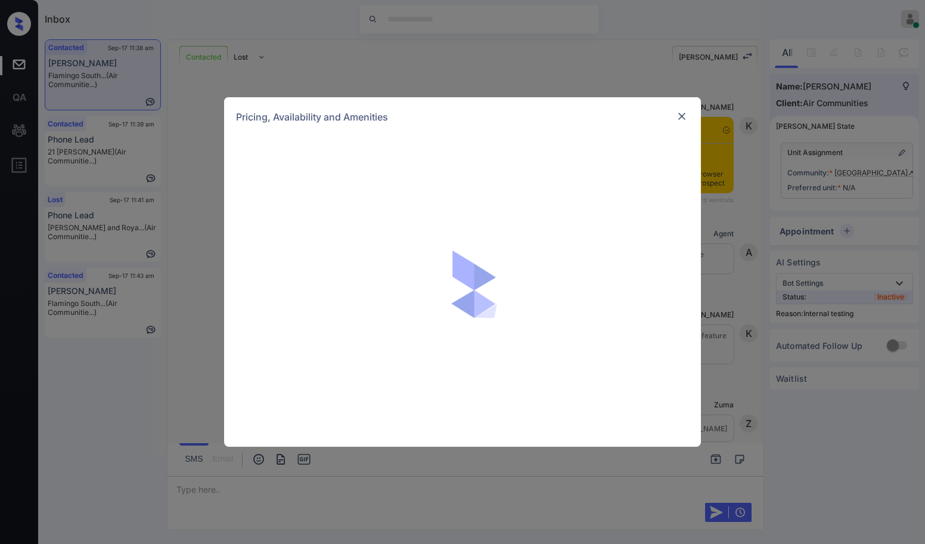
scroll to position [1118, 0]
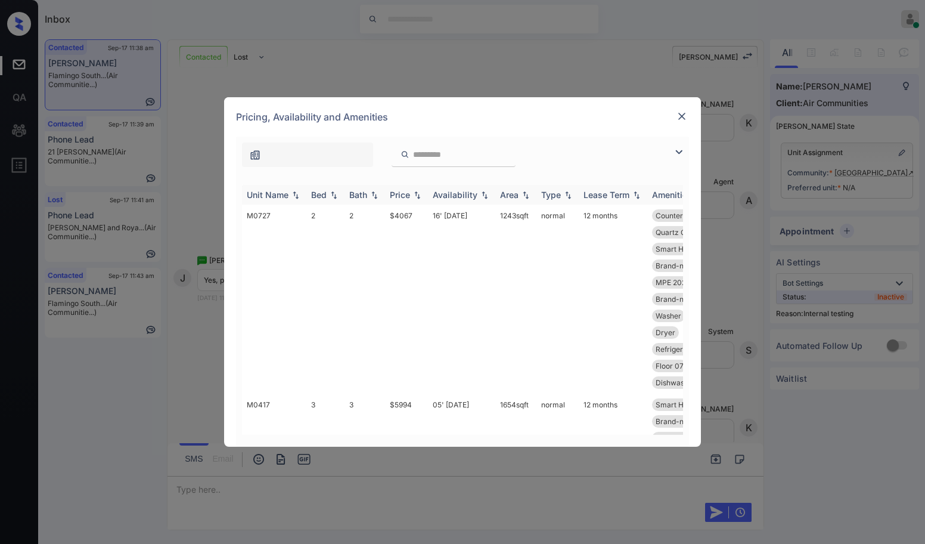
click at [285, 203] on th "Unit Name" at bounding box center [274, 195] width 64 height 20
click at [285, 209] on td "T1532" at bounding box center [274, 323] width 64 height 239
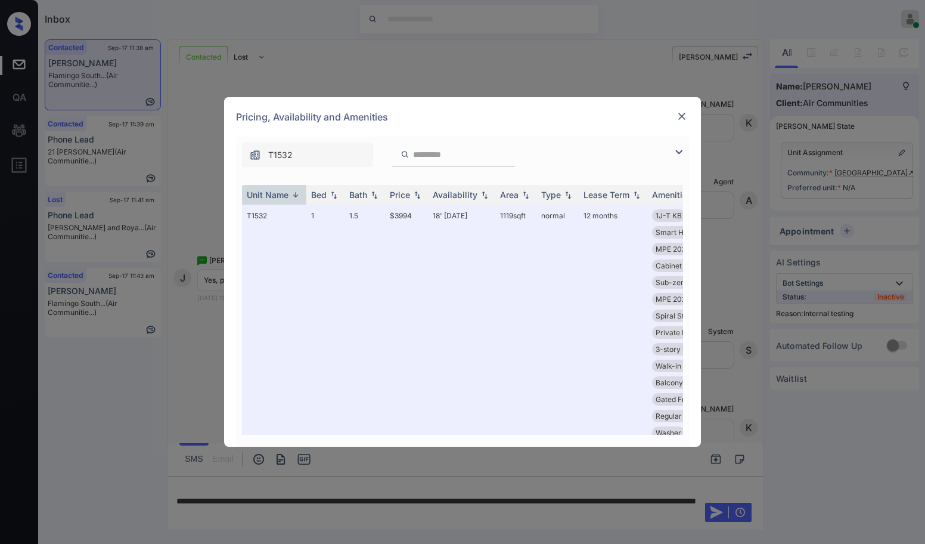
click at [680, 116] on img at bounding box center [682, 116] width 12 height 12
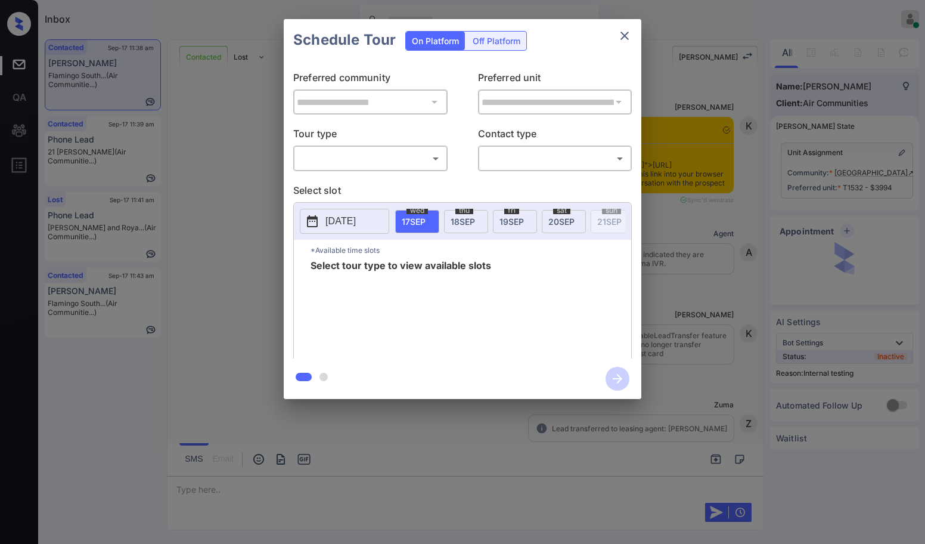
scroll to position [1118, 0]
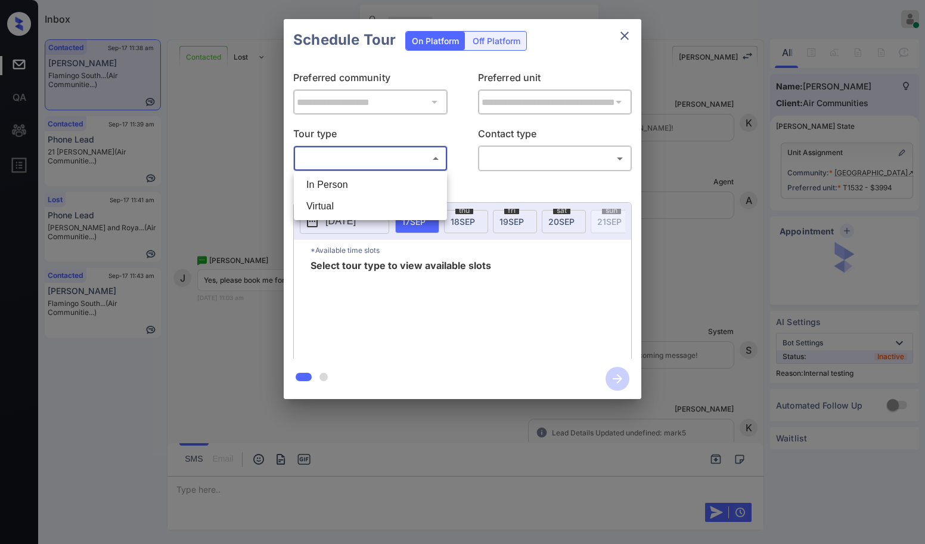
drag, startPoint x: 368, startPoint y: 166, endPoint x: 351, endPoint y: 187, distance: 26.7
click at [368, 165] on body "Inbox [PERSON_NAME] [PERSON_NAME] Online Set yourself offline Set yourself on b…" at bounding box center [462, 272] width 925 height 544
click at [346, 186] on li "In Person" at bounding box center [370, 184] width 147 height 21
type input "********"
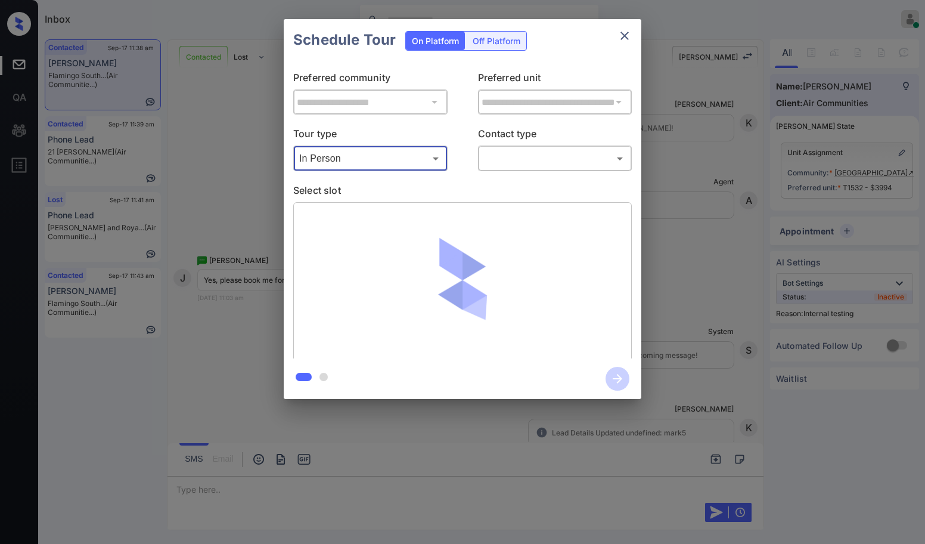
click at [550, 158] on body "Inbox [PERSON_NAME] [PERSON_NAME] Online Set yourself offline Set yourself on b…" at bounding box center [462, 272] width 925 height 544
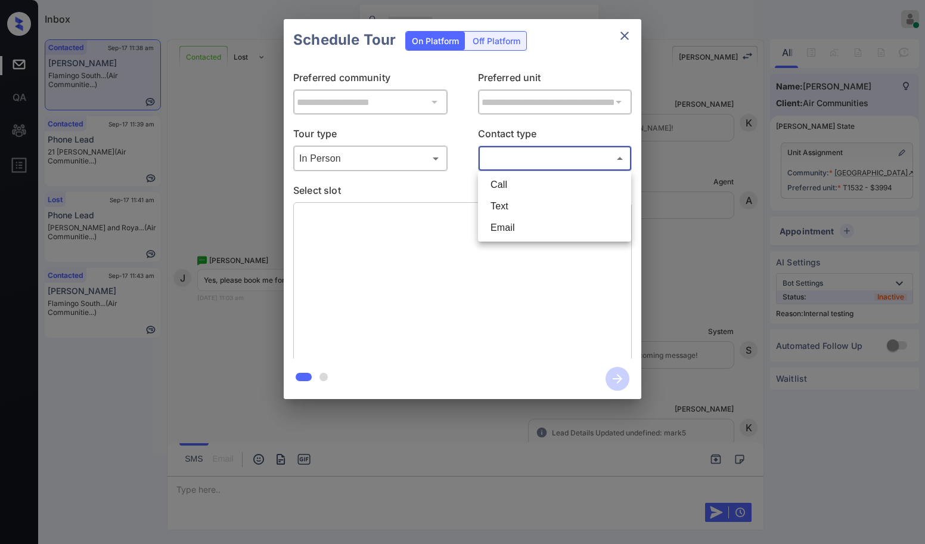
click at [501, 212] on li "Text" at bounding box center [554, 206] width 147 height 21
type input "****"
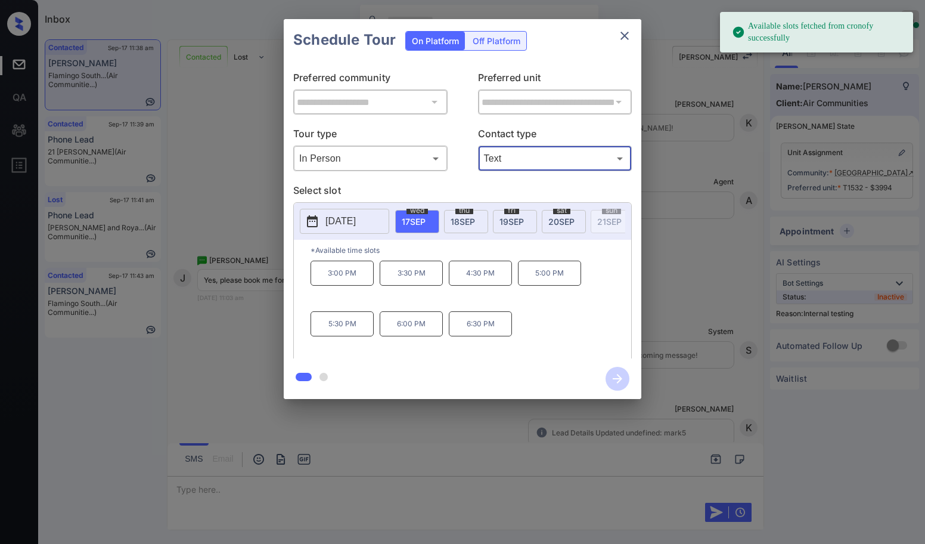
click at [475, 220] on span "[DATE]" at bounding box center [463, 221] width 24 height 10
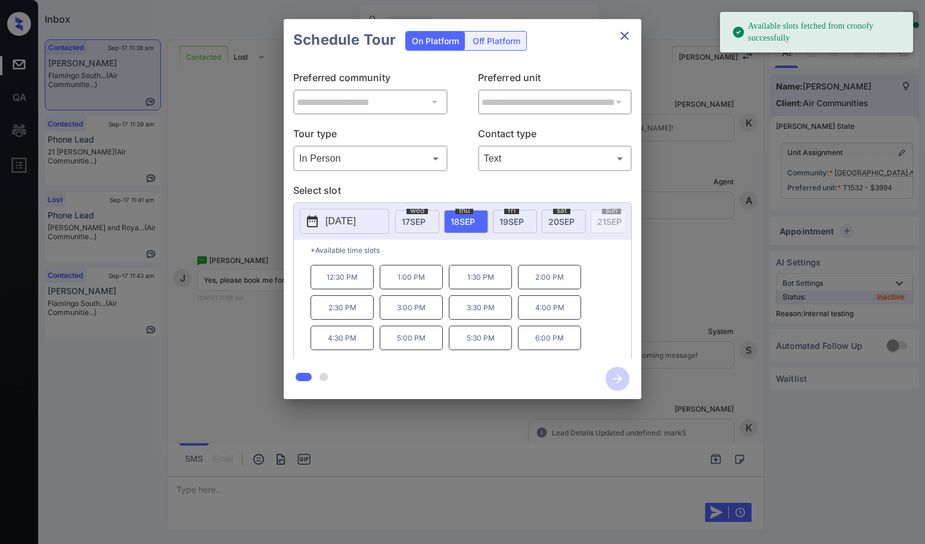
scroll to position [51, 0]
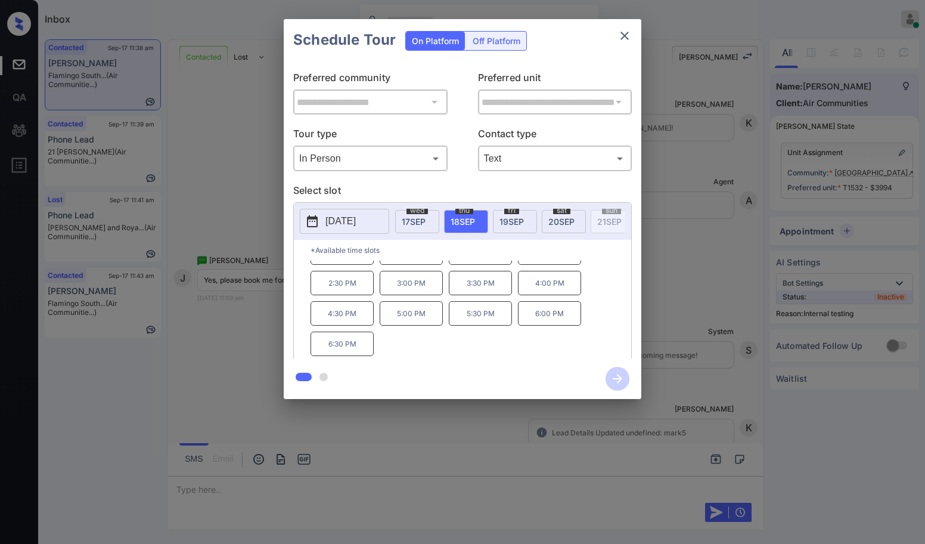
click at [346, 320] on p "4:30 PM" at bounding box center [342, 313] width 63 height 24
click at [621, 377] on icon "button" at bounding box center [618, 379] width 10 height 10
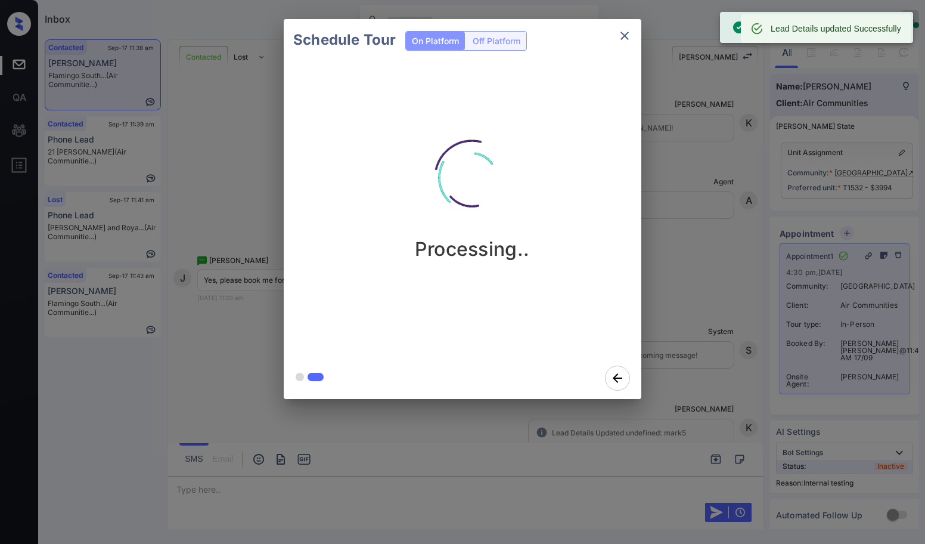
click at [625, 33] on icon "close" at bounding box center [625, 36] width 14 height 14
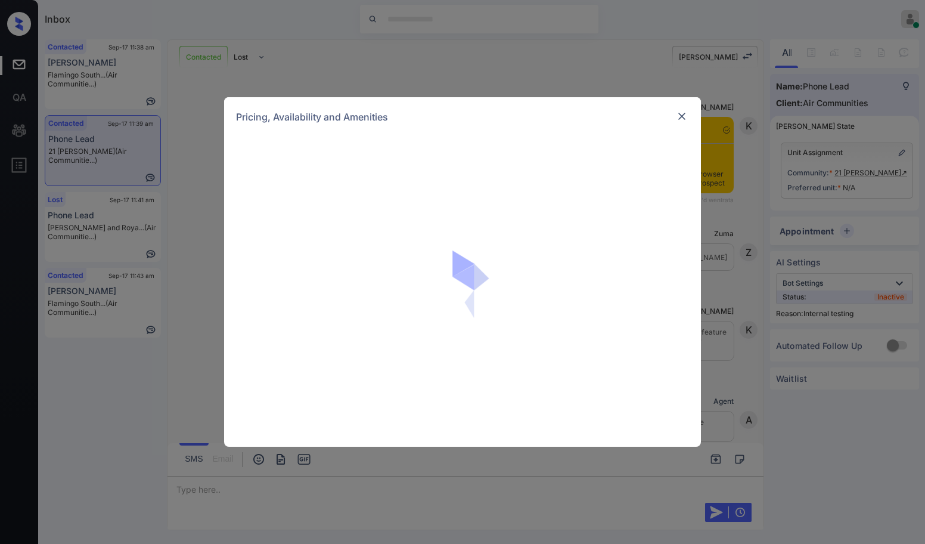
scroll to position [1258, 0]
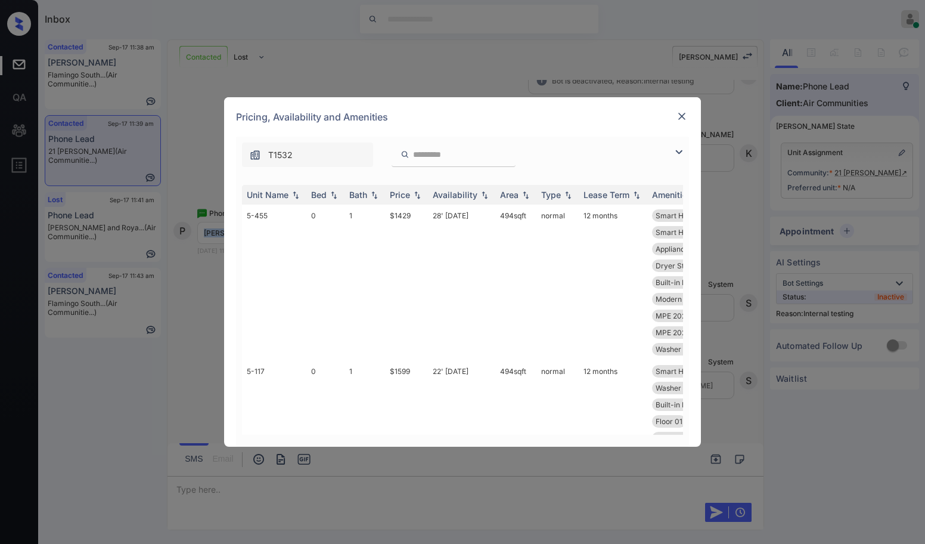
click at [680, 113] on img at bounding box center [682, 116] width 12 height 12
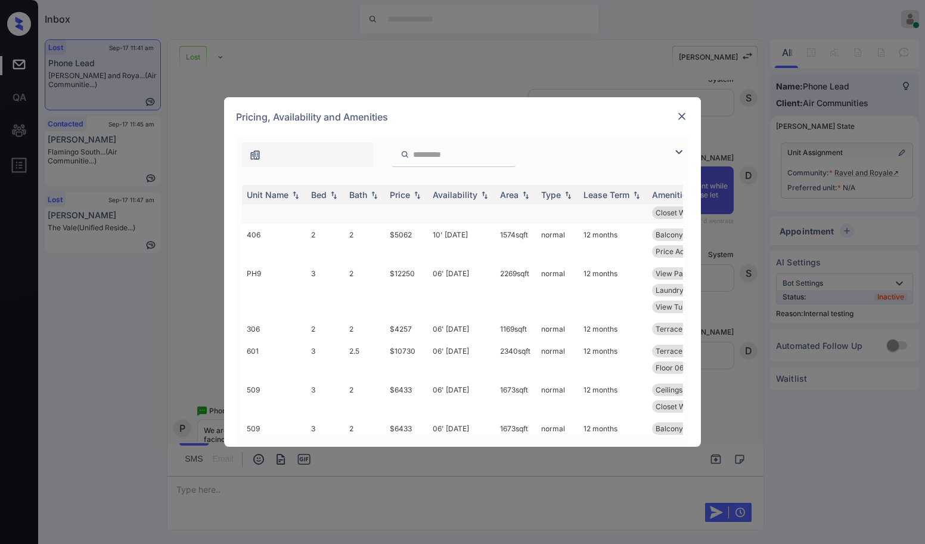
scroll to position [1267, 0]
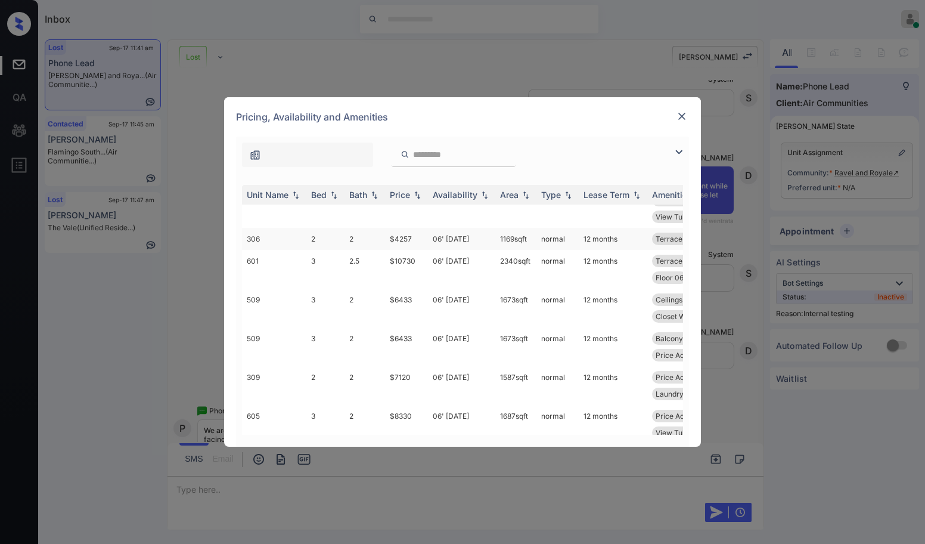
click at [340, 250] on td "2" at bounding box center [325, 239] width 38 height 22
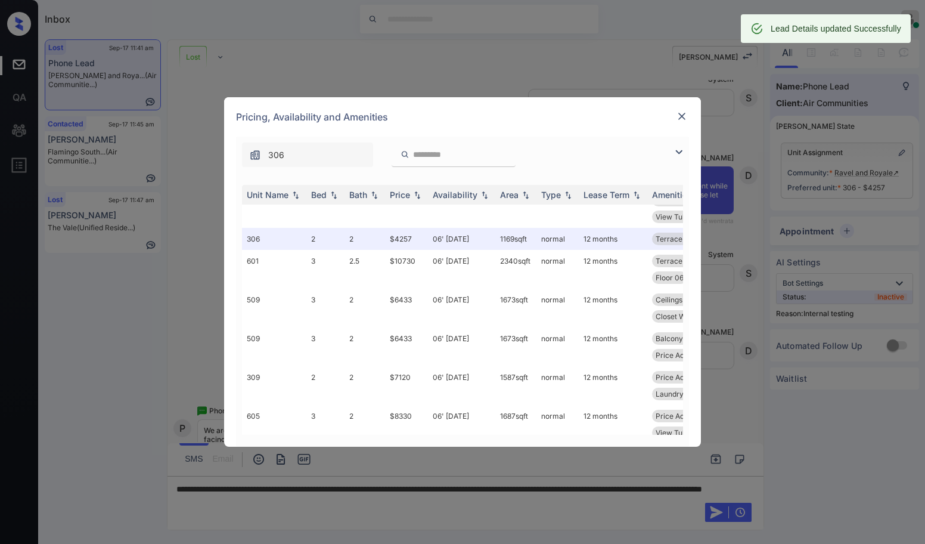
click at [677, 114] on img at bounding box center [682, 116] width 12 height 12
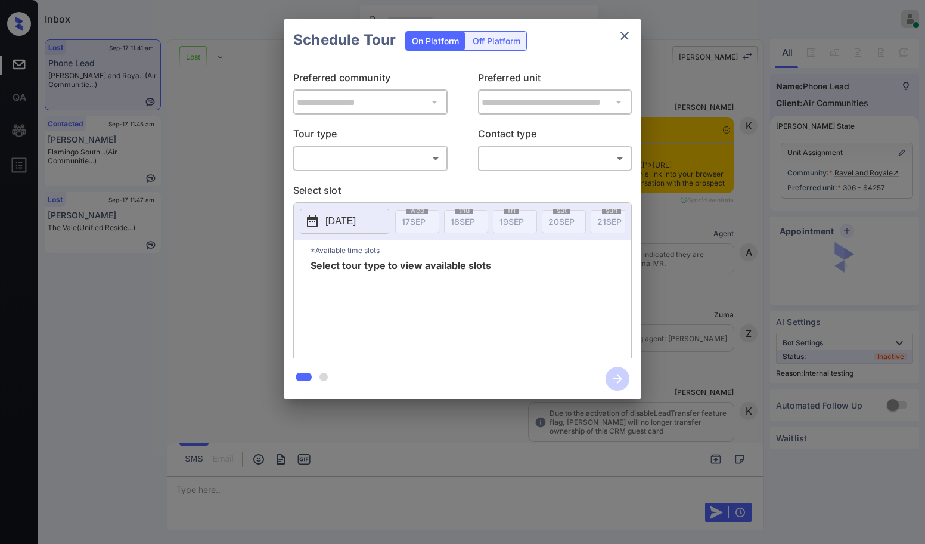
scroll to position [2659, 0]
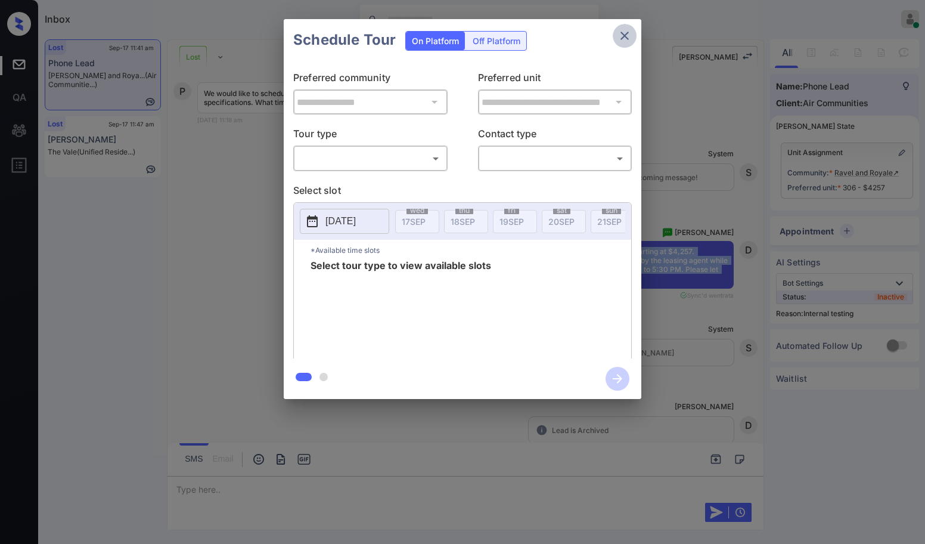
click at [619, 35] on icon "close" at bounding box center [625, 36] width 14 height 14
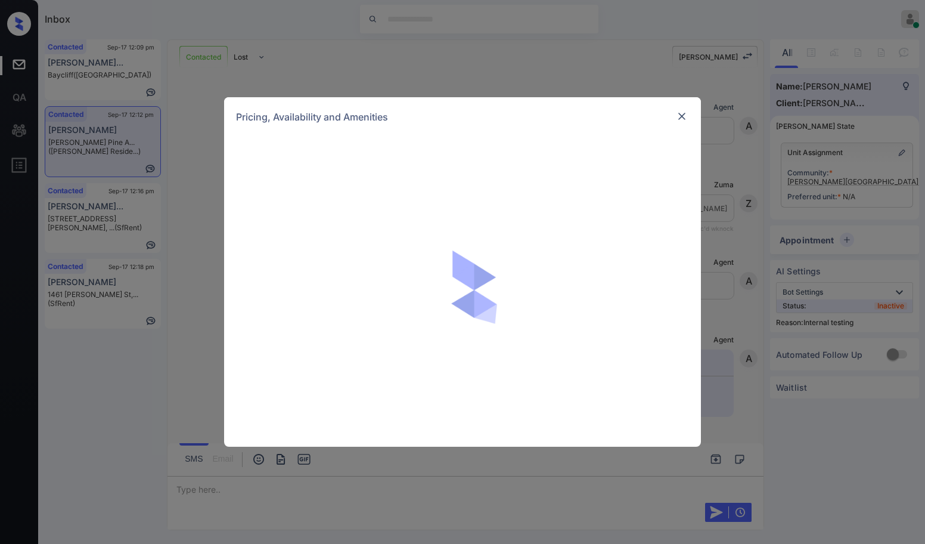
scroll to position [2947, 0]
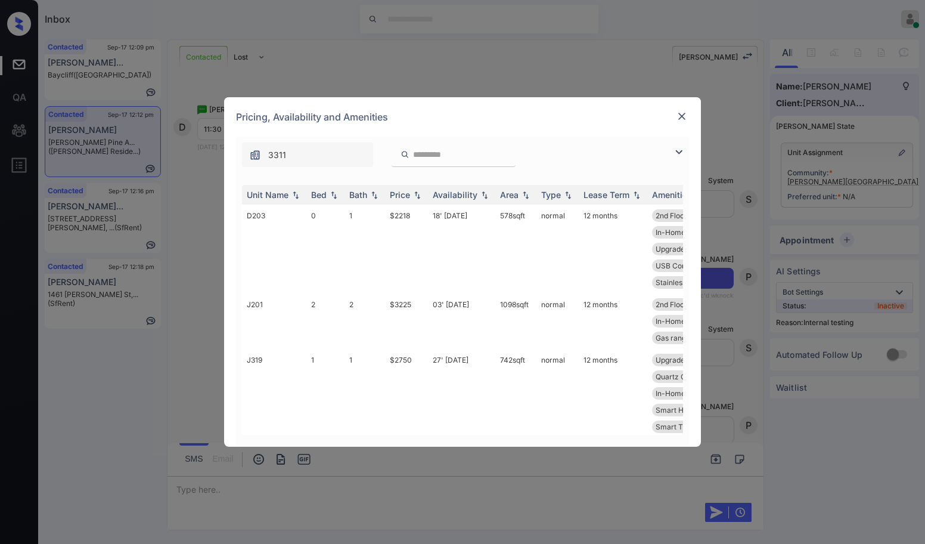
click at [677, 114] on img at bounding box center [682, 116] width 12 height 12
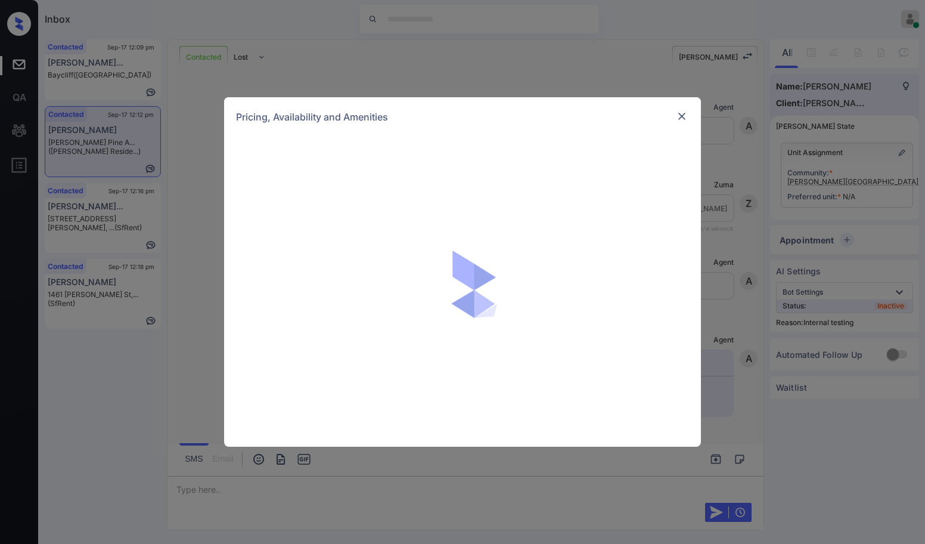
scroll to position [2873, 0]
click at [211, 236] on div "Pricing, Availability and Amenities" at bounding box center [462, 272] width 925 height 544
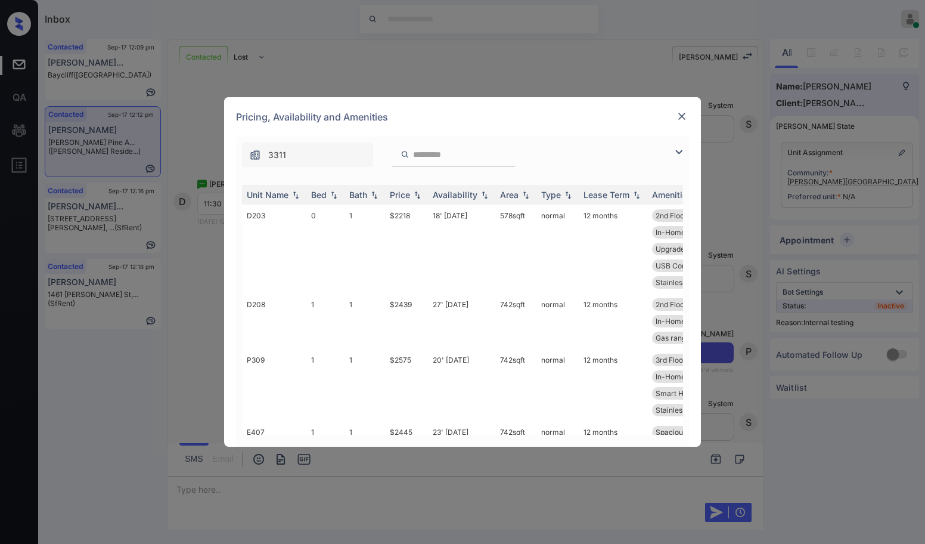
click at [680, 112] on img at bounding box center [682, 116] width 12 height 12
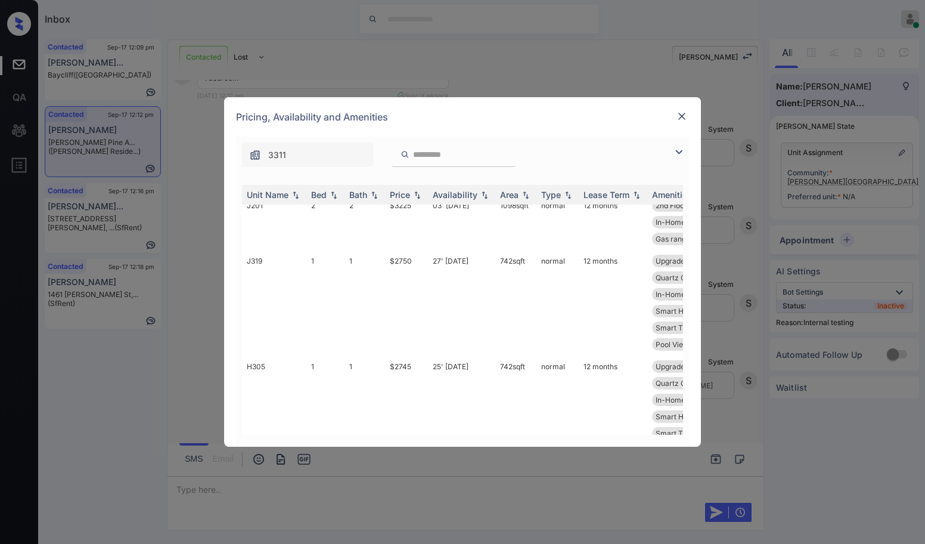
scroll to position [224, 0]
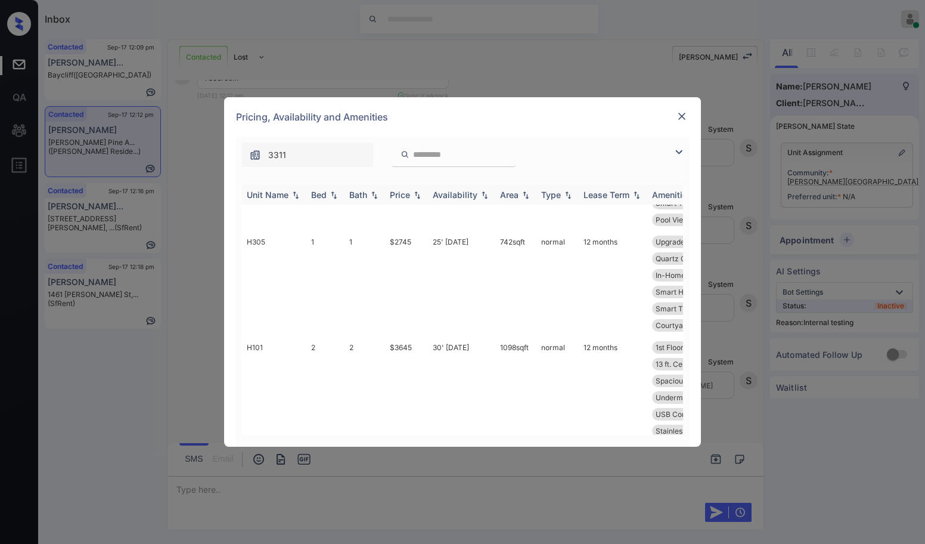
click at [322, 197] on div "Bed" at bounding box center [318, 195] width 15 height 10
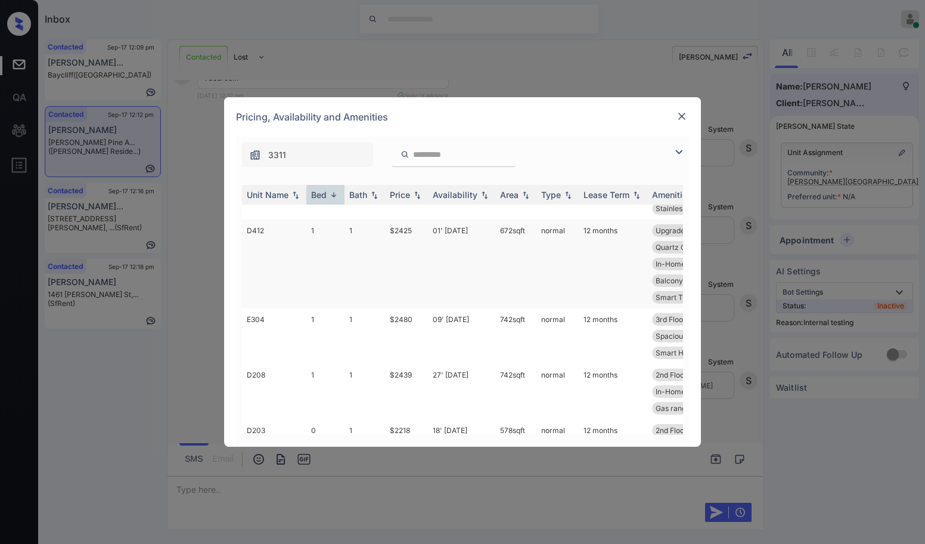
scroll to position [509, 0]
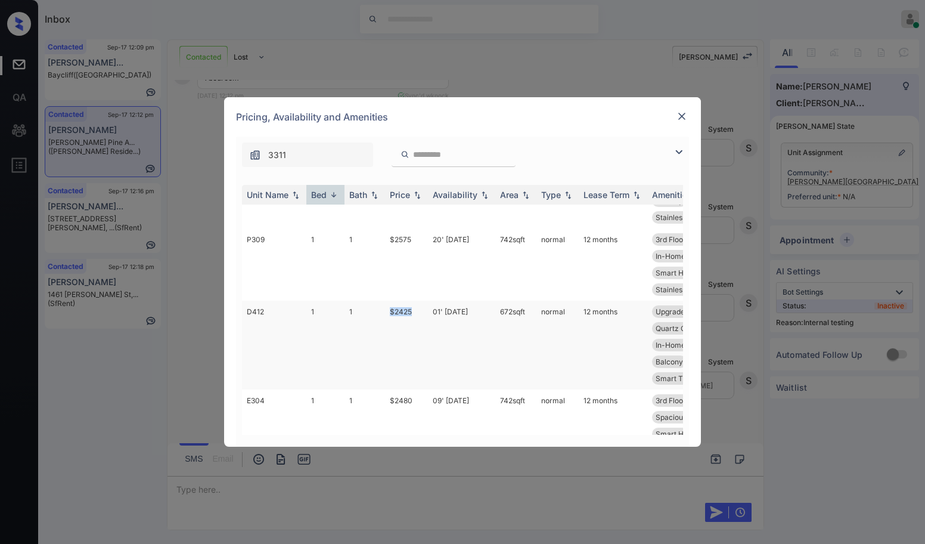
drag, startPoint x: 389, startPoint y: 295, endPoint x: 420, endPoint y: 291, distance: 31.9
click at [420, 300] on td "$2425" at bounding box center [406, 344] width 43 height 89
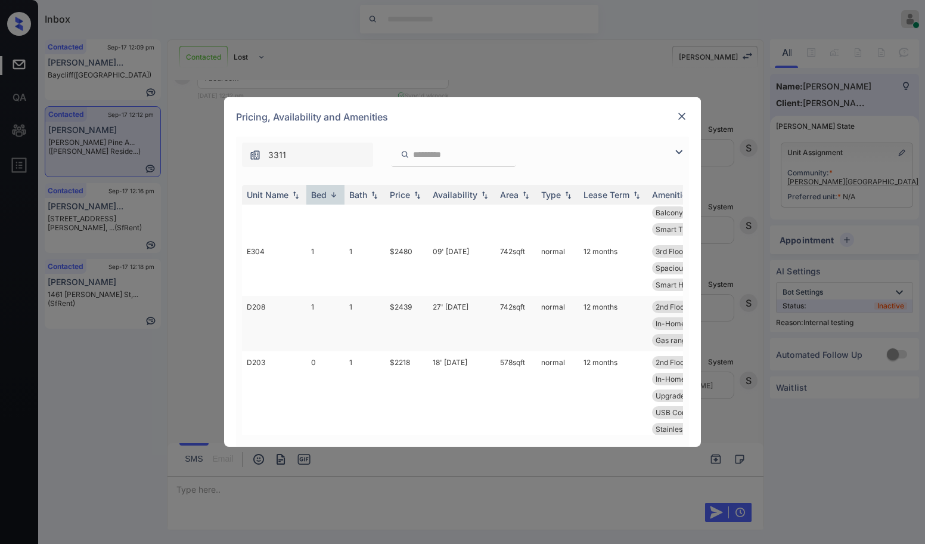
scroll to position [584, 0]
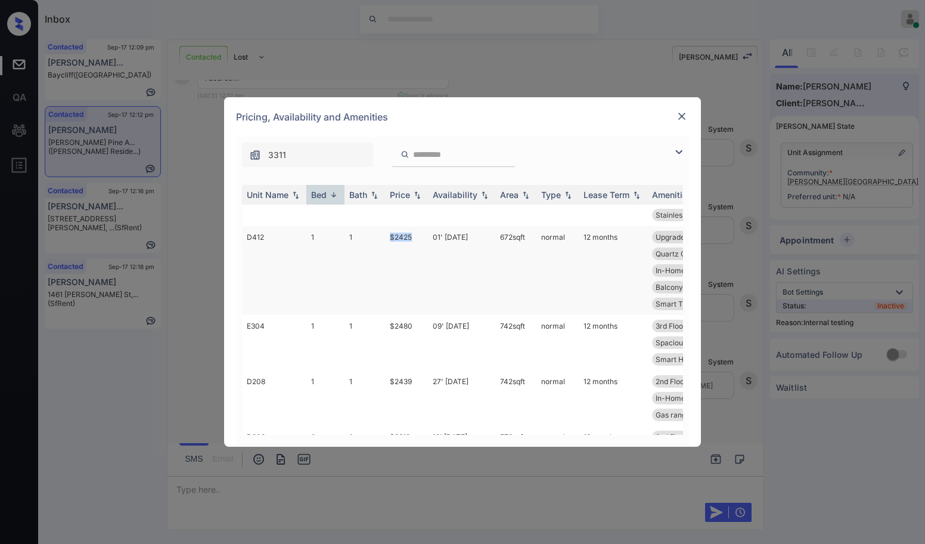
click at [391, 226] on td "$2425" at bounding box center [406, 270] width 43 height 89
drag, startPoint x: 385, startPoint y: 216, endPoint x: 416, endPoint y: 218, distance: 31.7
click at [416, 226] on tr "D412 1 1 $2425 01' Aug 25 672 sqft normal 12 months Upgrades: 1x1 Vinyl Plank F…" at bounding box center [553, 270] width 623 height 89
copy tr "$2425"
click at [681, 117] on img at bounding box center [682, 116] width 12 height 12
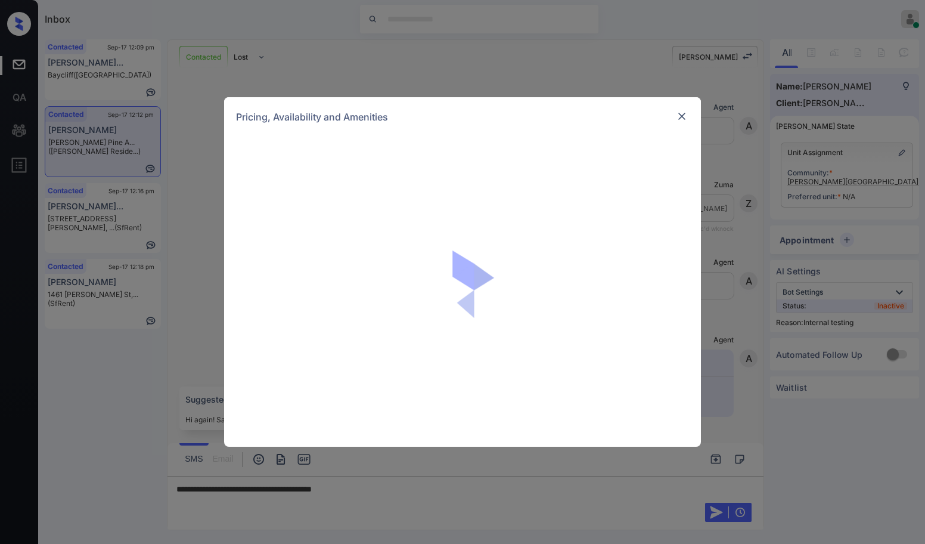
scroll to position [3394, 0]
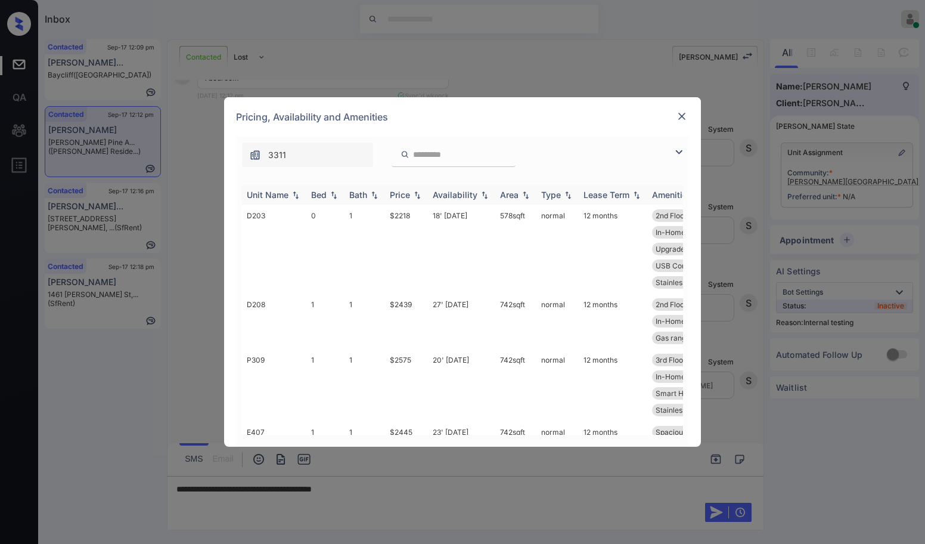
click at [318, 192] on div "Bed" at bounding box center [318, 195] width 15 height 10
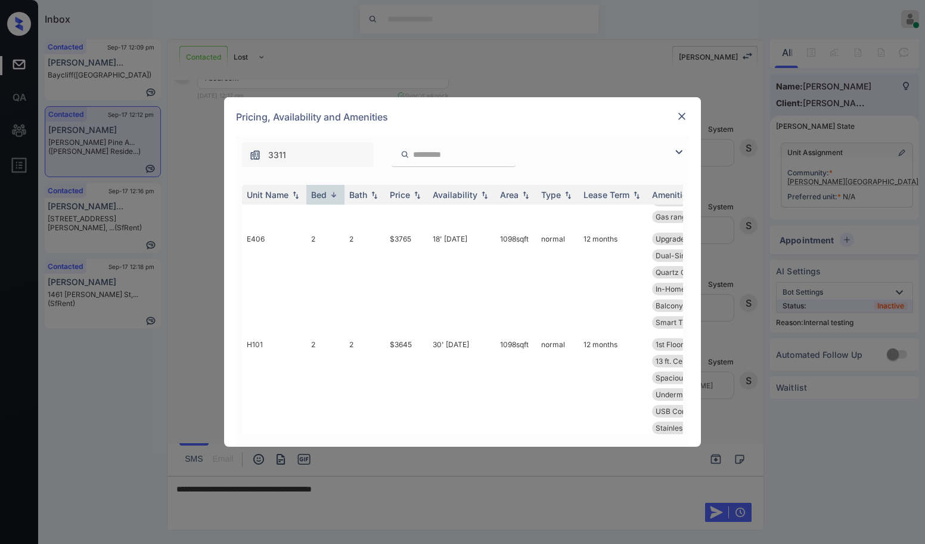
scroll to position [0, 0]
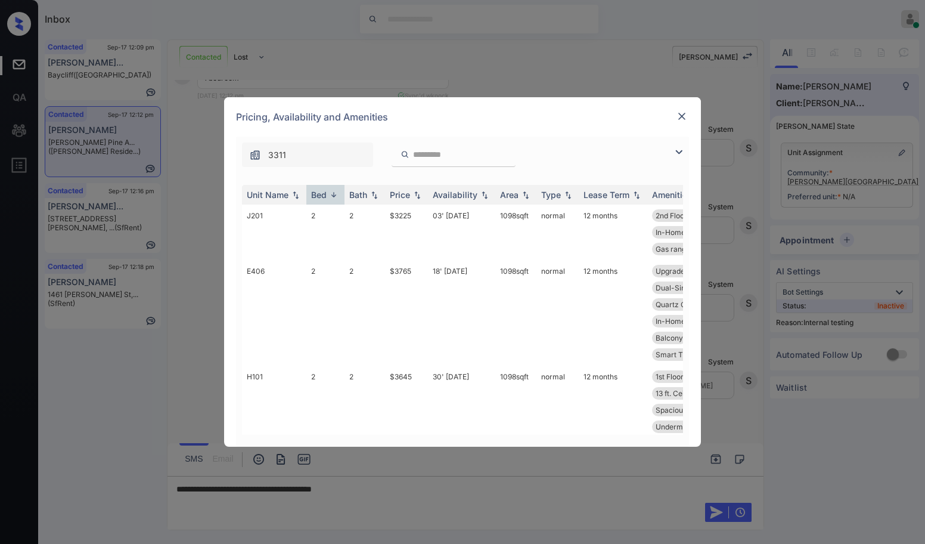
click at [680, 113] on img at bounding box center [682, 116] width 12 height 12
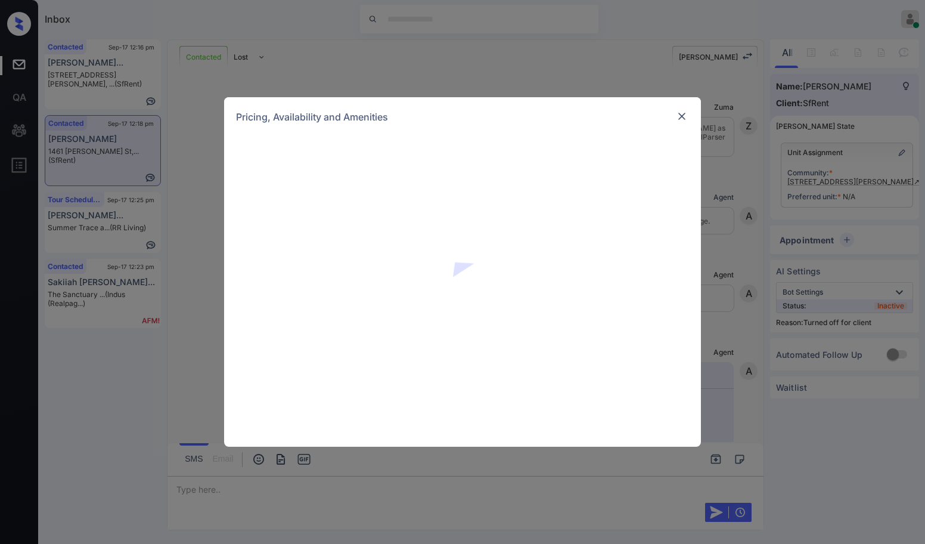
scroll to position [1326, 0]
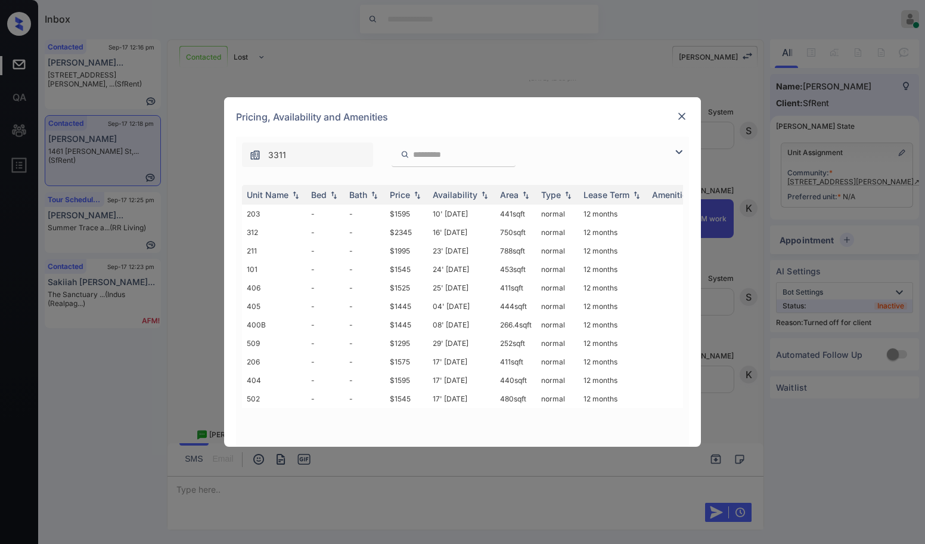
click at [689, 113] on div at bounding box center [682, 116] width 14 height 14
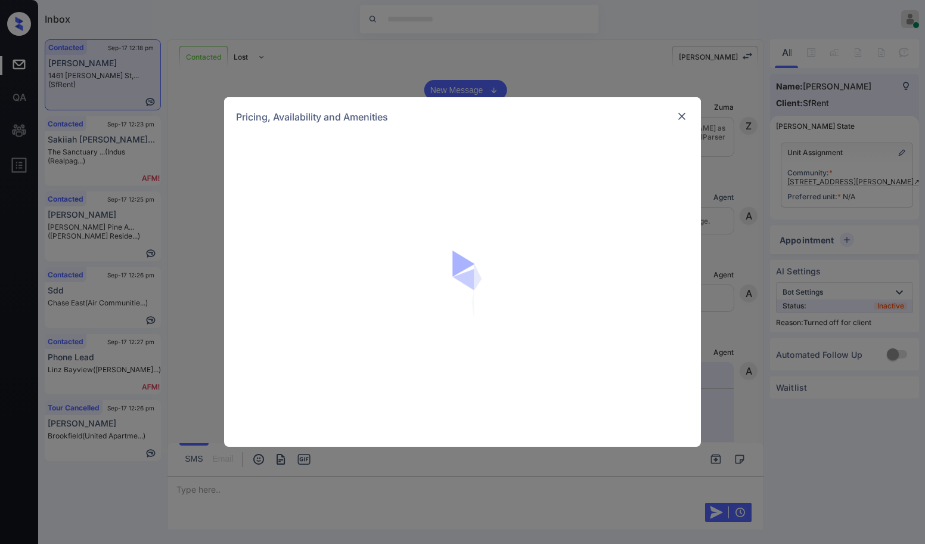
scroll to position [1326, 0]
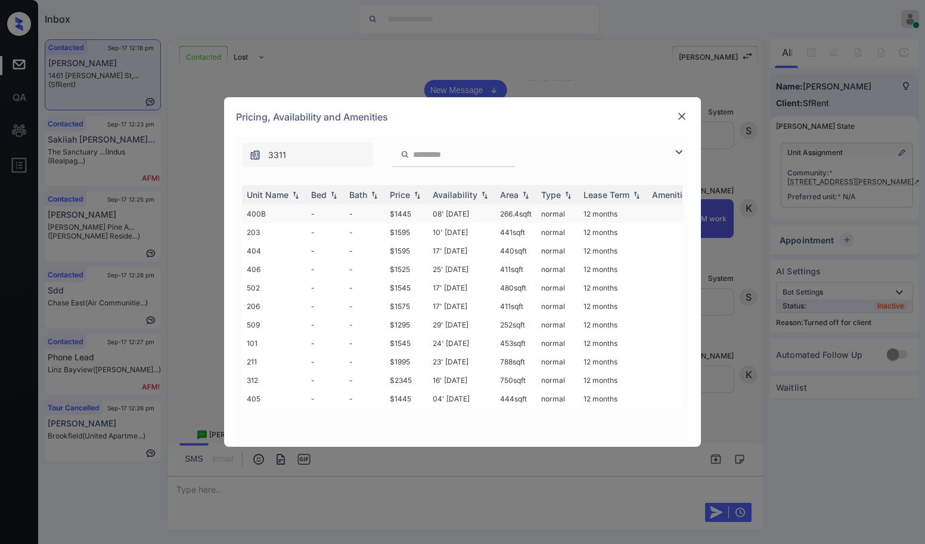
click at [297, 212] on td "400B" at bounding box center [274, 213] width 64 height 18
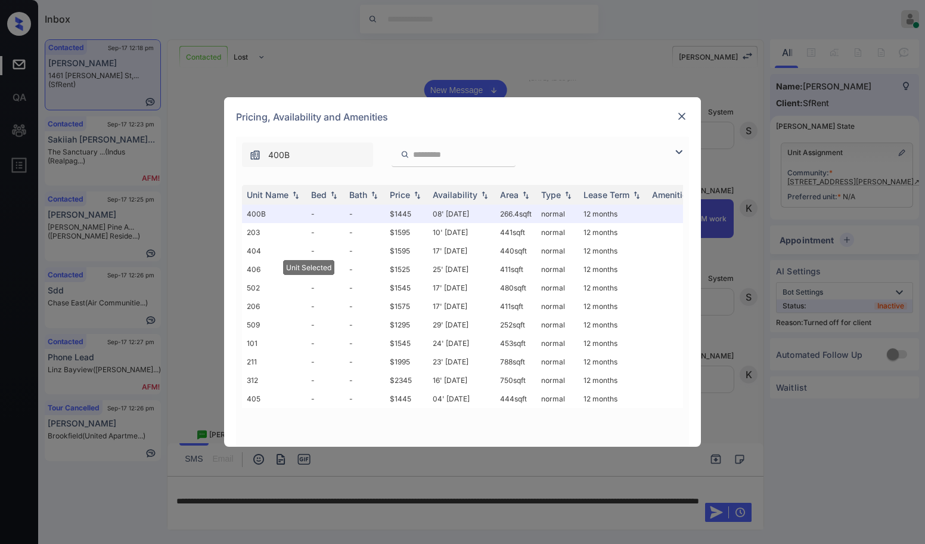
click at [687, 118] on img at bounding box center [682, 116] width 12 height 12
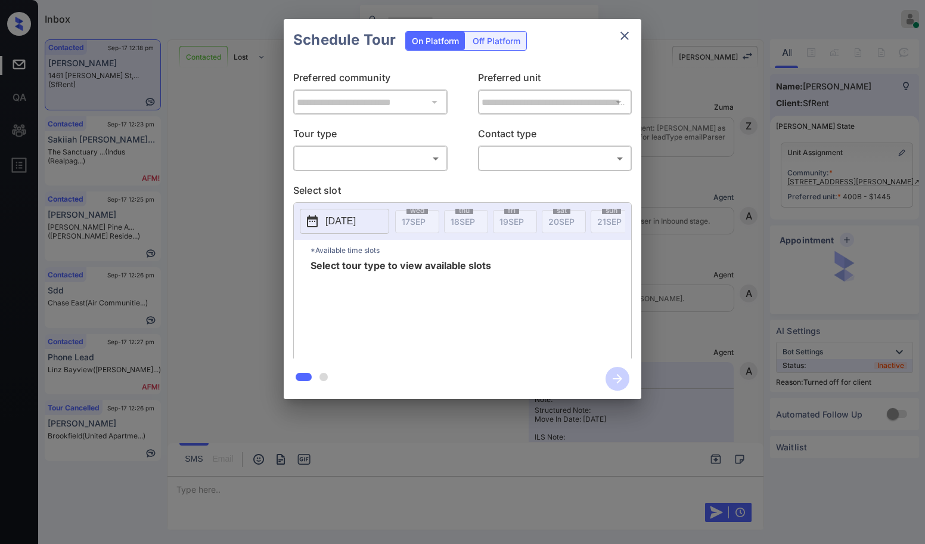
scroll to position [1326, 0]
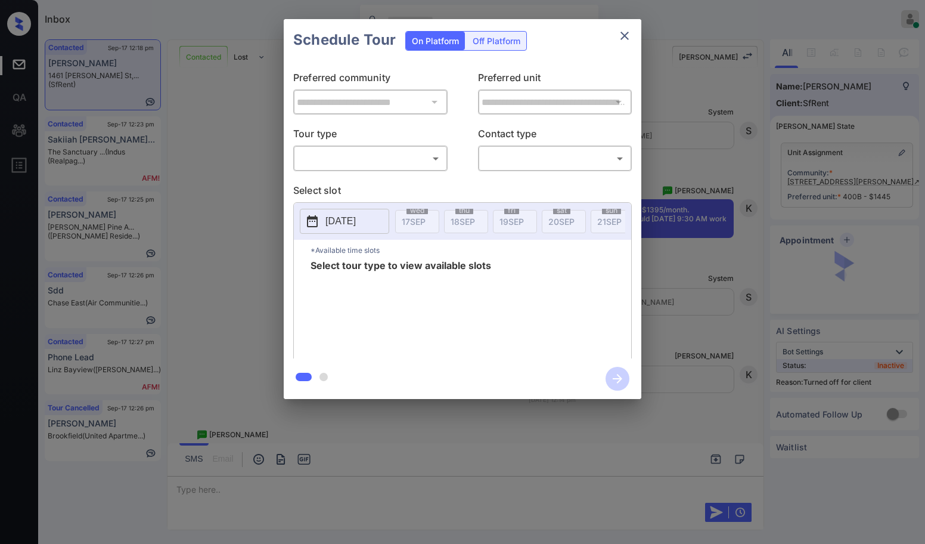
click at [513, 39] on div "Off Platform" at bounding box center [497, 41] width 60 height 18
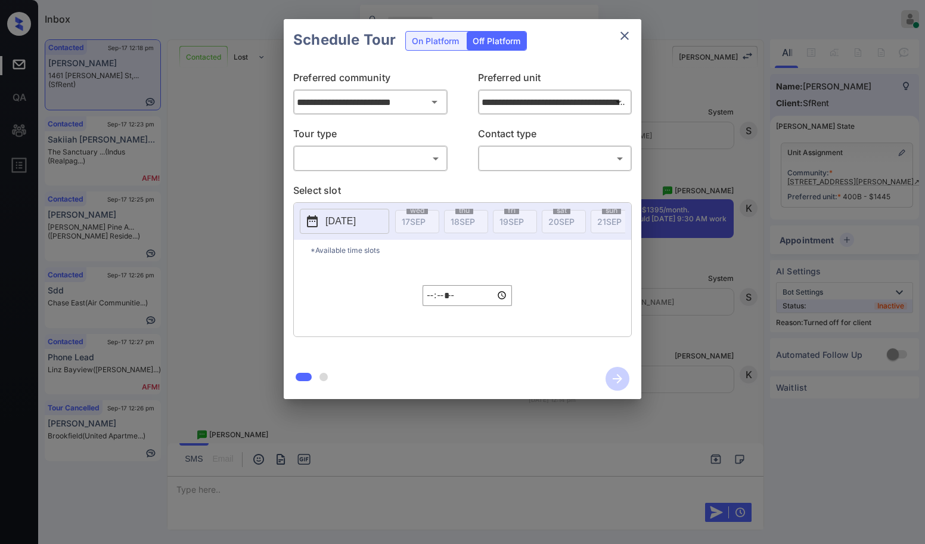
click at [361, 153] on body "Inbox Danielle Dela Cruz Online Set yourself offline Set yourself on break Prof…" at bounding box center [462, 272] width 925 height 544
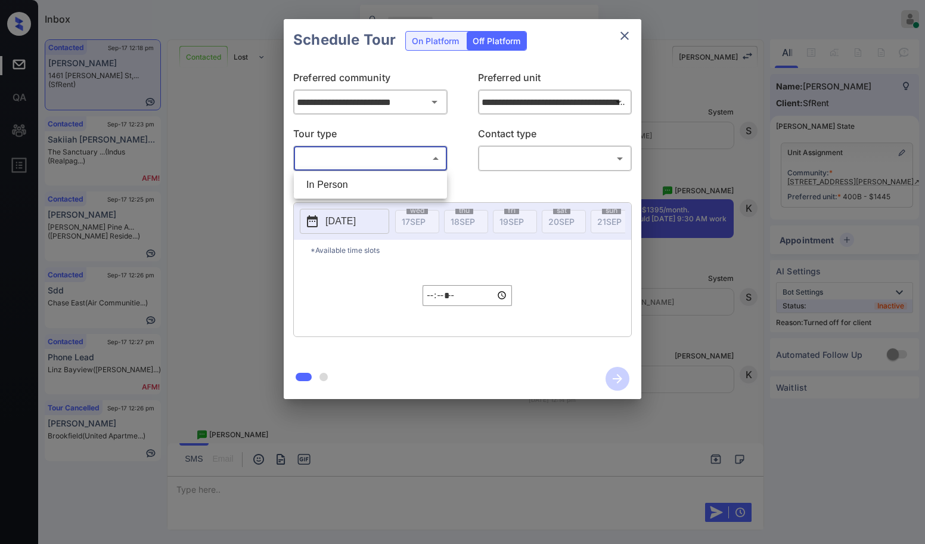
click at [343, 179] on li "In Person" at bounding box center [370, 184] width 147 height 21
type input "********"
click at [565, 169] on div "​ ​" at bounding box center [555, 158] width 154 height 26
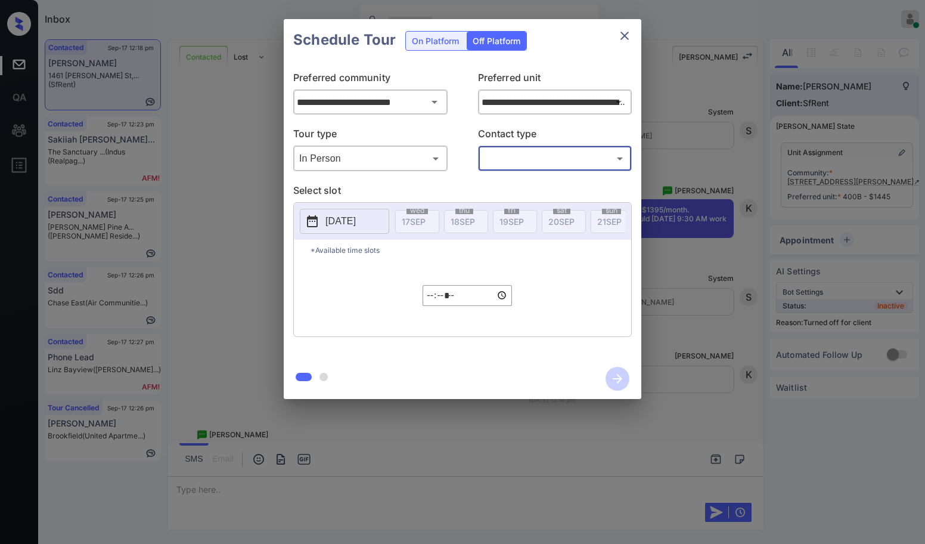
click at [556, 162] on body "Inbox Danielle Dela Cruz Online Set yourself offline Set yourself on break Prof…" at bounding box center [462, 272] width 925 height 544
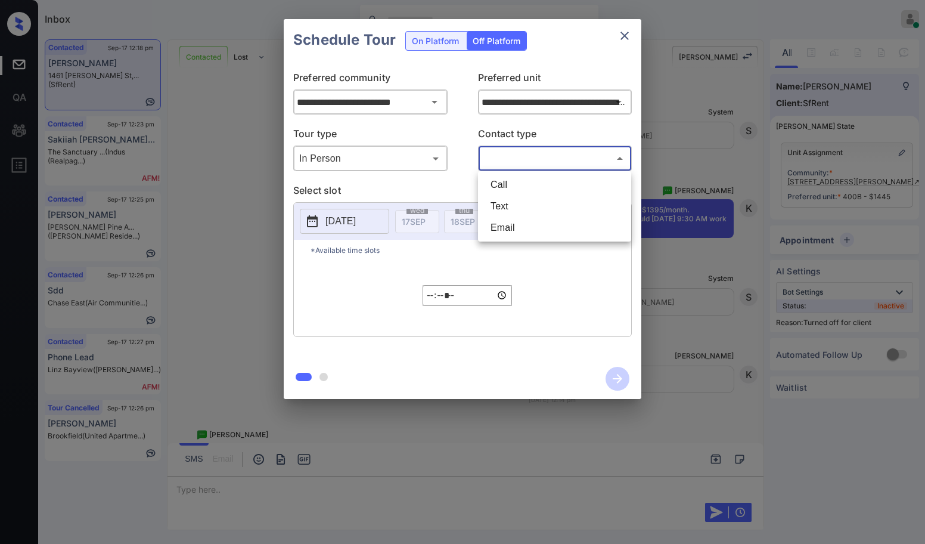
click at [511, 201] on li "Text" at bounding box center [554, 206] width 147 height 21
type input "****"
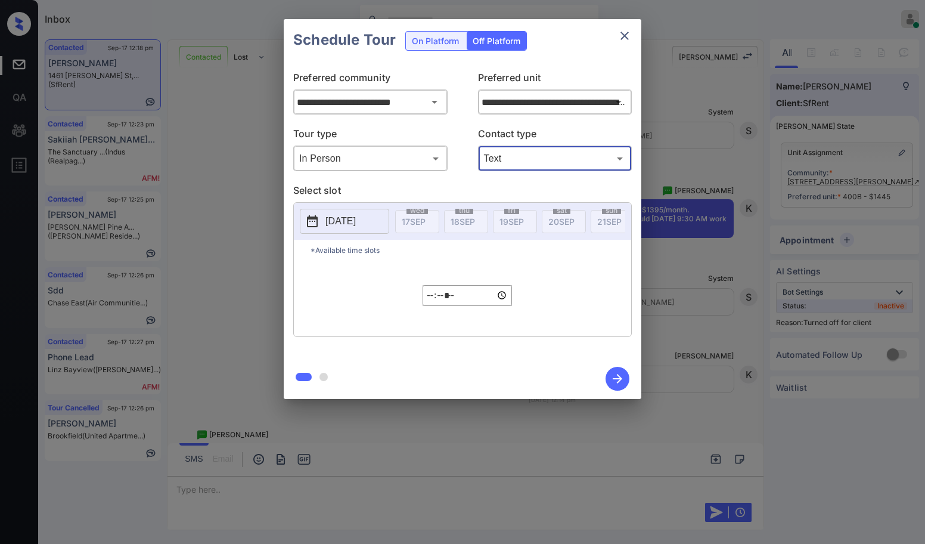
click at [349, 221] on p "2025-09-17" at bounding box center [340, 221] width 30 height 14
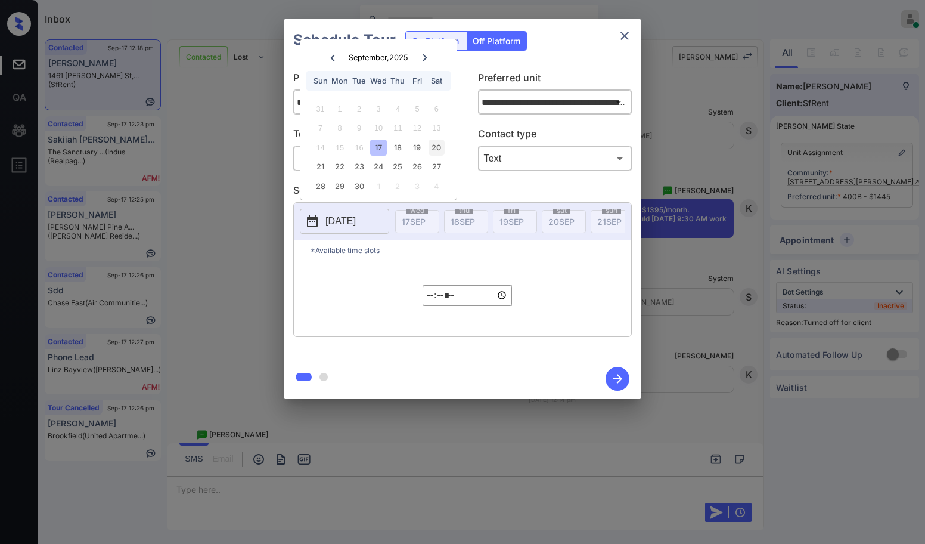
click at [436, 146] on div "20" at bounding box center [437, 147] width 16 height 16
click at [432, 303] on input "*****" at bounding box center [467, 295] width 89 height 21
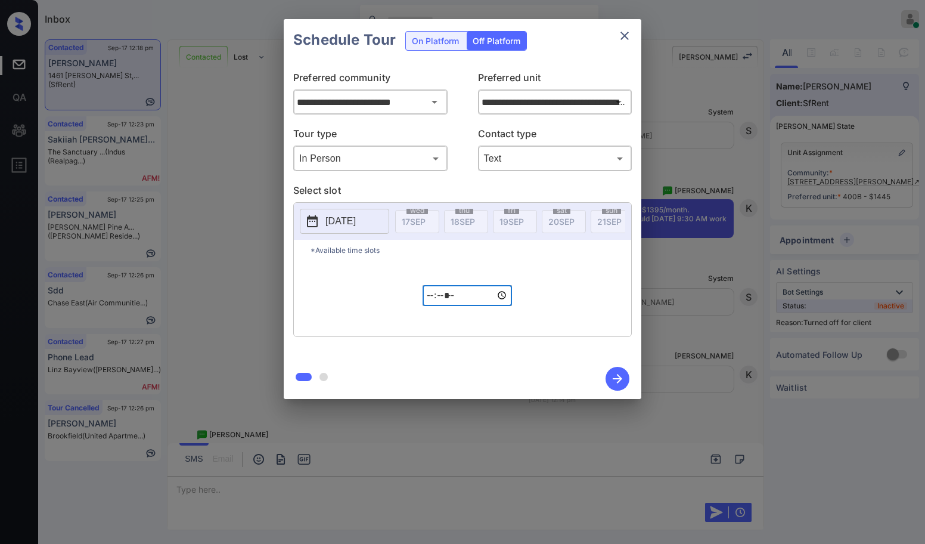
type input "*****"
click at [622, 380] on icon "button" at bounding box center [618, 379] width 24 height 24
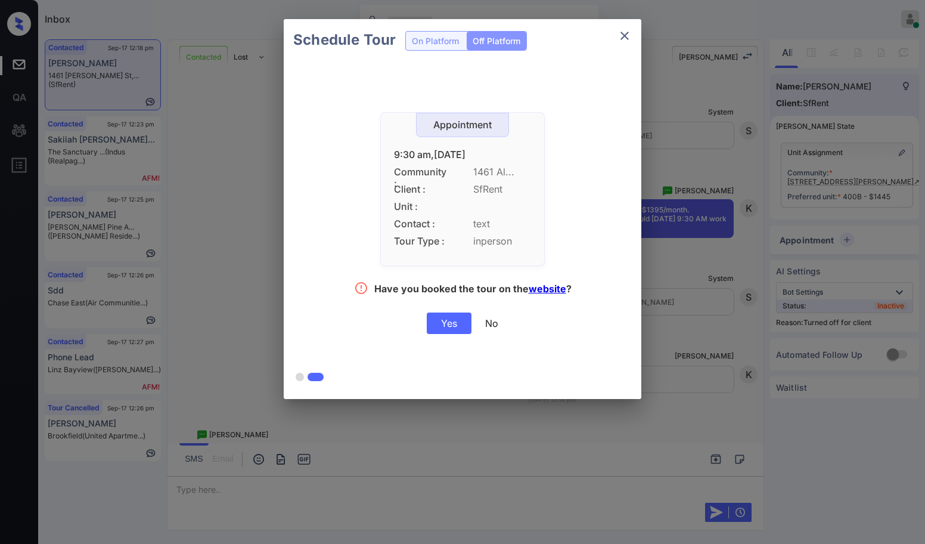
click at [447, 327] on div "Yes" at bounding box center [449, 322] width 45 height 21
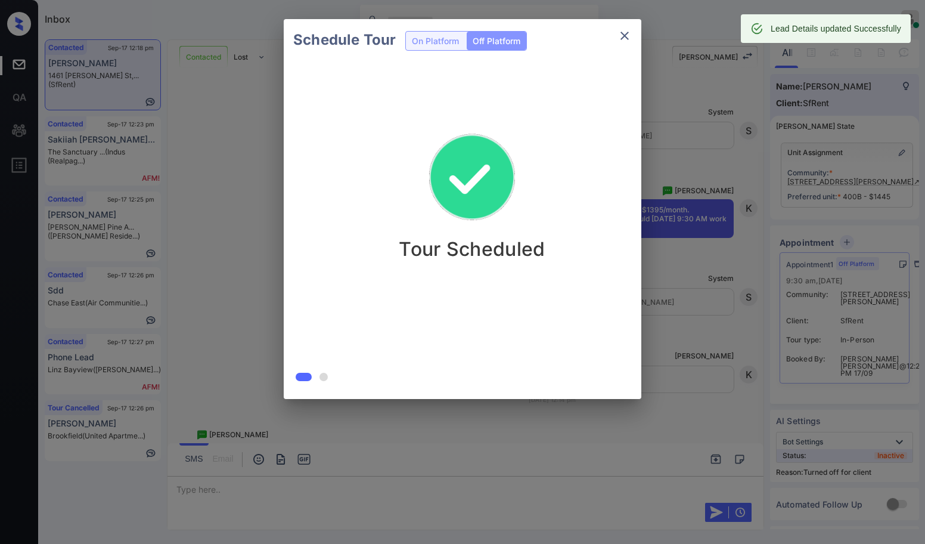
click at [624, 30] on icon "close" at bounding box center [625, 36] width 14 height 14
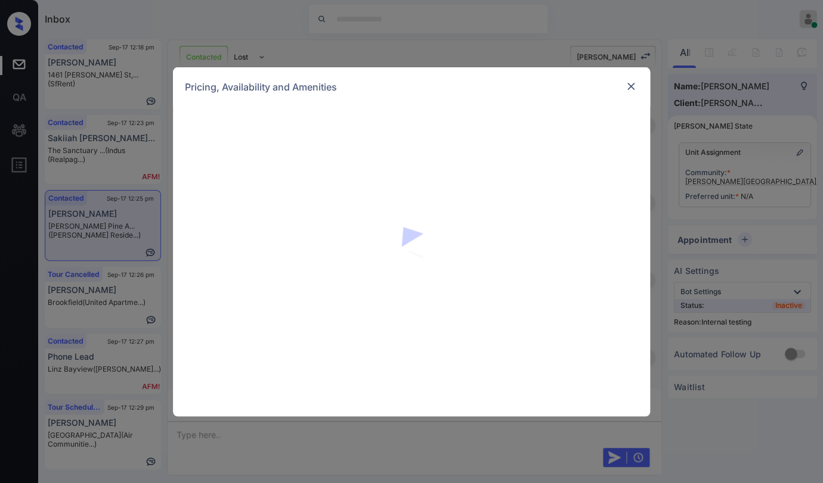
scroll to position [3565, 0]
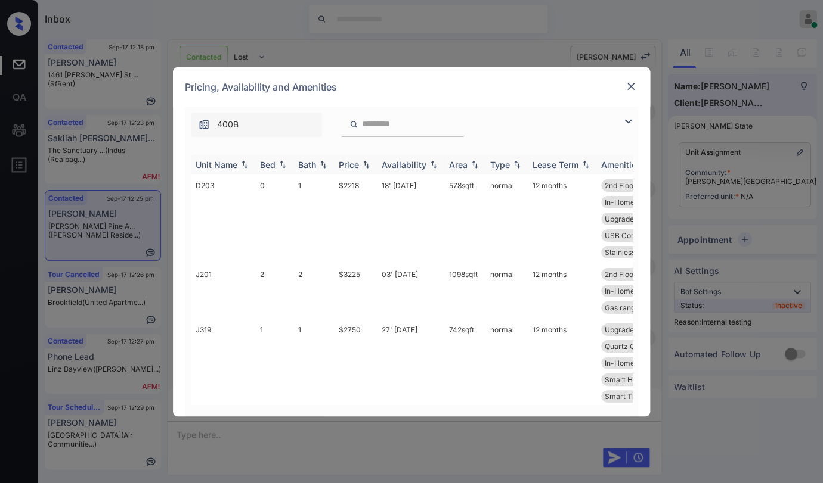
click at [272, 163] on div "Bed" at bounding box center [267, 165] width 15 height 10
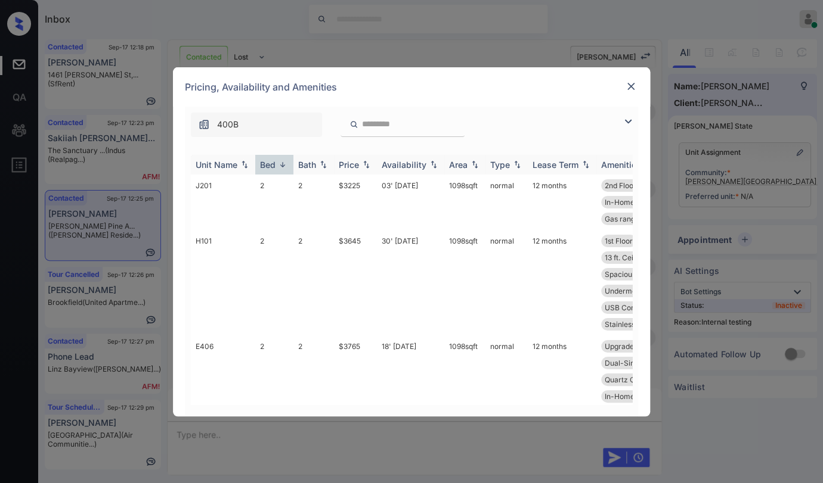
click at [272, 163] on div "Bed" at bounding box center [267, 165] width 15 height 10
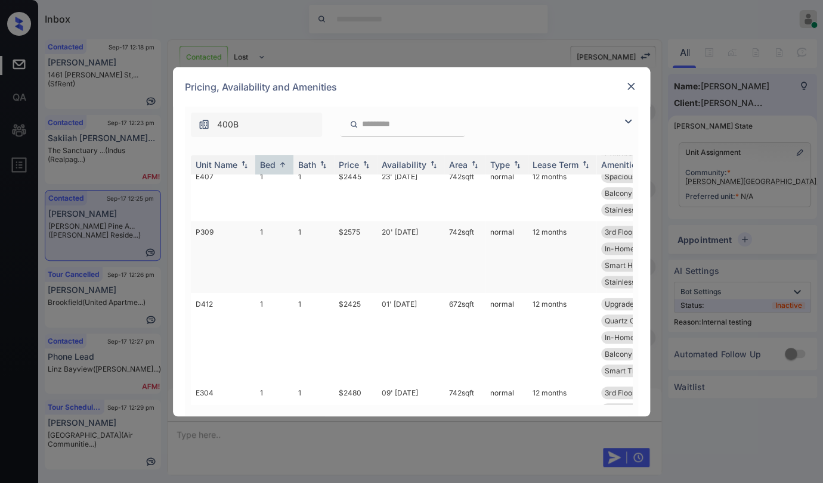
scroll to position [331, 0]
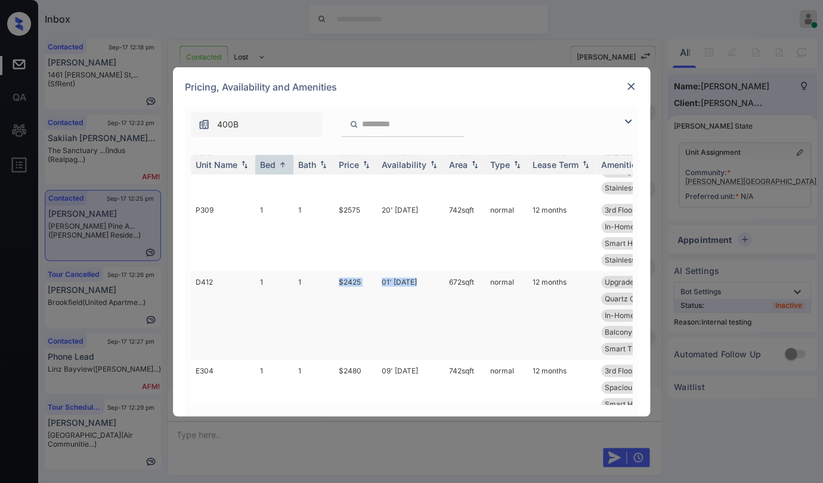
drag, startPoint x: 325, startPoint y: 287, endPoint x: 418, endPoint y: 280, distance: 92.7
click at [418, 280] on tr "D412 1 1 $2425 01' Aug 25 672 sqft normal 12 months Upgrades: 1x1 Vinyl Plank F…" at bounding box center [502, 315] width 623 height 89
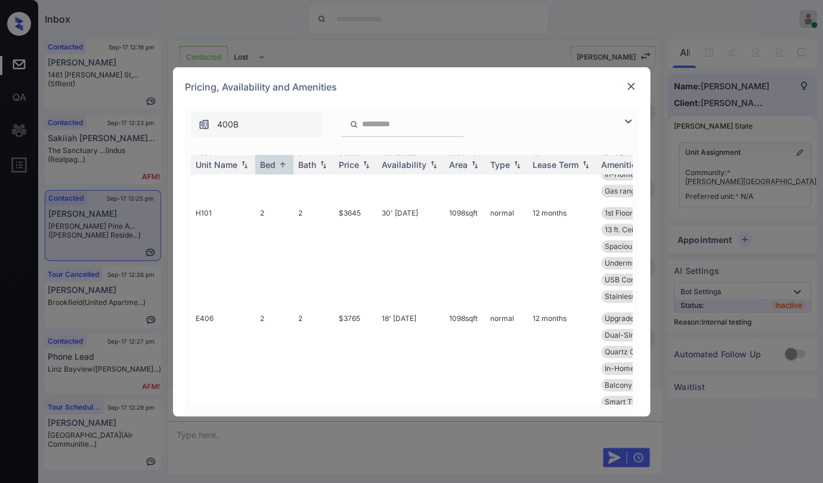
scroll to position [656, 0]
click at [626, 87] on img at bounding box center [631, 86] width 12 height 12
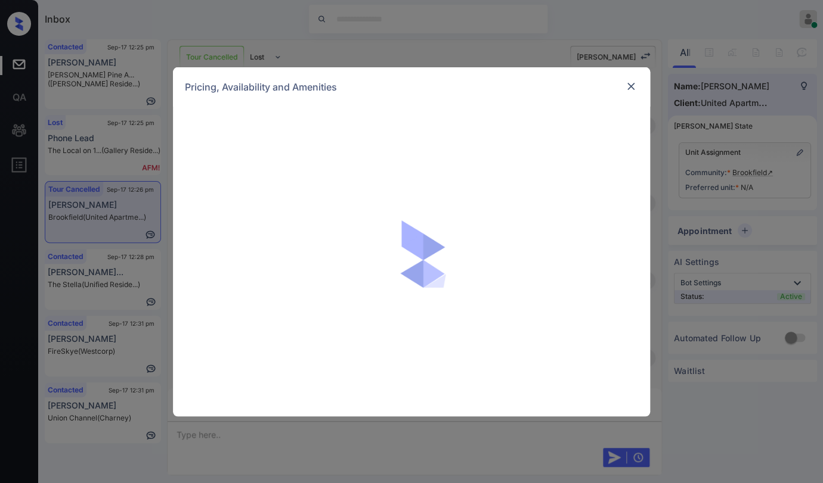
scroll to position [9445, 0]
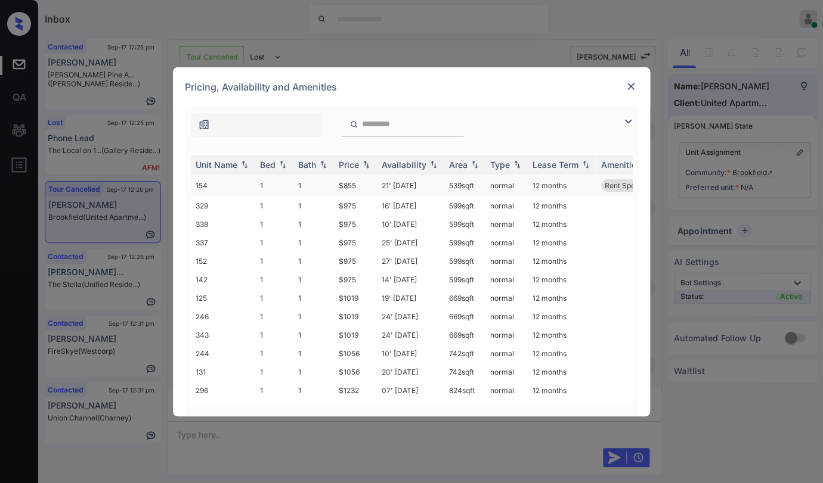
click at [246, 184] on td "154" at bounding box center [223, 186] width 64 height 22
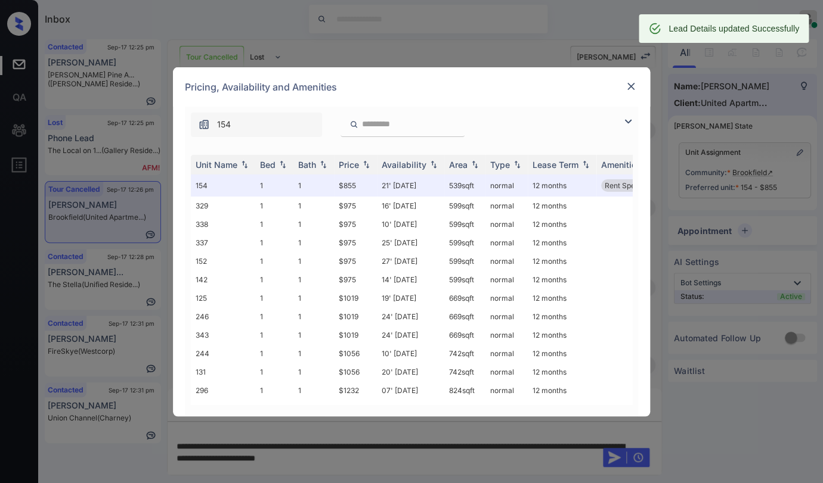
click at [626, 83] on img at bounding box center [631, 86] width 12 height 12
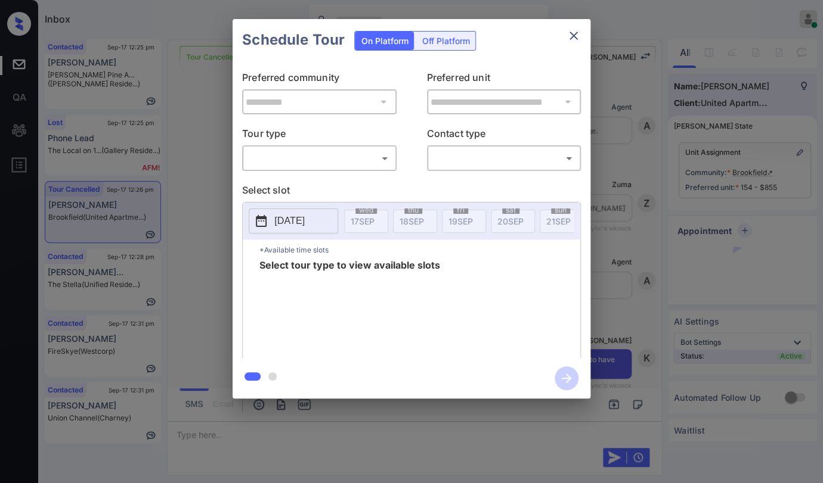
scroll to position [9390, 0]
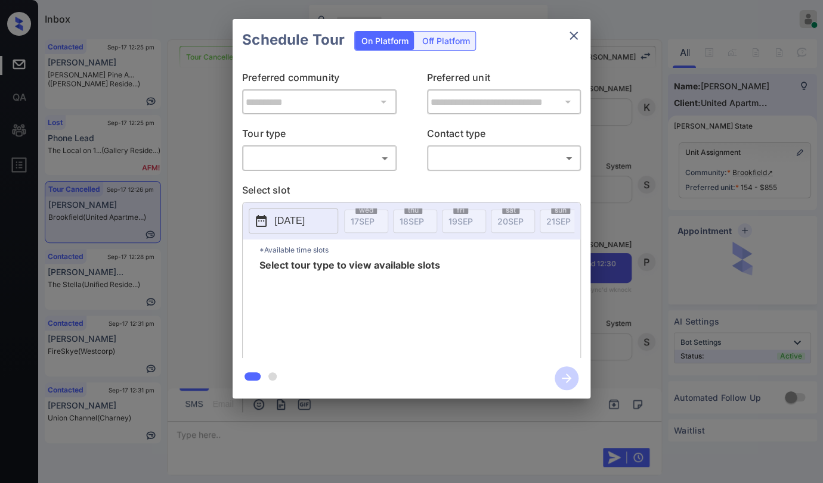
click at [285, 154] on body "Inbox Danielle Dela Cruz Online Set yourself offline Set yourself on break Prof…" at bounding box center [411, 241] width 823 height 483
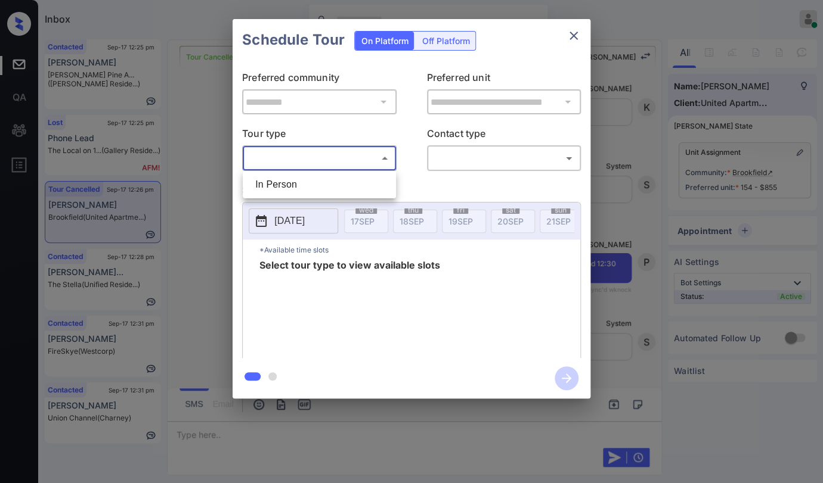
click at [309, 182] on li "In Person" at bounding box center [319, 184] width 147 height 21
type input "********"
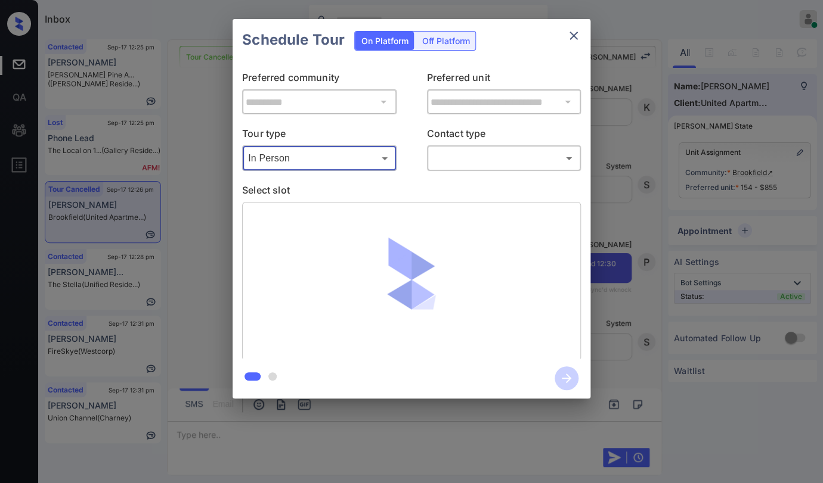
click at [518, 158] on body "Inbox Danielle Dela Cruz Online Set yourself offline Set yourself on break Prof…" at bounding box center [411, 241] width 823 height 483
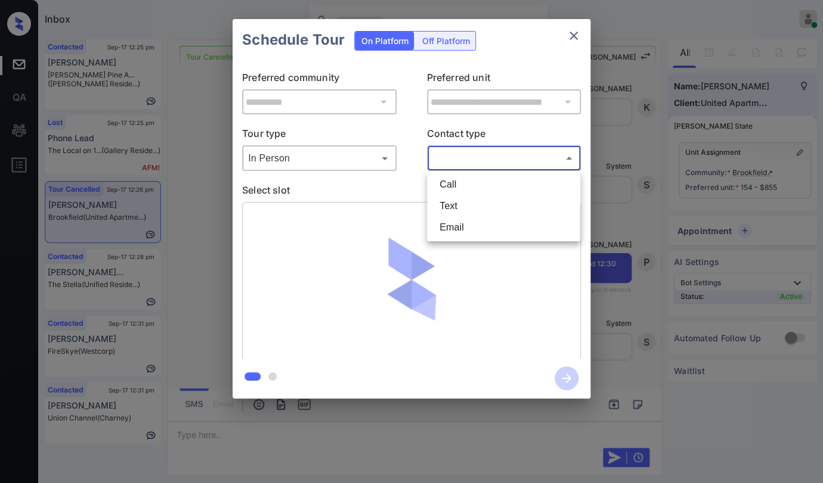
click at [454, 204] on li "Text" at bounding box center [503, 206] width 147 height 21
type input "****"
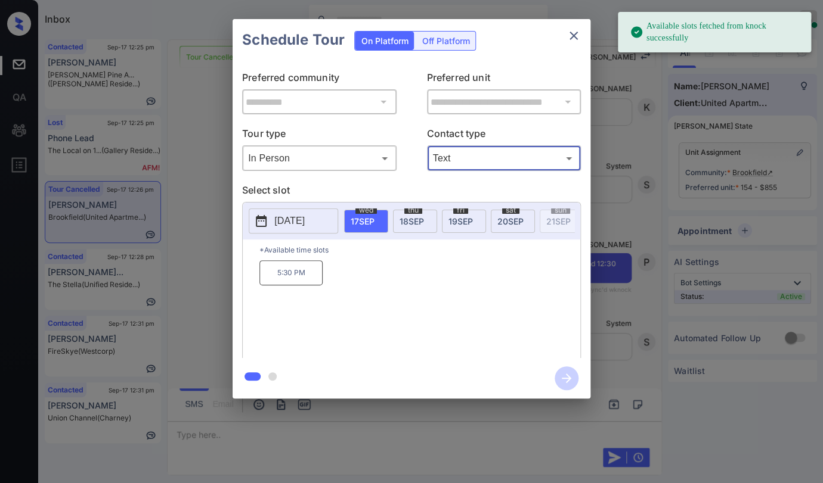
click at [517, 213] on div "sat 20 SEP" at bounding box center [513, 221] width 44 height 23
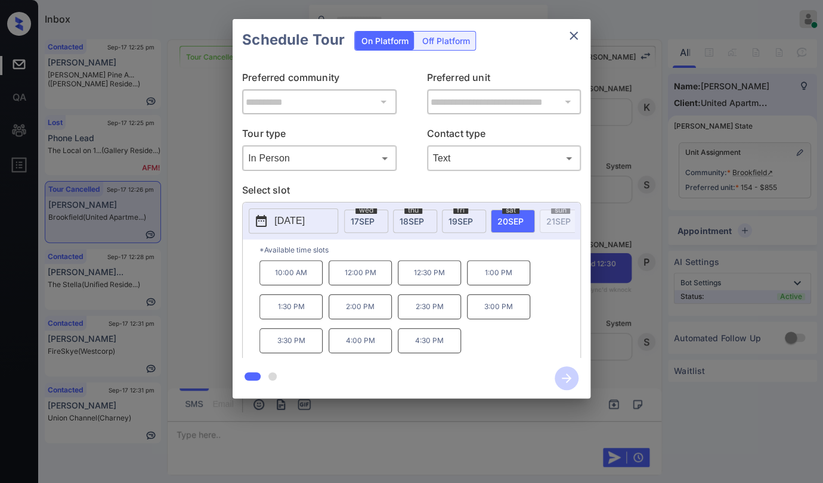
click at [353, 278] on p "12:00 PM" at bounding box center [359, 273] width 63 height 25
click at [568, 383] on icon "button" at bounding box center [566, 379] width 24 height 24
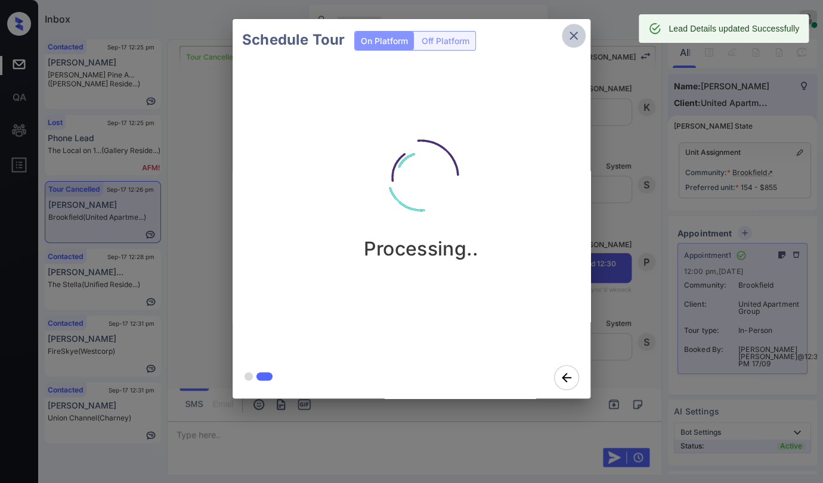
click at [574, 30] on icon "close" at bounding box center [573, 36] width 14 height 14
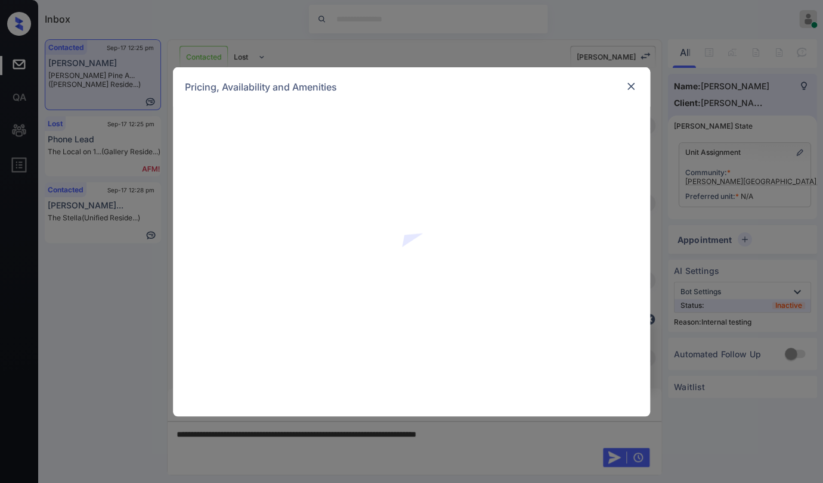
scroll to position [4178, 0]
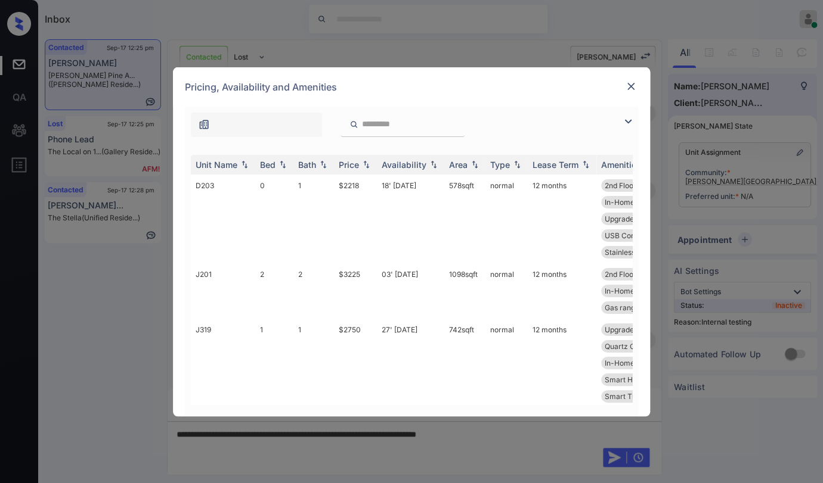
click at [629, 89] on img at bounding box center [631, 86] width 12 height 12
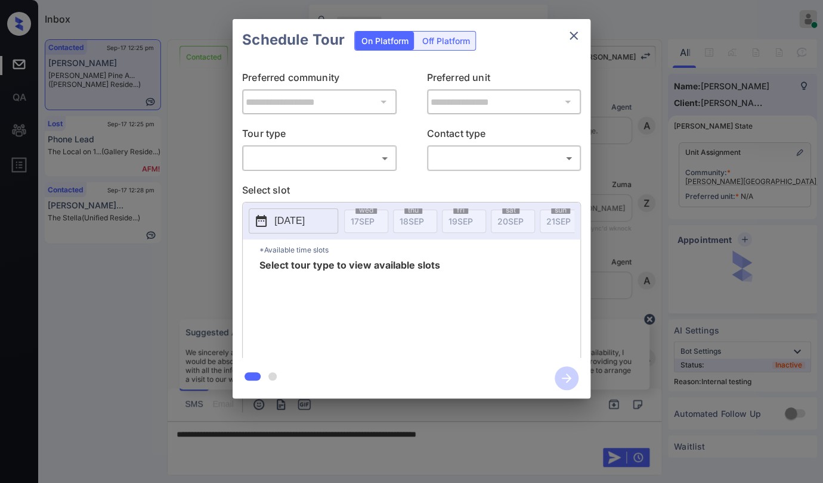
scroll to position [4178, 0]
click at [263, 170] on div "​ ​" at bounding box center [319, 158] width 154 height 26
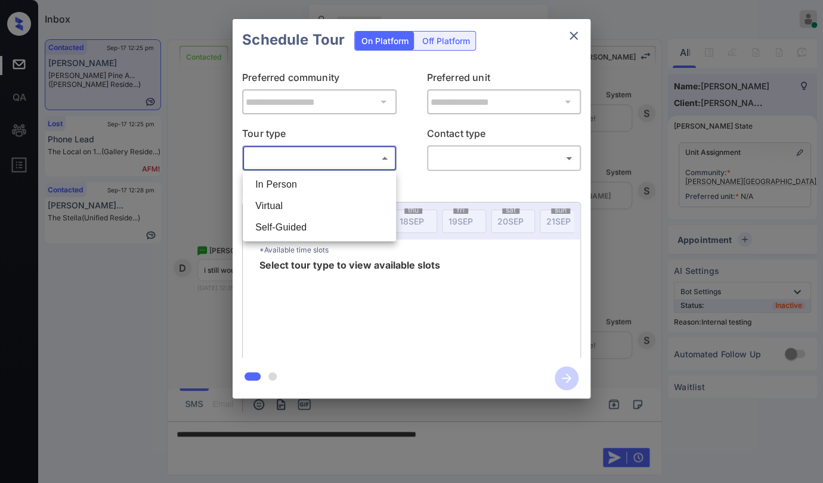
click at [277, 156] on body "Inbox Danielle Dela Cruz Online Set yourself offline Set yourself on break Prof…" at bounding box center [411, 241] width 823 height 483
click at [275, 183] on li "In Person" at bounding box center [319, 184] width 147 height 21
type input "********"
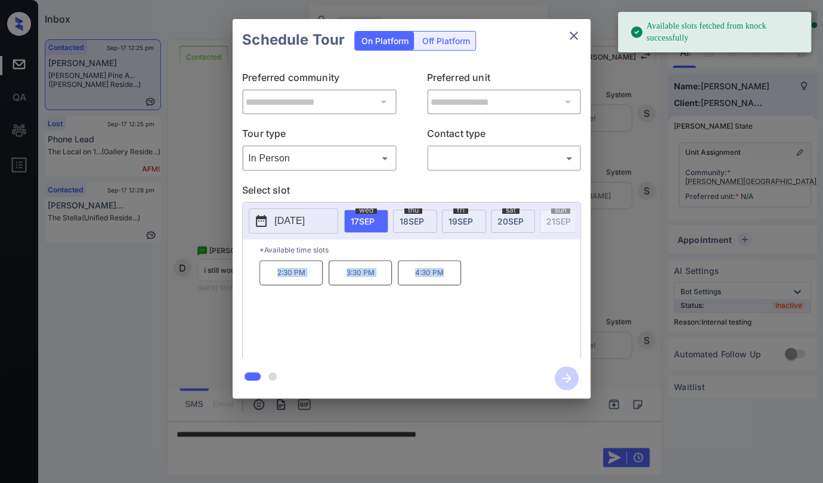
drag, startPoint x: 263, startPoint y: 281, endPoint x: 491, endPoint y: 278, distance: 227.2
click at [491, 278] on div "2:30 PM 3:30 PM 4:30 PM" at bounding box center [419, 308] width 321 height 95
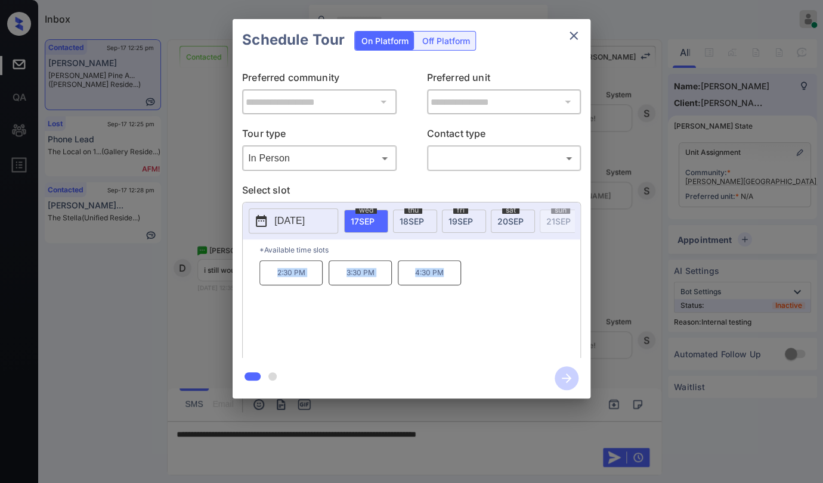
copy div "2:30 PM 3:30 PM 4:30 PM"
click at [572, 38] on icon "close" at bounding box center [573, 36] width 14 height 14
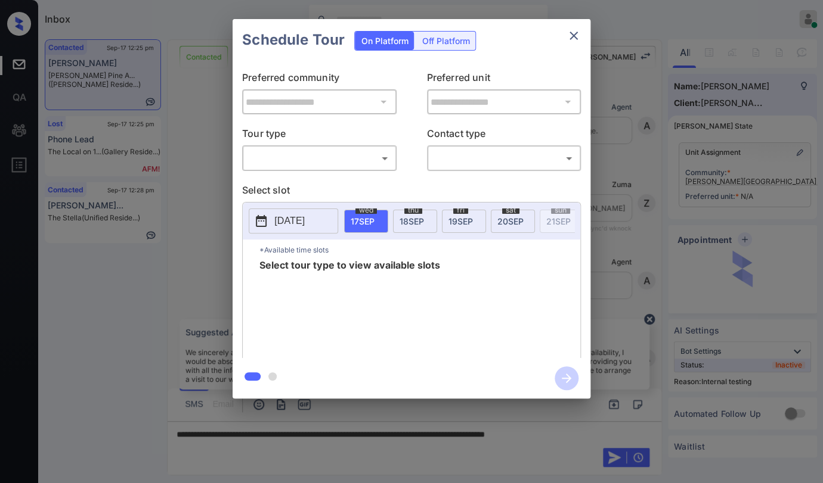
scroll to position [4178, 0]
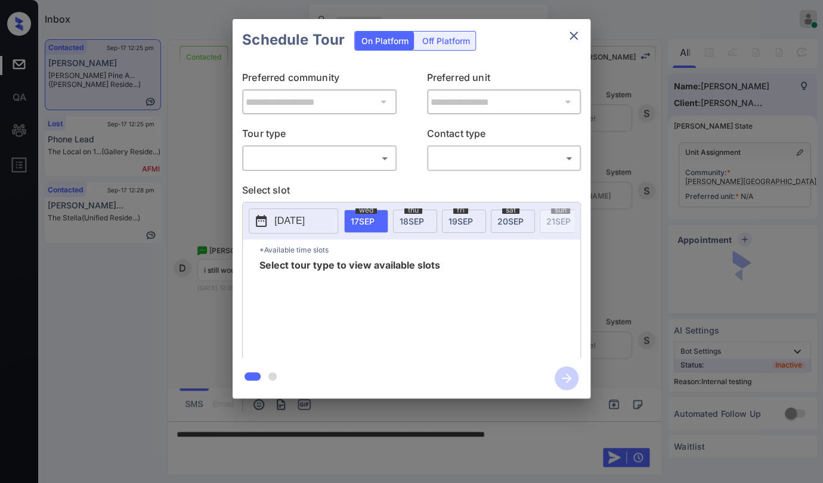
click at [337, 162] on body "Inbox [PERSON_NAME] [PERSON_NAME] Online Set yourself offline Set yourself on b…" at bounding box center [411, 241] width 823 height 483
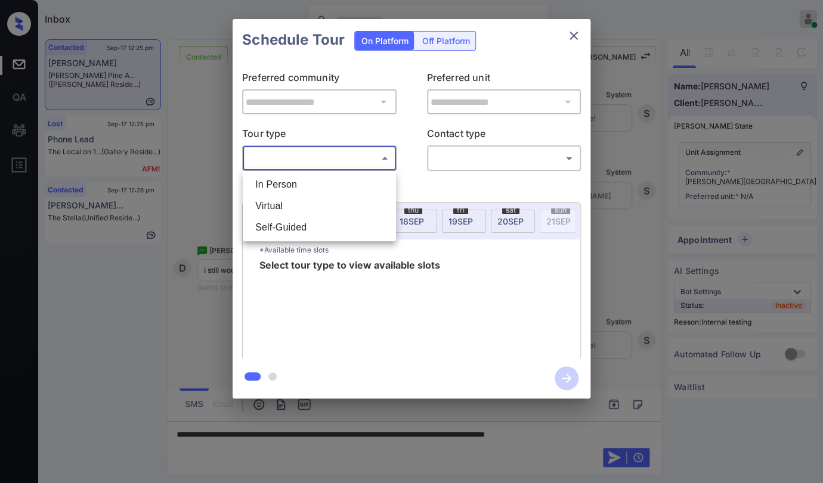
click at [314, 179] on li "In Person" at bounding box center [319, 184] width 147 height 21
type input "********"
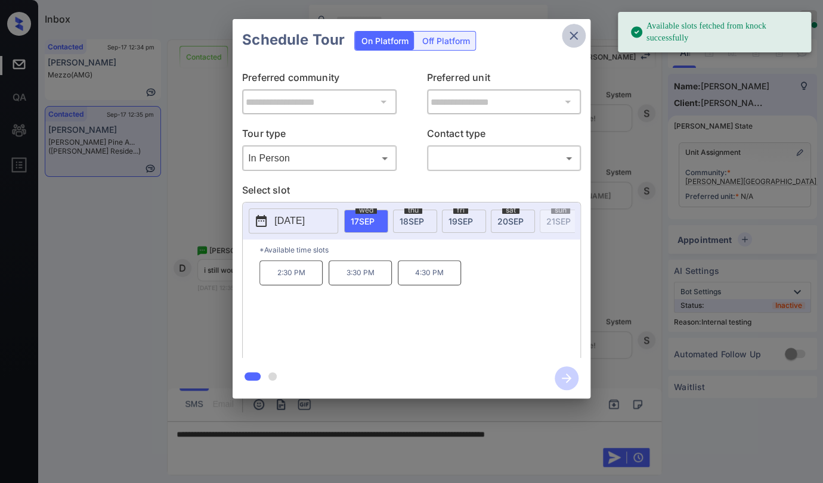
click at [572, 35] on icon "close" at bounding box center [573, 36] width 8 height 8
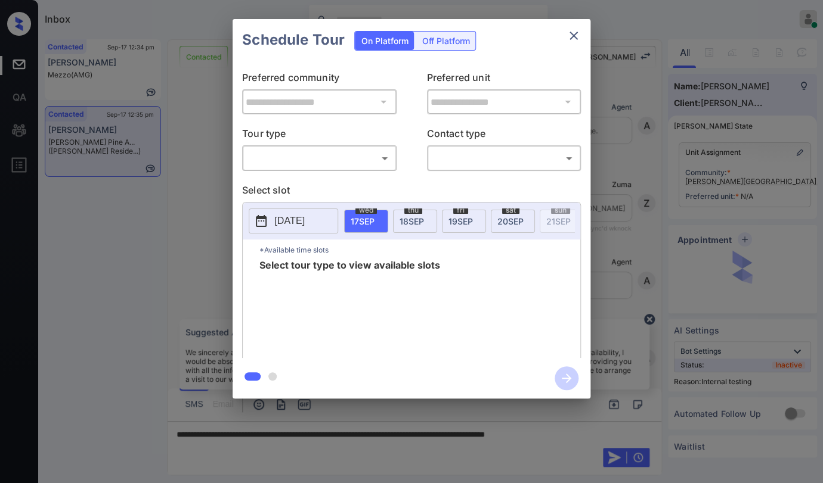
scroll to position [2655, 0]
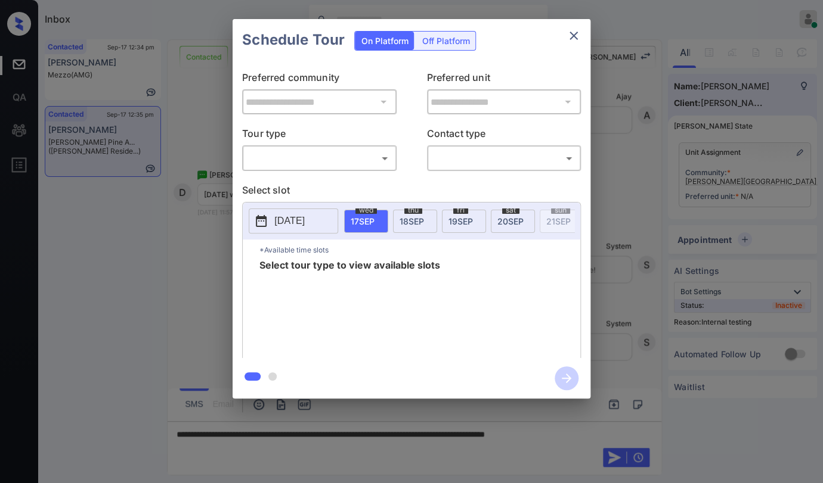
click at [329, 149] on body "Inbox Danielle Dela Cruz Online Set yourself offline Set yourself on break Prof…" at bounding box center [411, 241] width 823 height 483
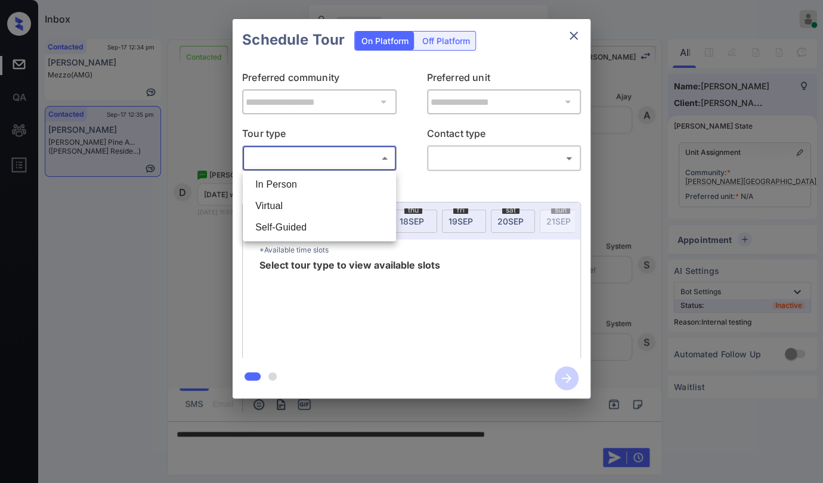
click at [279, 184] on li "In Person" at bounding box center [319, 184] width 147 height 21
type input "********"
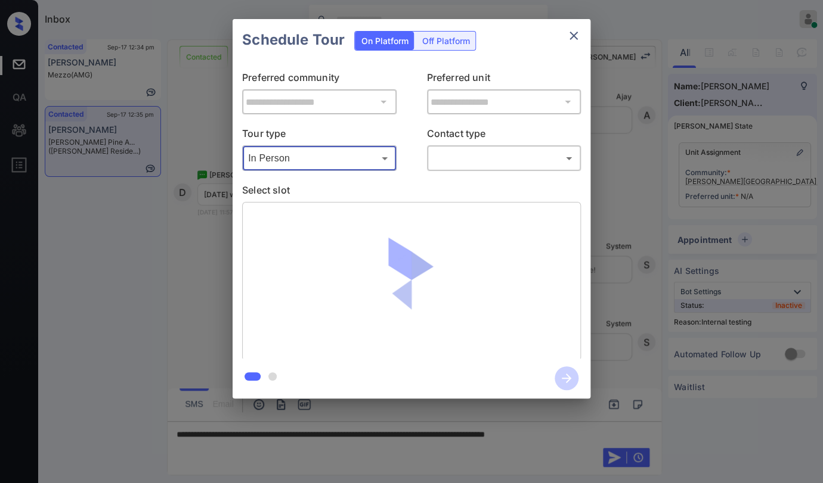
click at [531, 160] on body "Inbox Danielle Dela Cruz Online Set yourself offline Set yourself on break Prof…" at bounding box center [411, 241] width 823 height 483
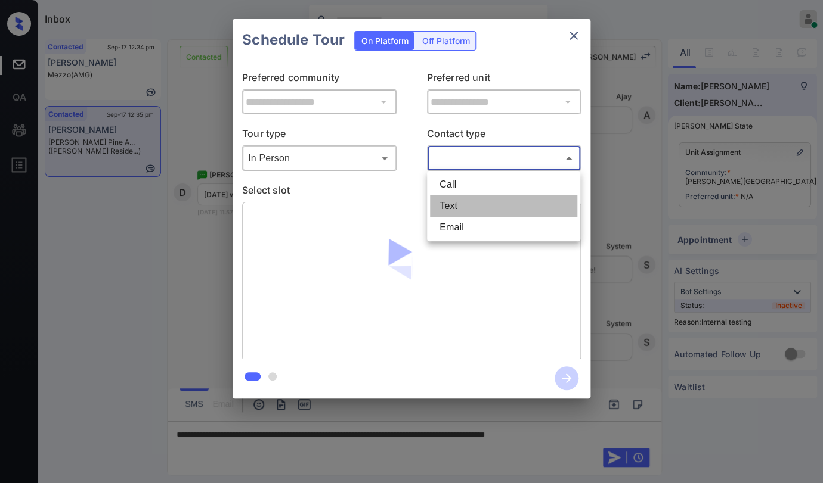
click at [467, 196] on li "Text" at bounding box center [503, 206] width 147 height 21
type input "****"
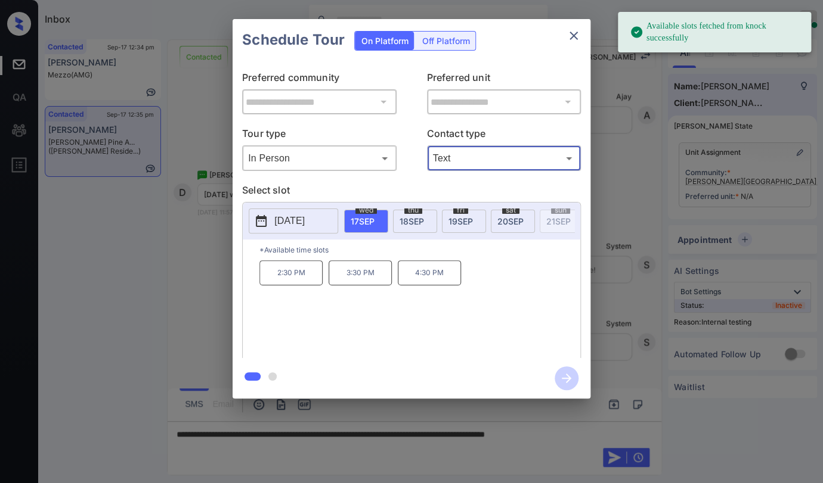
click at [305, 225] on p "2025-09-17" at bounding box center [289, 221] width 30 height 14
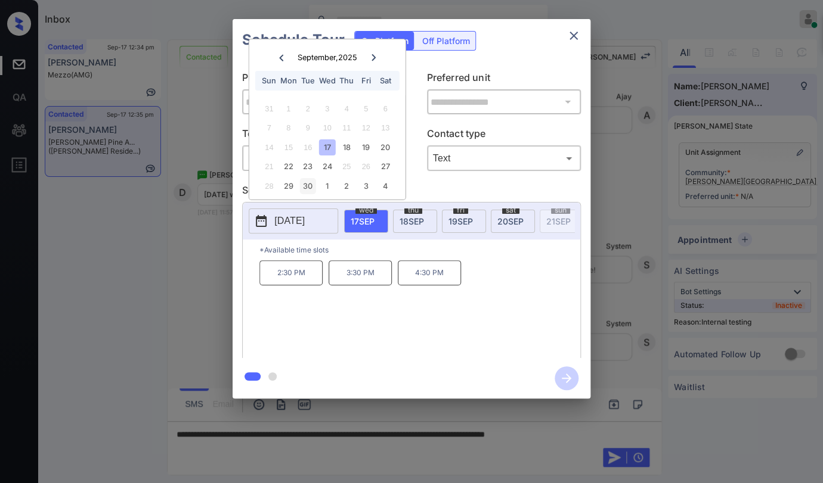
click at [300, 183] on div "30" at bounding box center [308, 186] width 16 height 16
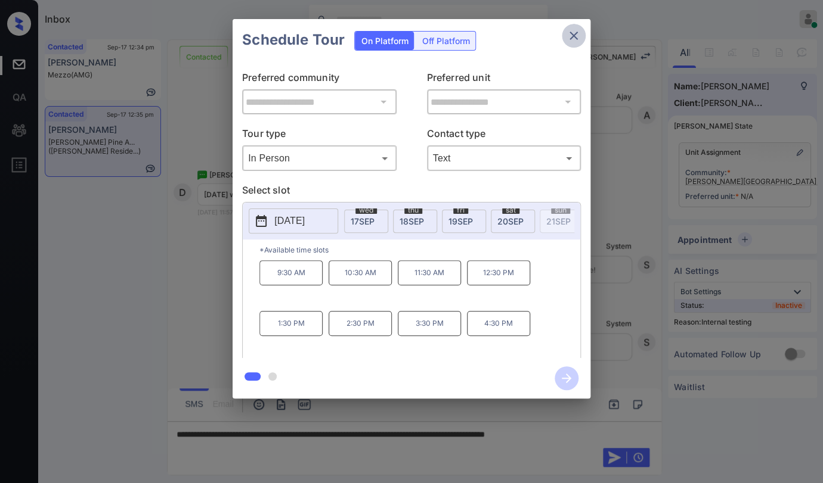
click at [576, 35] on icon "close" at bounding box center [573, 36] width 14 height 14
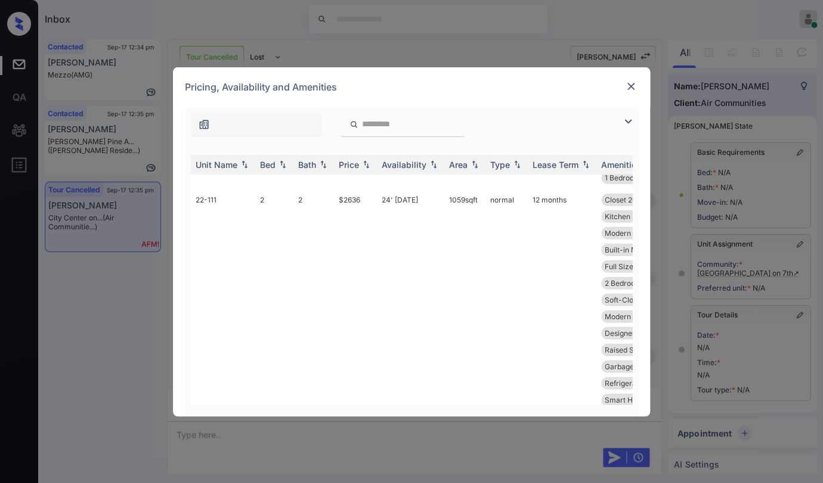
scroll to position [3444, 0]
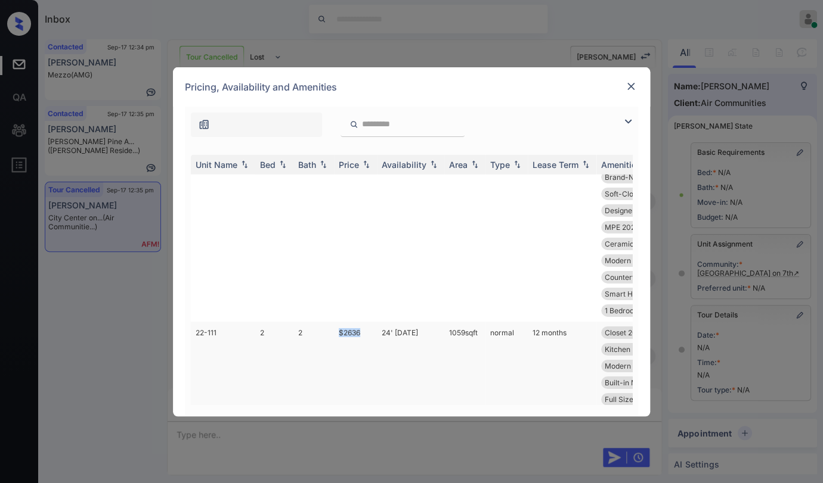
drag, startPoint x: 335, startPoint y: 249, endPoint x: 365, endPoint y: 249, distance: 30.4
click at [365, 322] on td "$2636" at bounding box center [355, 441] width 43 height 239
copy td "$2636"
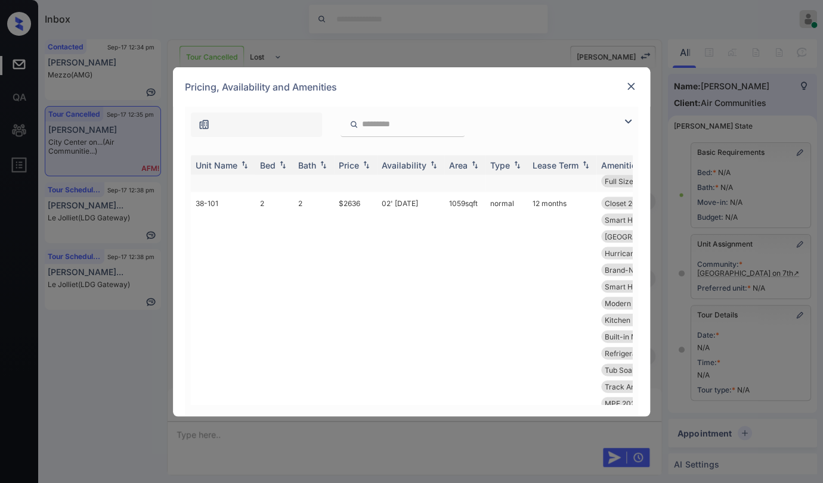
scroll to position [4901, 0]
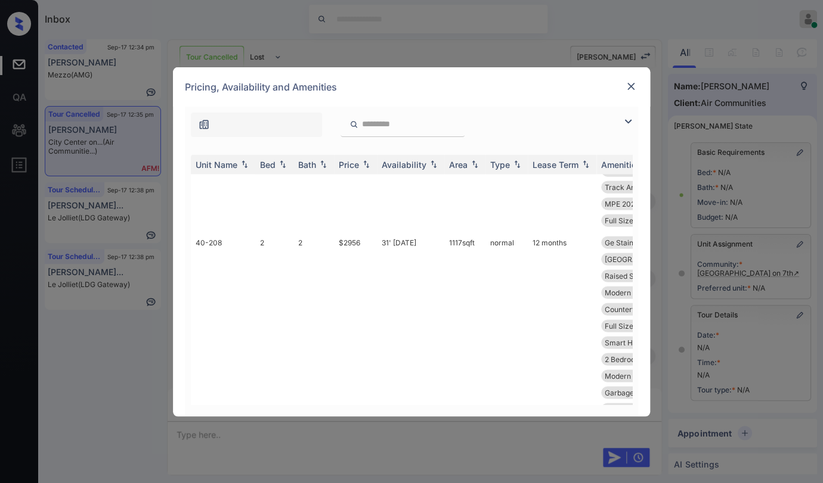
drag, startPoint x: 334, startPoint y: 313, endPoint x: 370, endPoint y: 318, distance: 36.1
copy td "$2567"
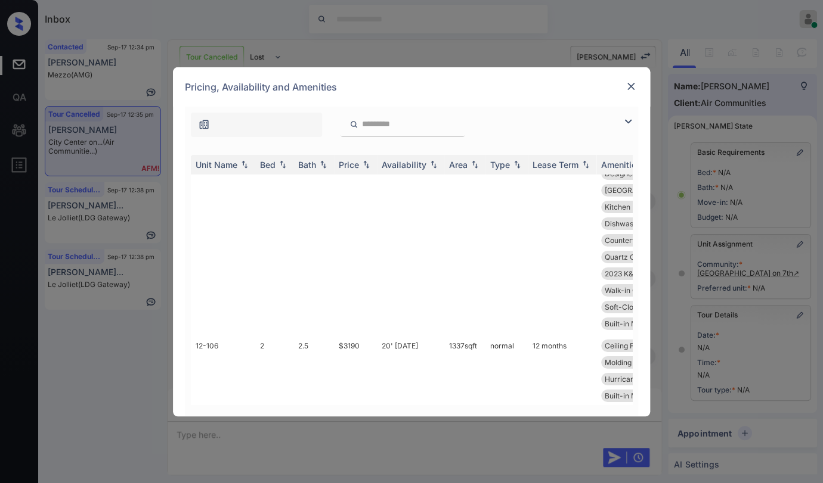
scroll to position [12854, 0]
click at [627, 84] on img at bounding box center [631, 86] width 12 height 12
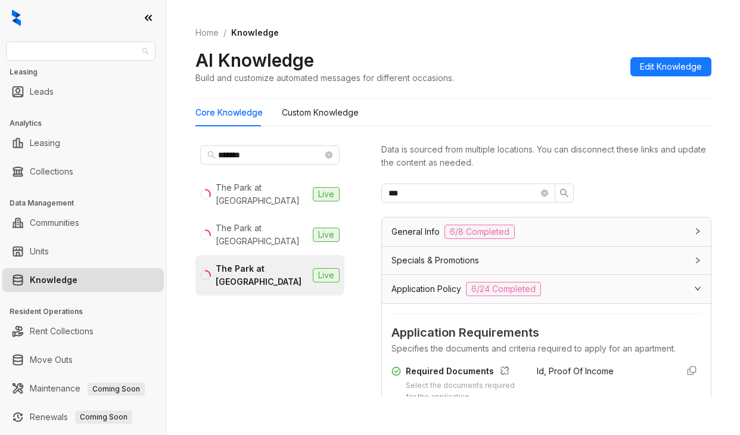
click at [105, 53] on span "Magnolia Capital" at bounding box center [80, 51] width 135 height 18
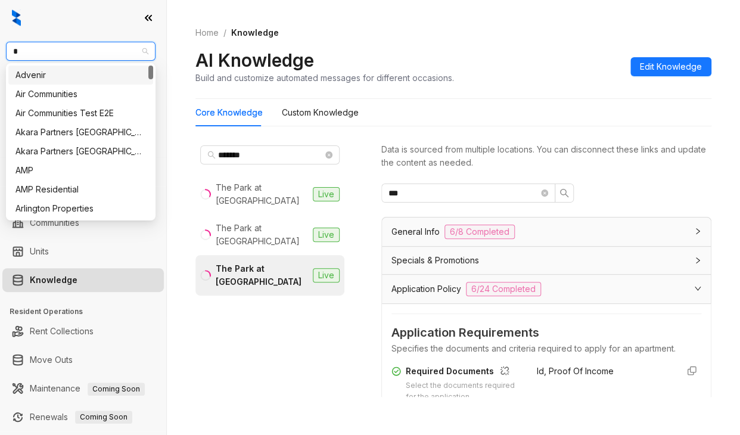
type input "**"
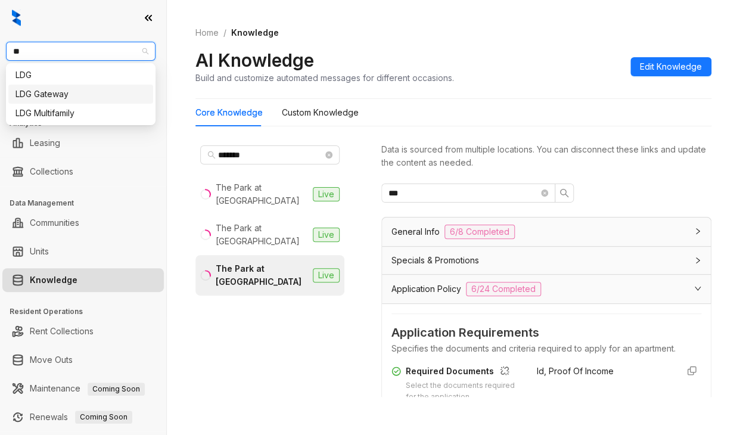
click at [52, 94] on div "LDG Gateway" at bounding box center [80, 94] width 131 height 13
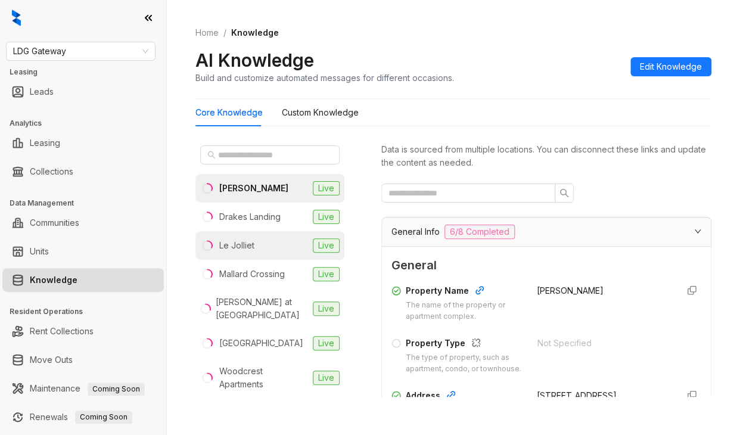
click at [239, 241] on div "Le Jolliet" at bounding box center [236, 245] width 35 height 13
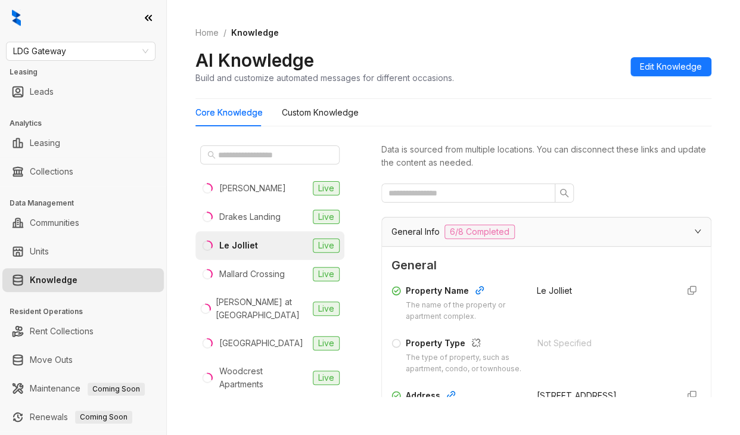
scroll to position [179, 0]
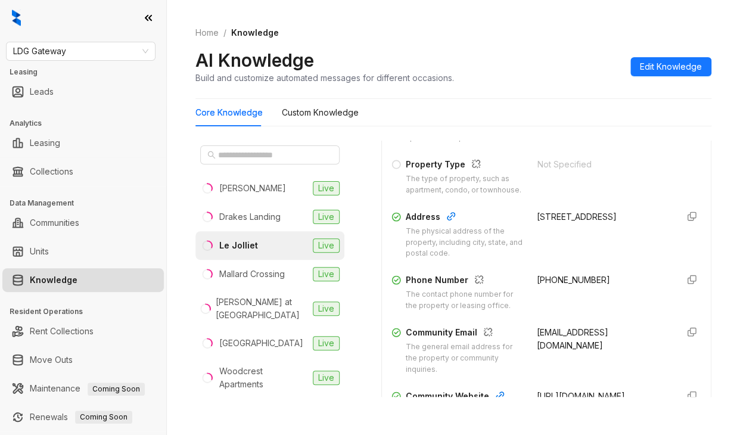
click at [544, 285] on span "[PHONE_NUMBER]" at bounding box center [573, 280] width 73 height 10
copy div "[PHONE_NUMBER]"
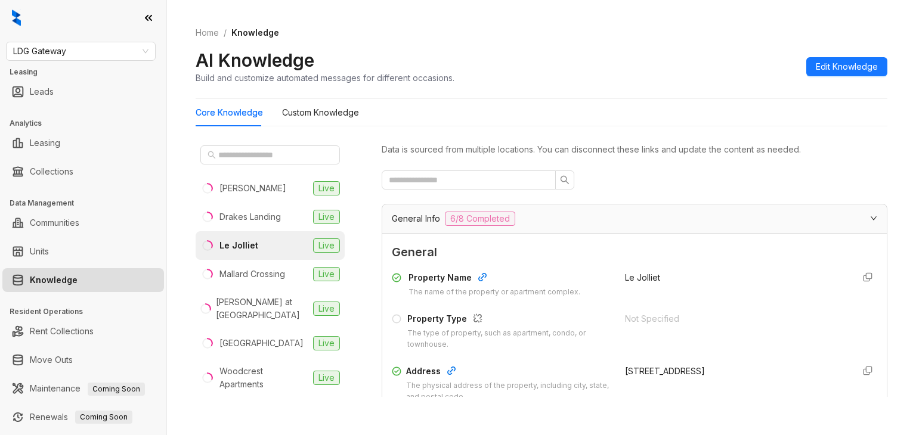
scroll to position [165, 0]
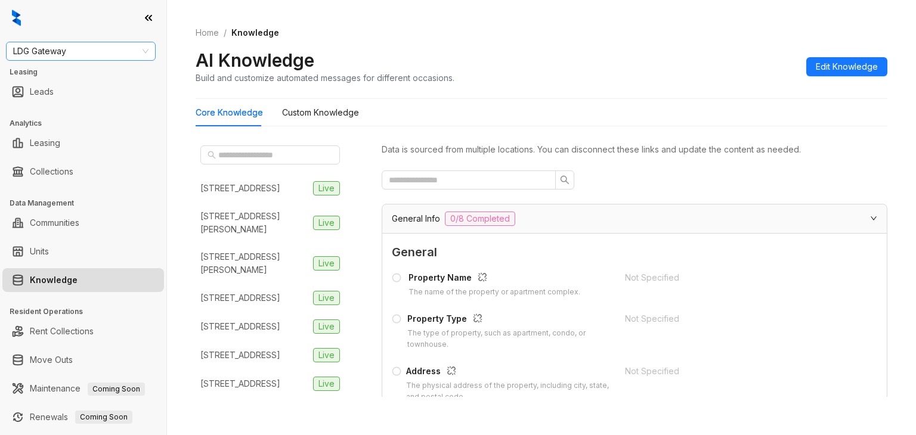
click at [98, 60] on span "LDG Gateway" at bounding box center [80, 51] width 135 height 18
type input "******"
click at [70, 77] on div "United Apartment Group" at bounding box center [80, 75] width 131 height 13
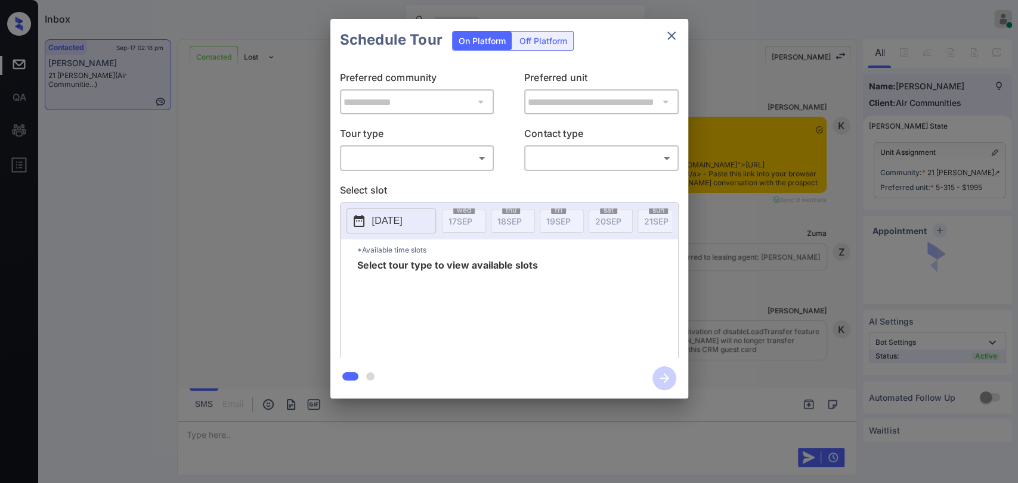
scroll to position [1213, 0]
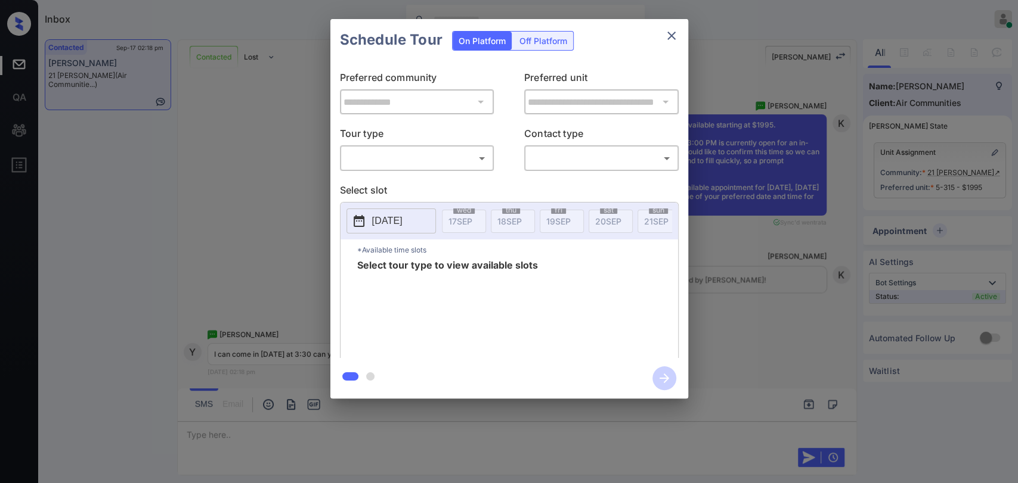
click at [415, 169] on div "​ ​" at bounding box center [417, 158] width 154 height 26
click at [413, 162] on body "Inbox Danielle Dela Cruz Online Set yourself offline Set yourself on break Prof…" at bounding box center [509, 241] width 1018 height 483
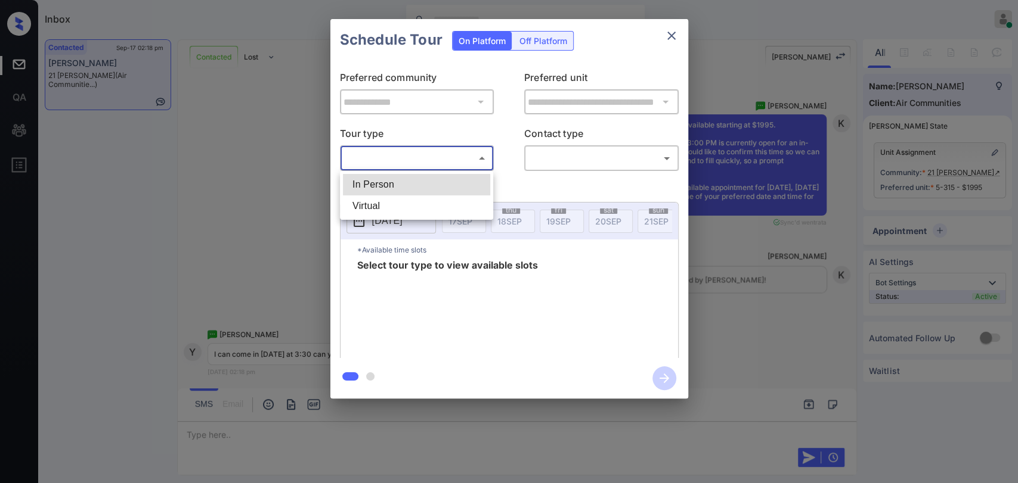
click at [382, 186] on li "In Person" at bounding box center [416, 184] width 147 height 21
type input "********"
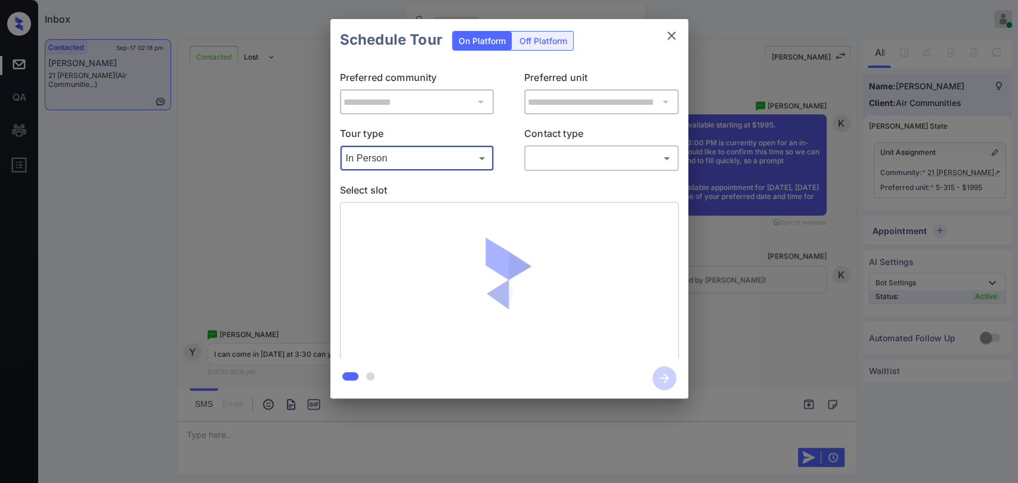
click at [595, 160] on div at bounding box center [509, 241] width 1018 height 483
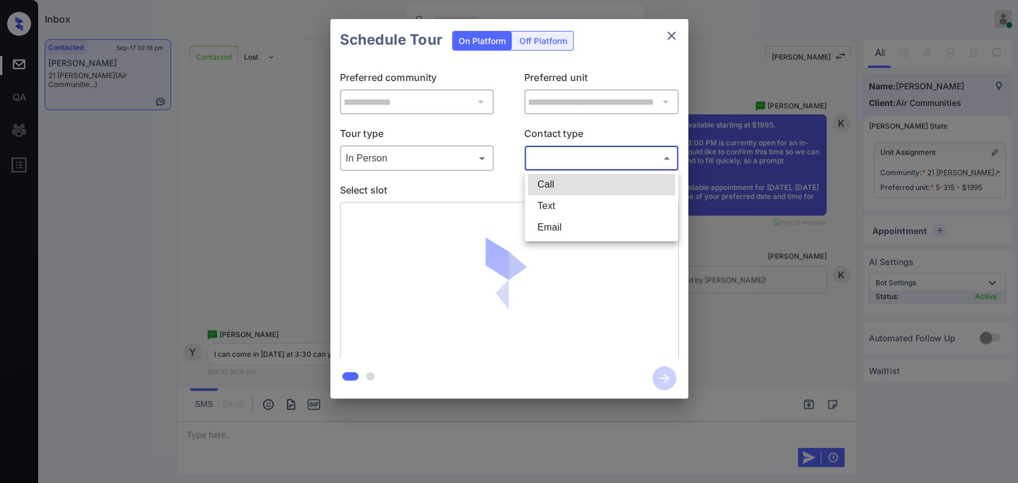
click at [564, 168] on body "Inbox Danielle Dela Cruz Online Set yourself offline Set yourself on break Prof…" at bounding box center [509, 241] width 1018 height 483
click at [548, 206] on li "Text" at bounding box center [601, 206] width 147 height 21
type input "****"
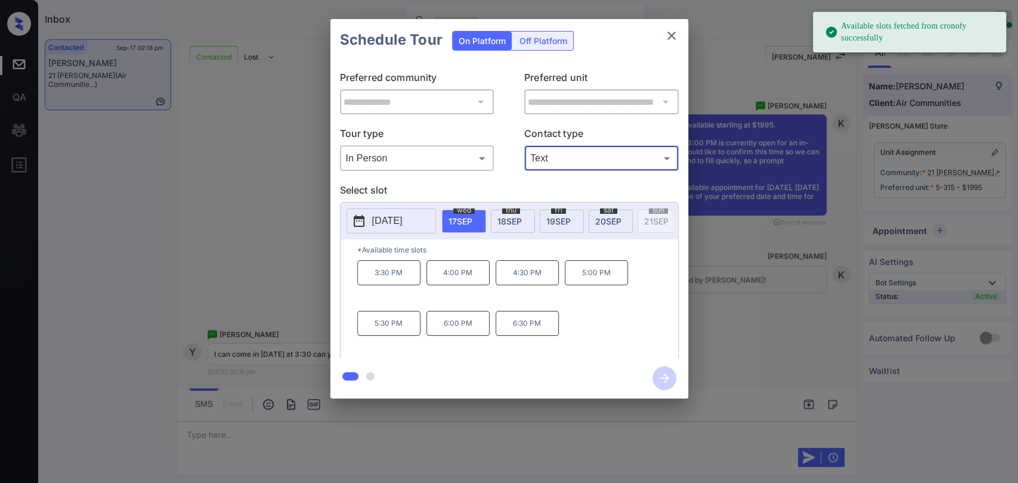
click at [389, 284] on p "3:30 PM" at bounding box center [388, 273] width 63 height 25
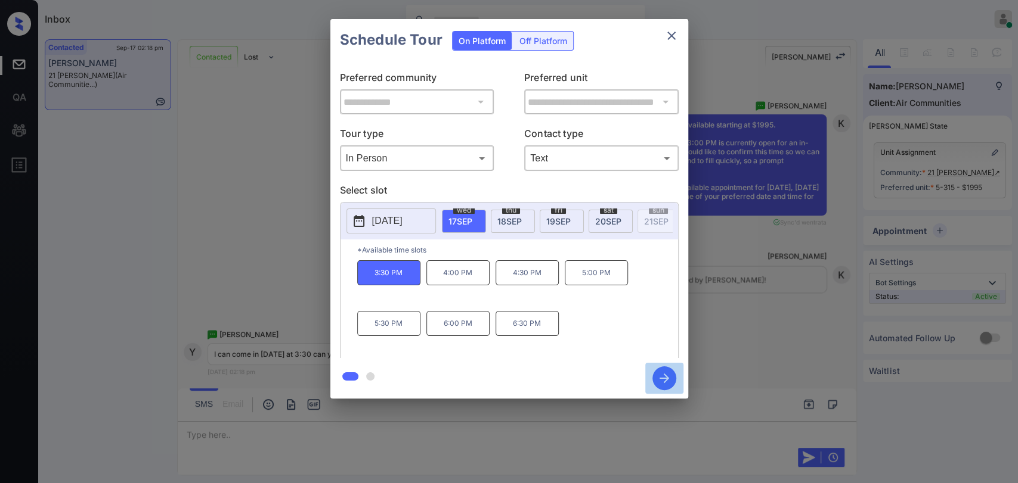
click at [662, 383] on icon "button" at bounding box center [664, 379] width 24 height 24
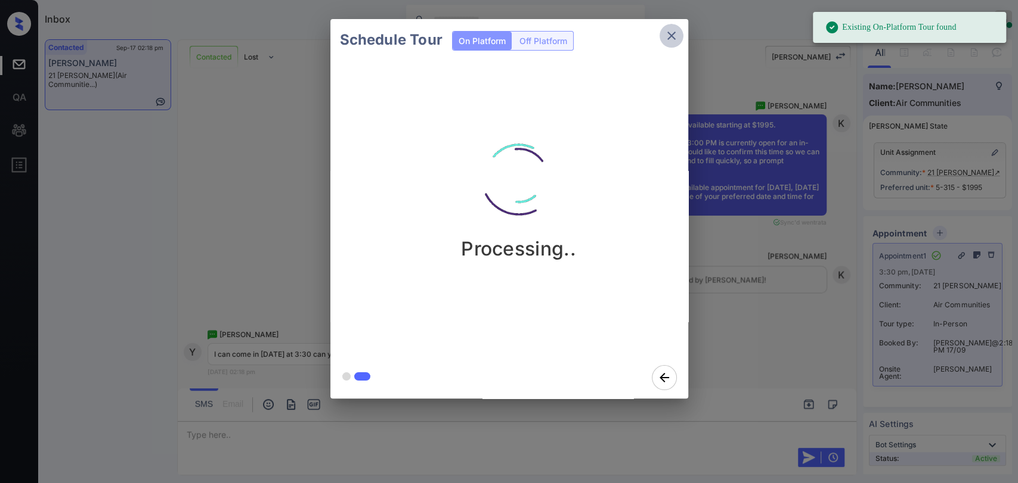
click at [672, 36] on icon "close" at bounding box center [671, 36] width 14 height 14
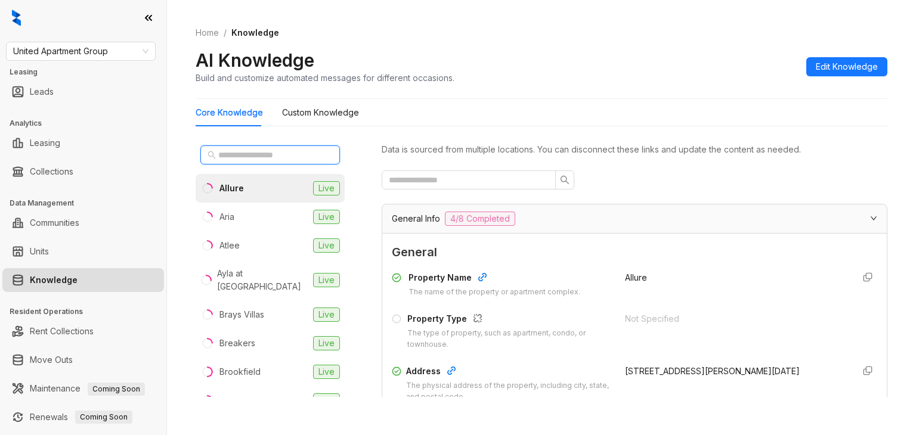
click at [248, 153] on input "text" at bounding box center [270, 154] width 105 height 13
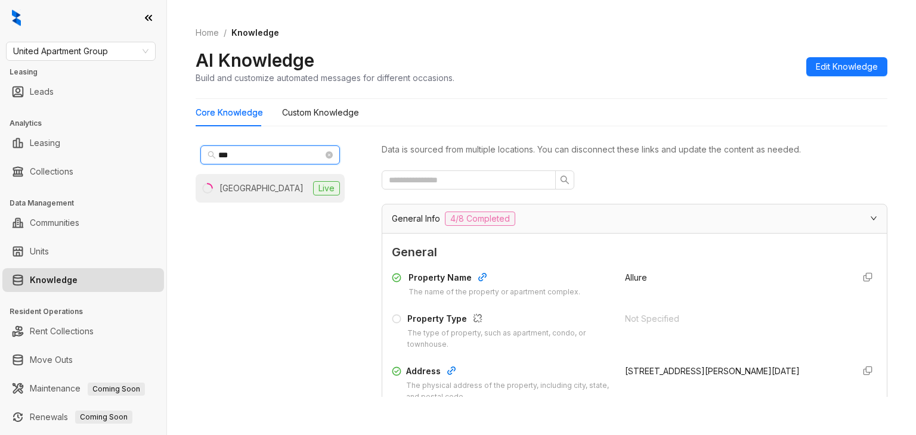
type input "***"
click at [245, 184] on div "[GEOGRAPHIC_DATA]" at bounding box center [261, 188] width 84 height 13
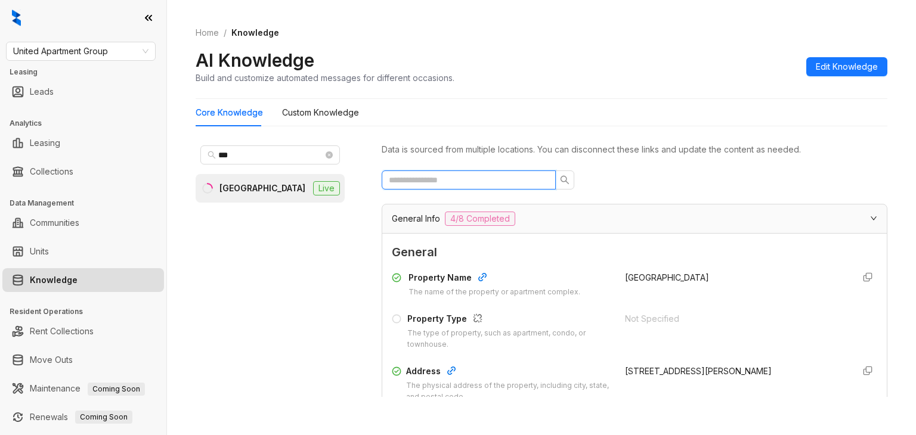
click at [461, 182] on input "text" at bounding box center [464, 179] width 150 height 13
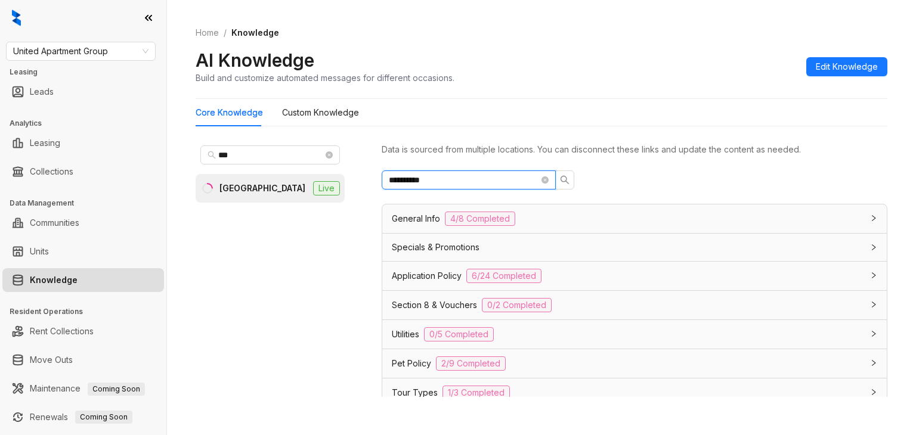
type input "**********"
drag, startPoint x: 465, startPoint y: 176, endPoint x: 331, endPoint y: 176, distance: 133.5
click at [331, 176] on div "**********" at bounding box center [542, 271] width 692 height 271
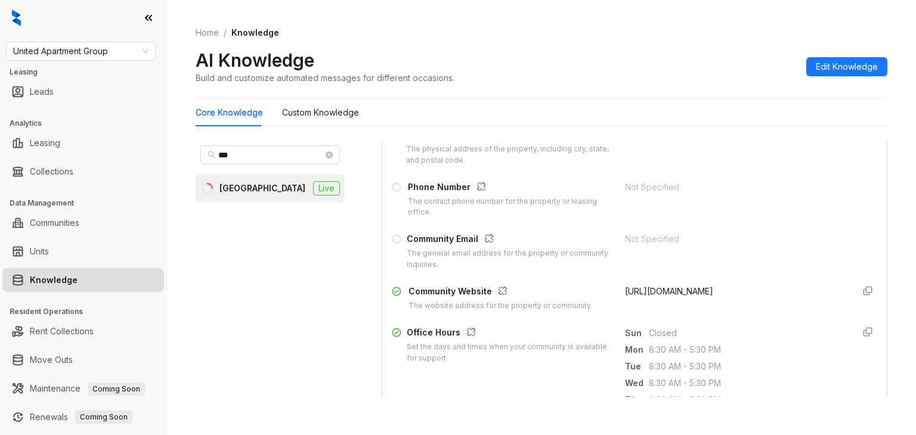
scroll to position [238, 0]
drag, startPoint x: 608, startPoint y: 240, endPoint x: 674, endPoint y: 240, distance: 65.6
click at [674, 240] on div "Community Email The general email address for the property or community inquiri…" at bounding box center [634, 250] width 485 height 38
click at [625, 295] on div "[URL][DOMAIN_NAME]" at bounding box center [734, 296] width 219 height 27
click at [112, 51] on span "United Apartment Group" at bounding box center [80, 51] width 135 height 18
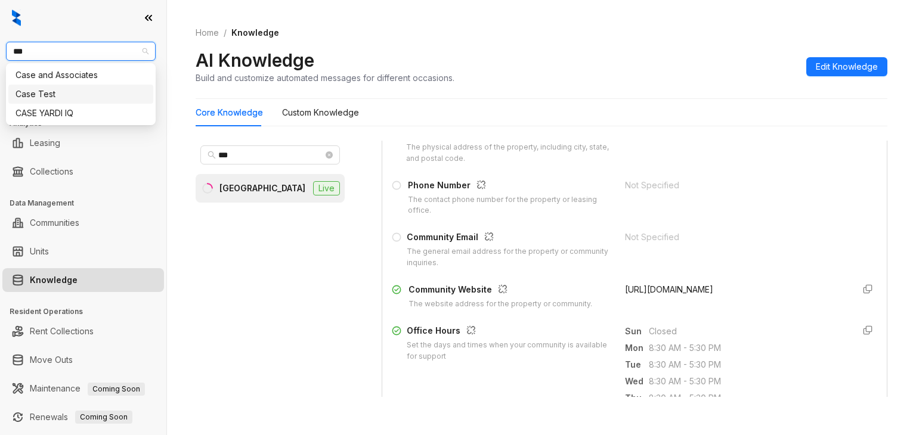
type input "****"
click at [57, 73] on div "Case and Associates" at bounding box center [80, 75] width 131 height 13
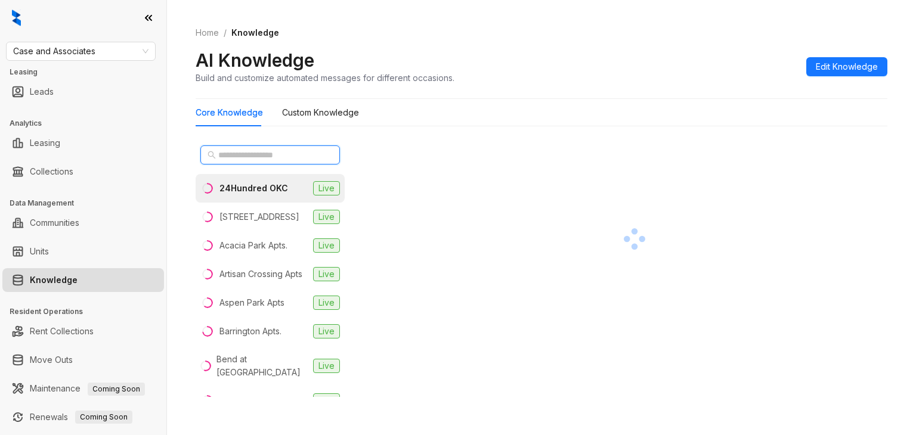
click at [247, 156] on input "text" at bounding box center [270, 154] width 105 height 13
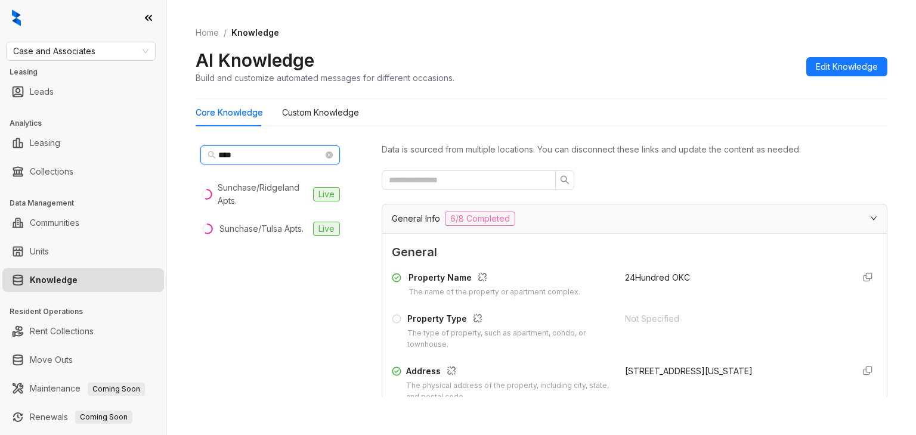
type input "****"
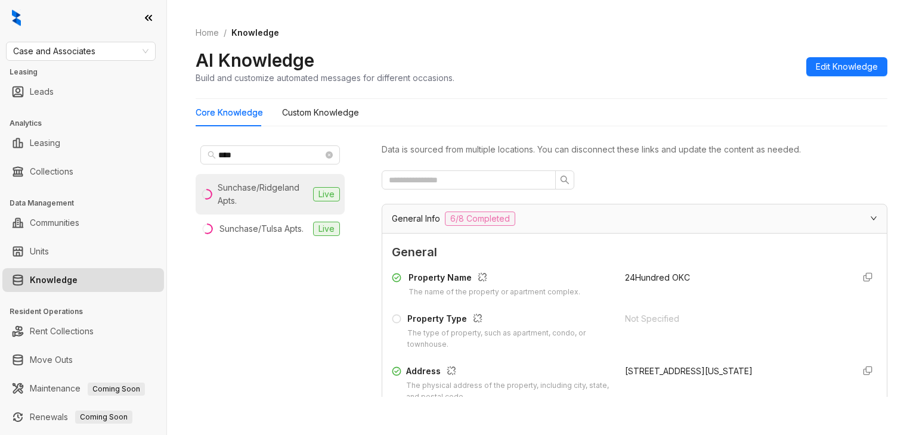
click at [250, 184] on div "Sunchase/Ridgeland Apts." at bounding box center [263, 194] width 91 height 26
click at [485, 181] on input "text" at bounding box center [464, 179] width 150 height 13
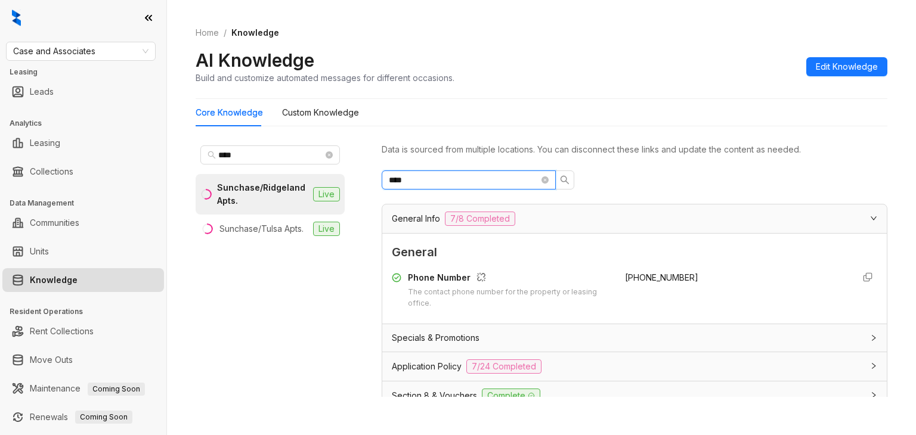
type input "****"
click at [633, 274] on span "[PHONE_NUMBER]" at bounding box center [661, 277] width 73 height 10
copy div "[PHONE_NUMBER]"
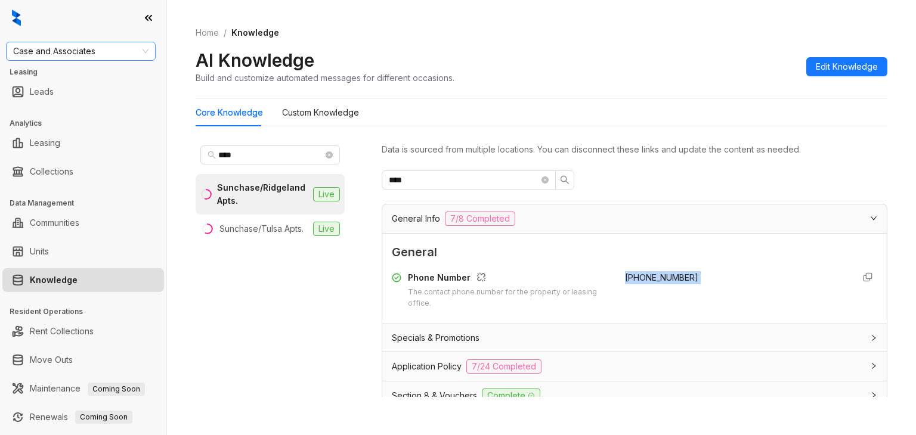
click at [101, 51] on span "Case and Associates" at bounding box center [80, 51] width 135 height 18
type input "***"
click at [64, 70] on div "SfRent" at bounding box center [80, 75] width 131 height 13
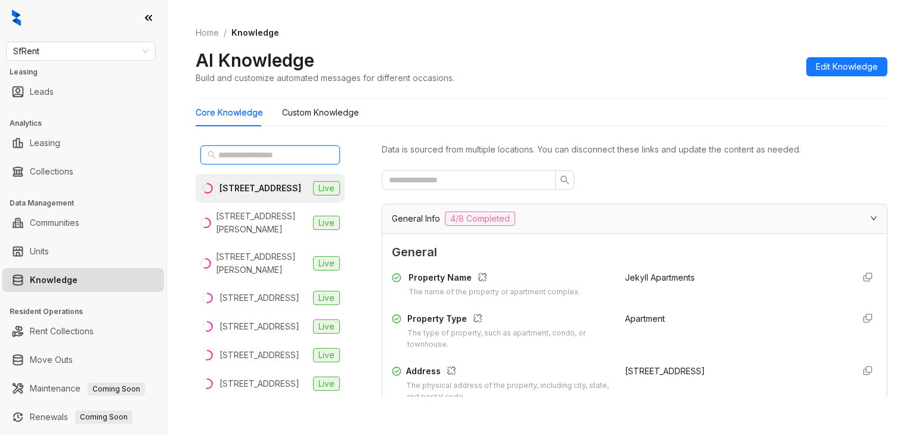
click at [225, 149] on input "text" at bounding box center [270, 154] width 105 height 13
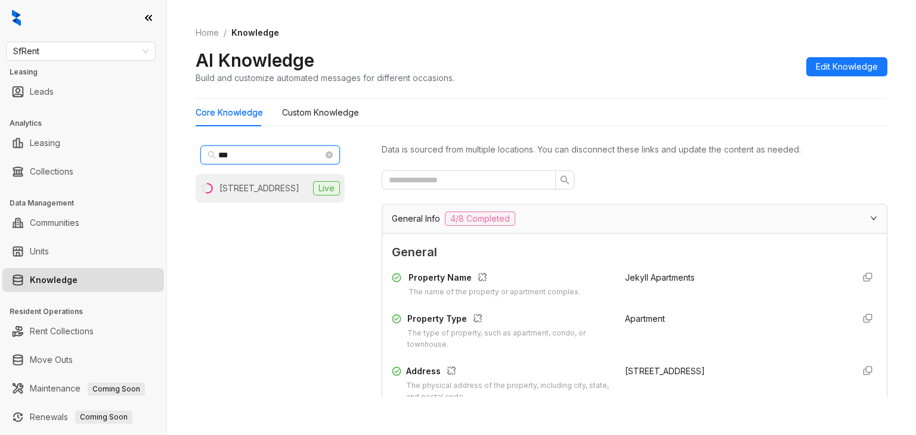
type input "***"
click at [246, 175] on li "411 Fairmount Ave, Oakland, CA Live" at bounding box center [270, 188] width 149 height 29
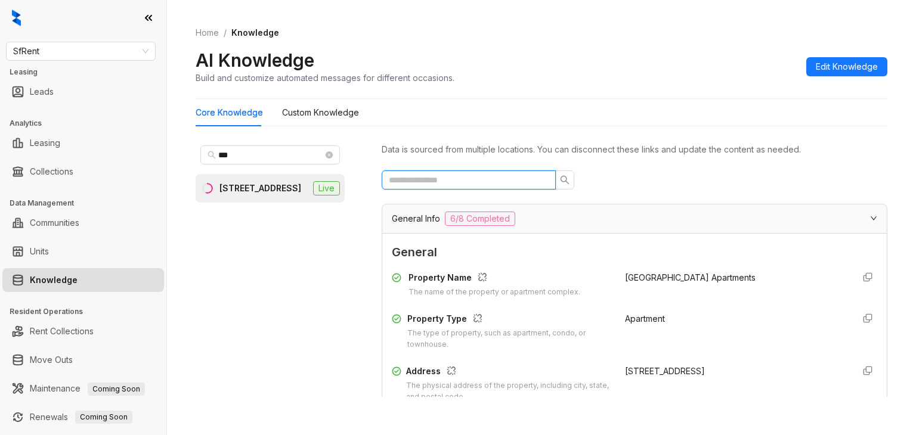
click at [477, 175] on input "text" at bounding box center [464, 179] width 150 height 13
type input "*"
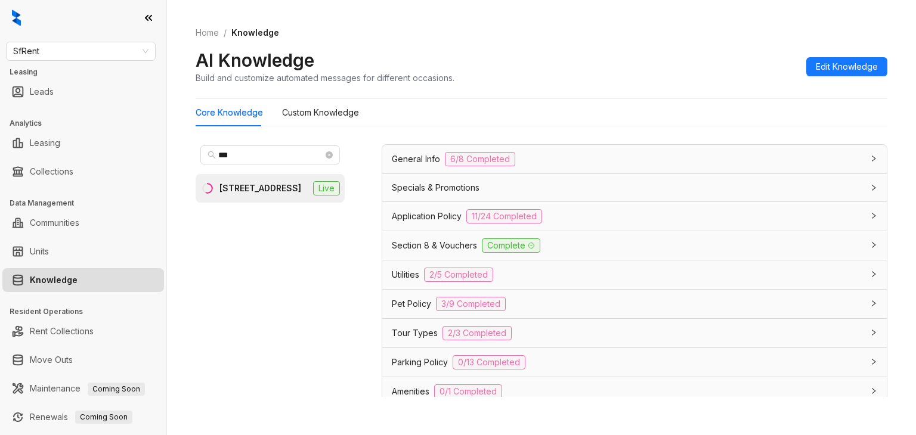
scroll to position [58, 0]
type input "*****"
click at [436, 242] on span "Section 8 & Vouchers" at bounding box center [434, 246] width 85 height 13
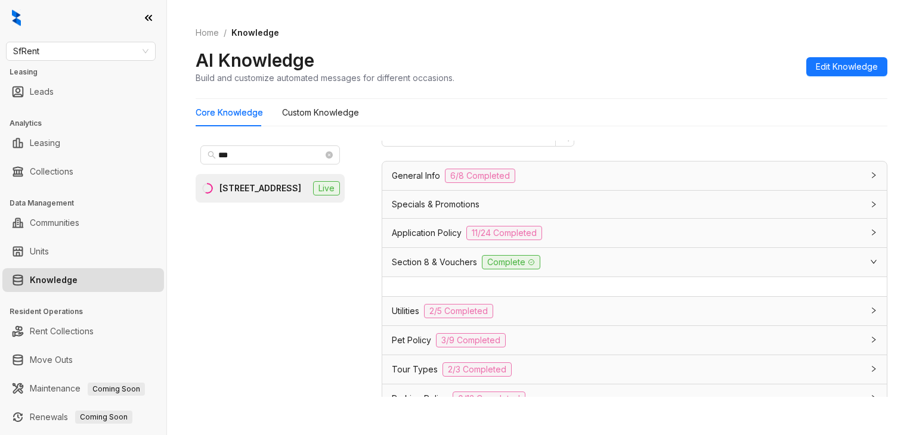
scroll to position [0, 0]
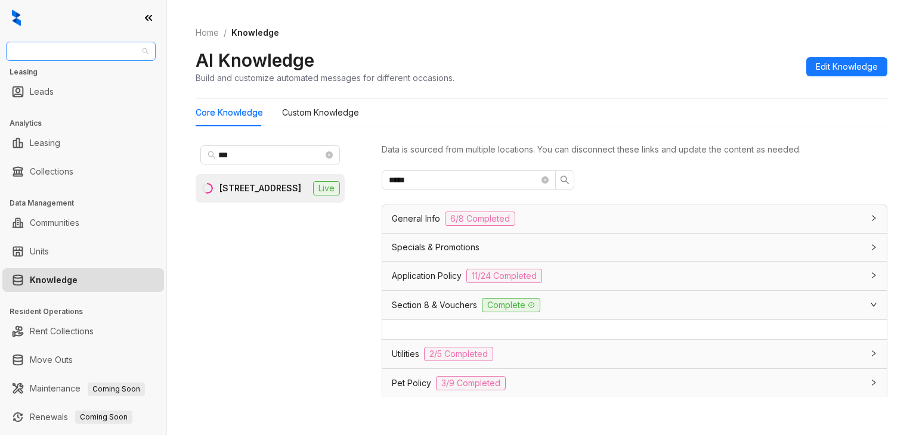
click at [79, 50] on span "SfRent" at bounding box center [80, 51] width 135 height 18
type input "***"
click at [38, 90] on div "LDG Gateway" at bounding box center [80, 94] width 131 height 13
